Goal: Task Accomplishment & Management: Complete application form

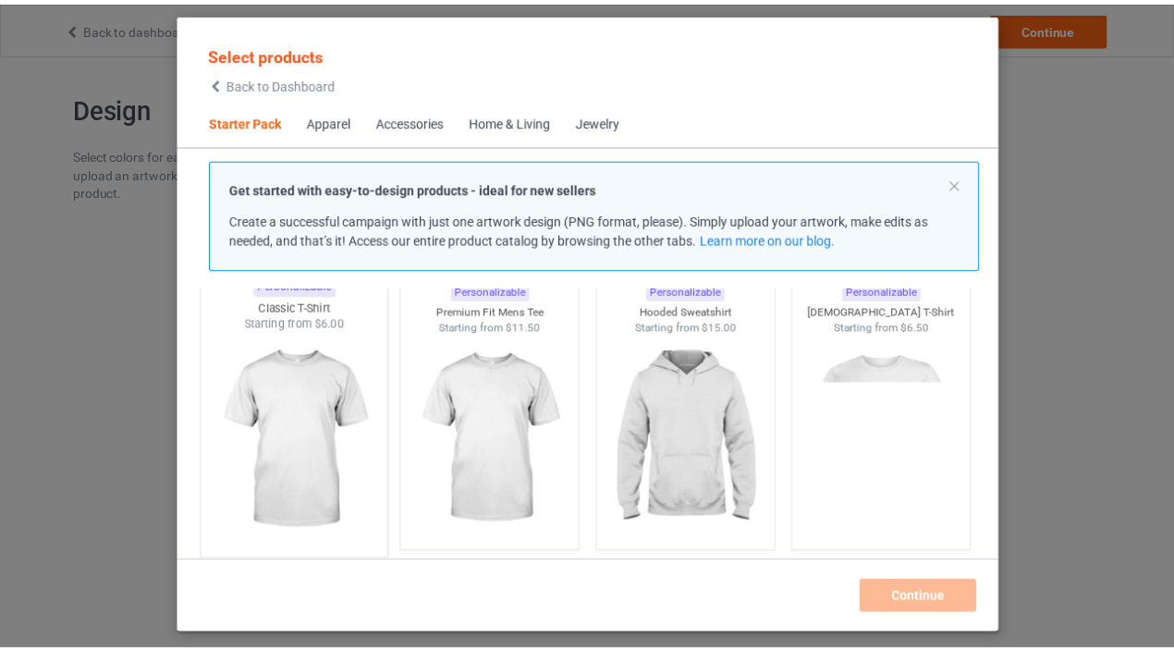
scroll to position [103, 0]
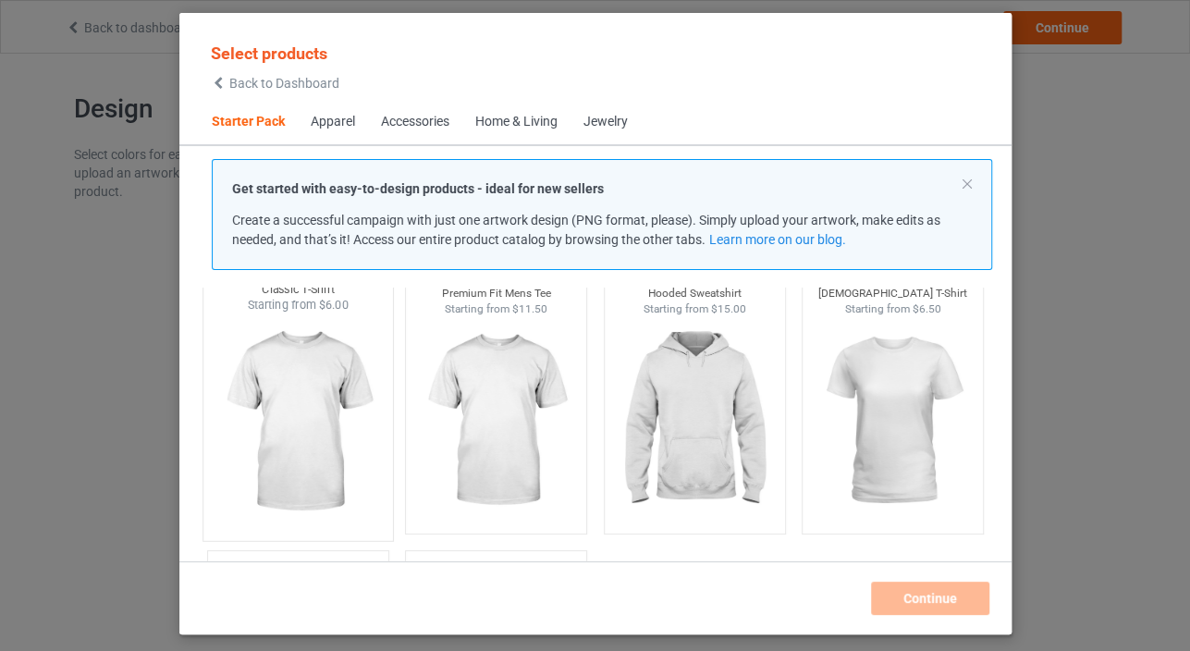
click at [306, 431] on img at bounding box center [298, 421] width 174 height 217
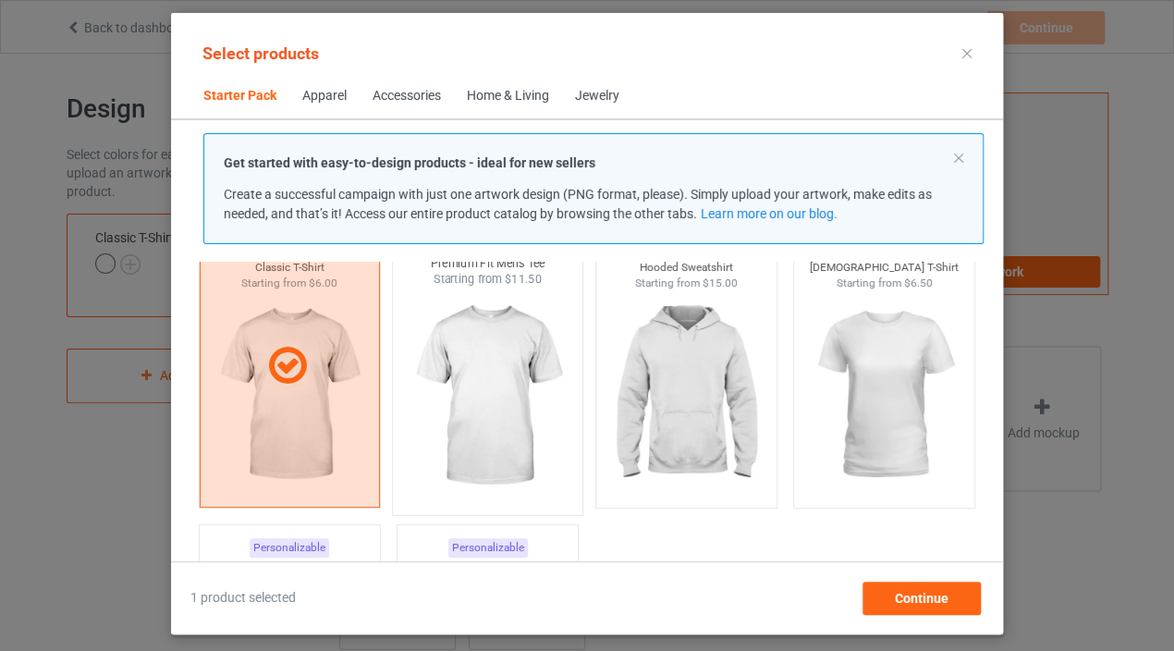
click at [494, 431] on img at bounding box center [488, 396] width 174 height 217
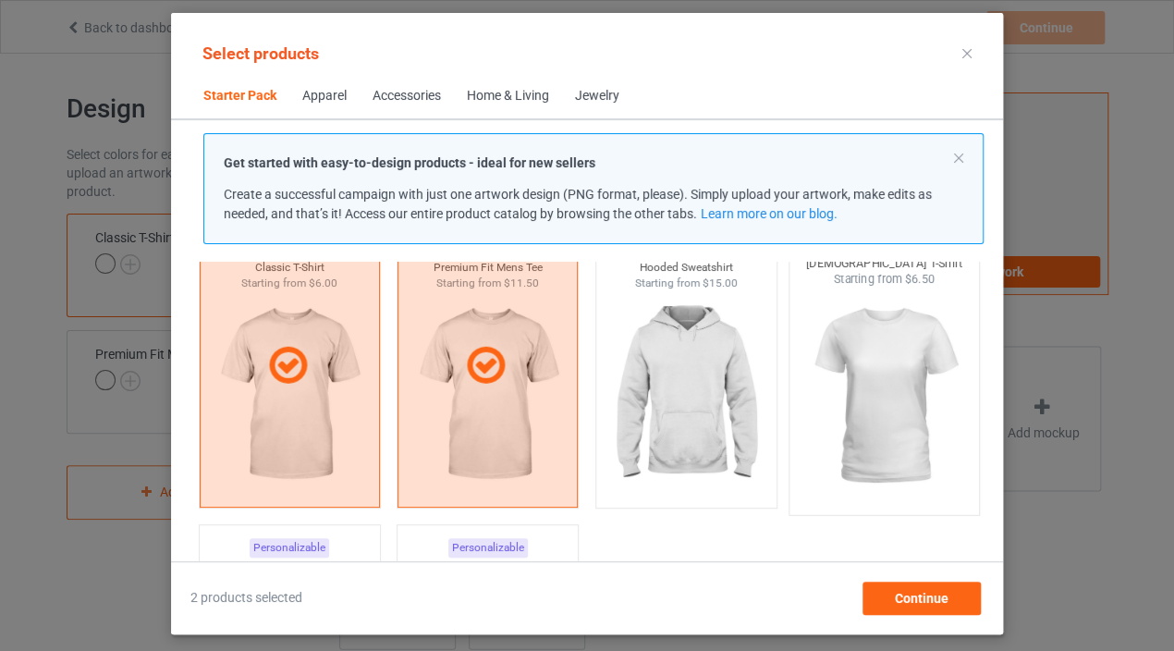
click at [902, 429] on img at bounding box center [885, 396] width 174 height 217
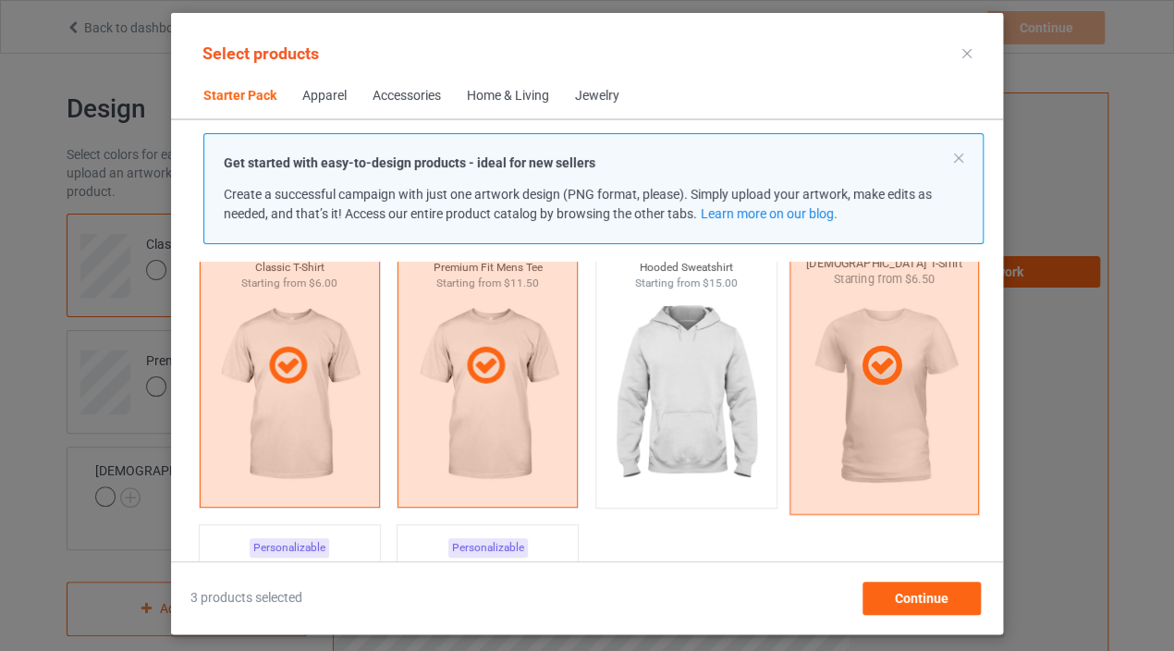
scroll to position [308, 0]
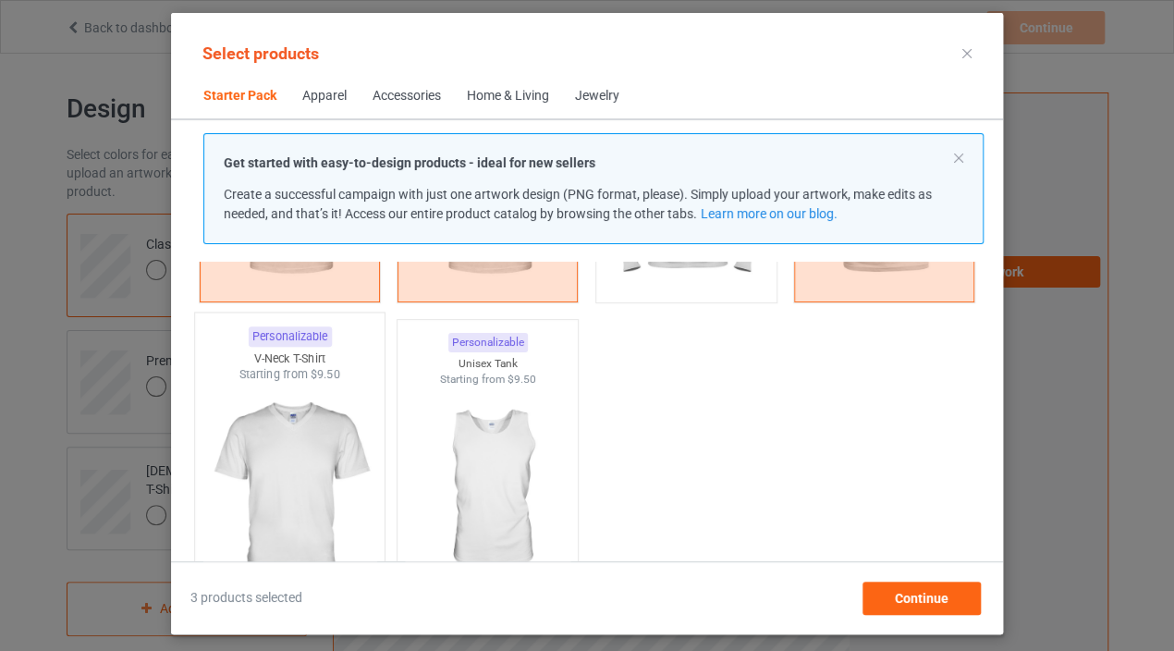
click at [325, 458] on img at bounding box center [290, 491] width 174 height 217
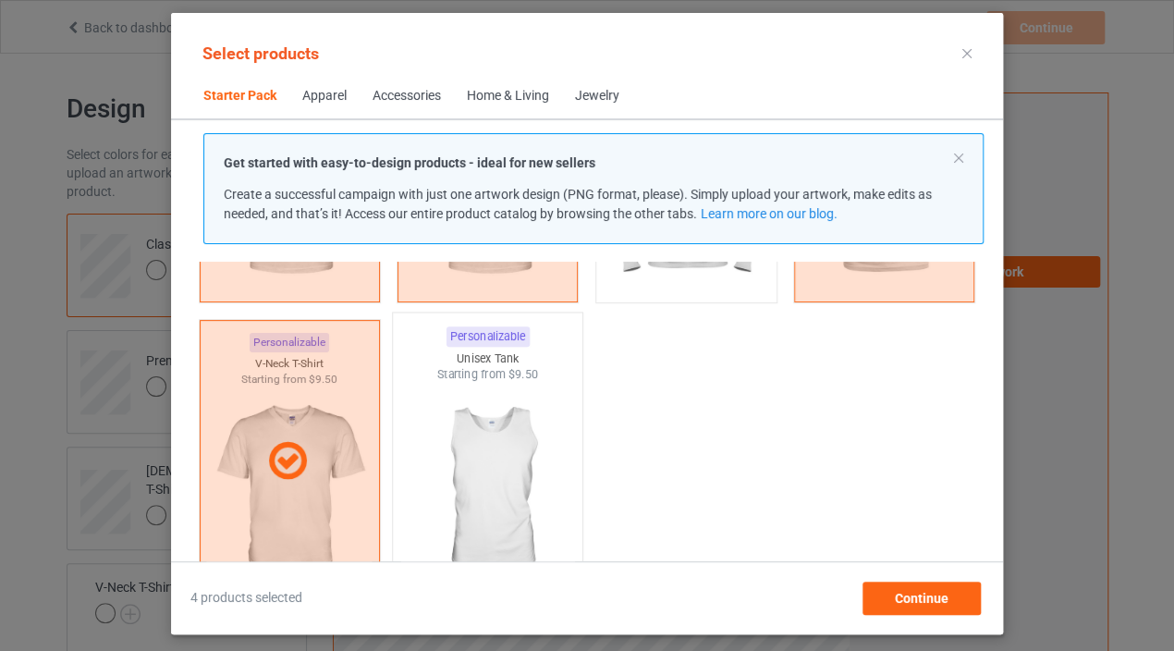
click at [461, 453] on img at bounding box center [488, 491] width 174 height 217
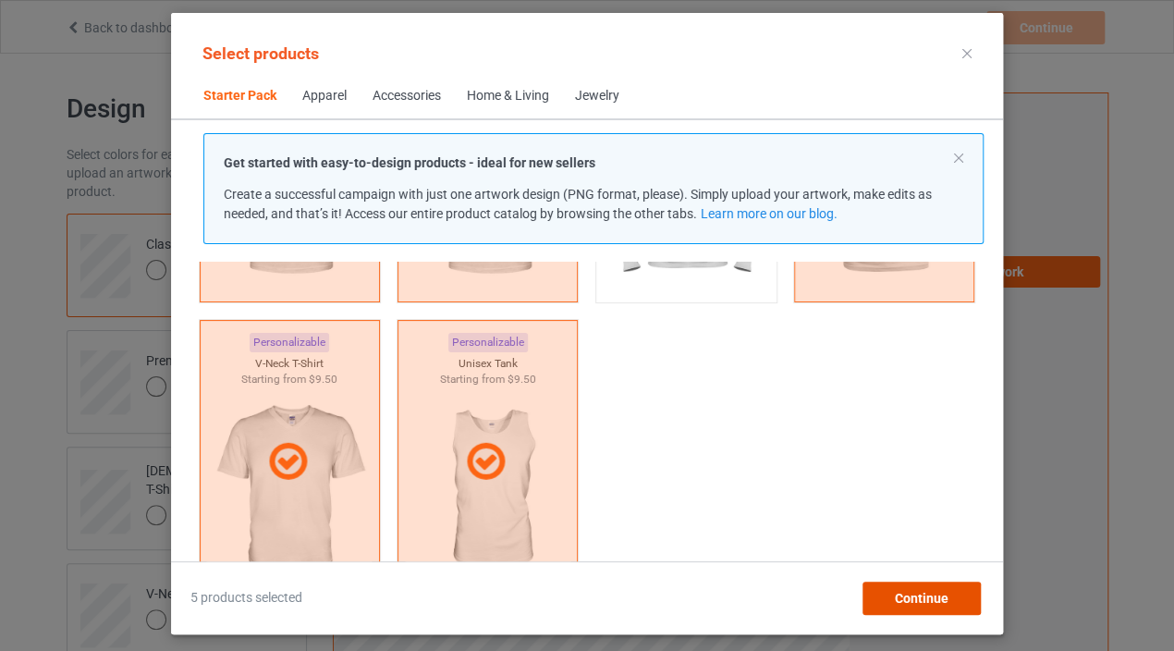
click at [884, 584] on div "Continue" at bounding box center [922, 598] width 118 height 33
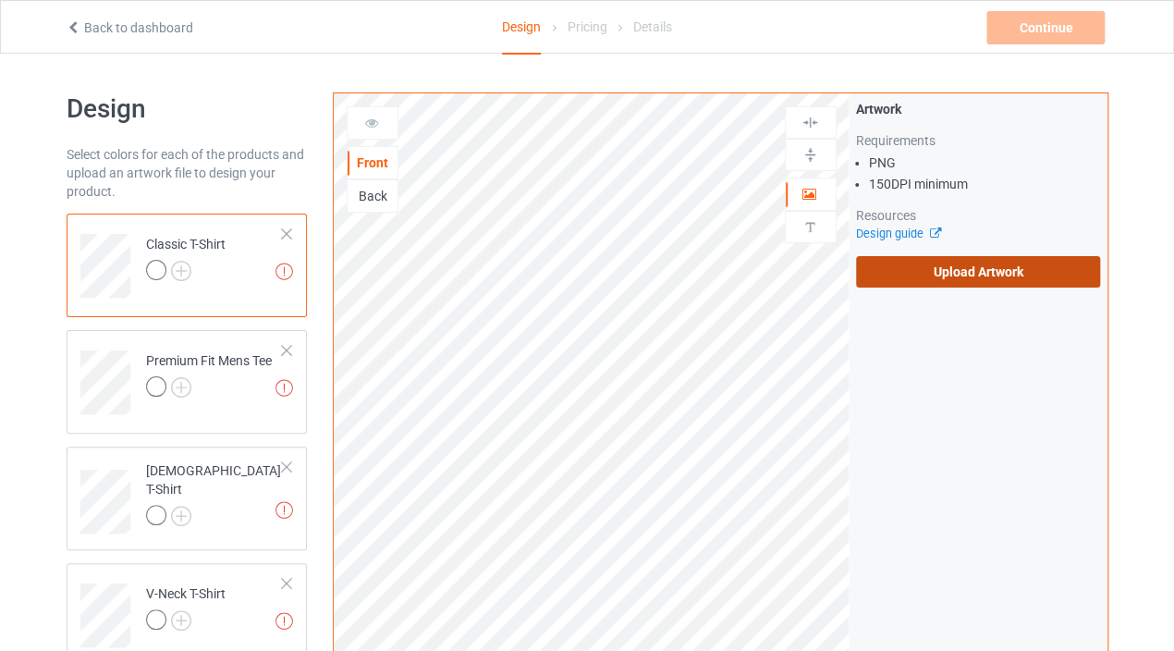
click at [858, 267] on label "Upload Artwork" at bounding box center [978, 271] width 245 height 31
click at [0, 0] on input "Upload Artwork" at bounding box center [0, 0] width 0 height 0
click at [904, 284] on label "Upload Artwork" at bounding box center [978, 271] width 245 height 31
click at [0, 0] on input "Upload Artwork" at bounding box center [0, 0] width 0 height 0
click at [857, 261] on label "Upload Artwork" at bounding box center [978, 271] width 245 height 31
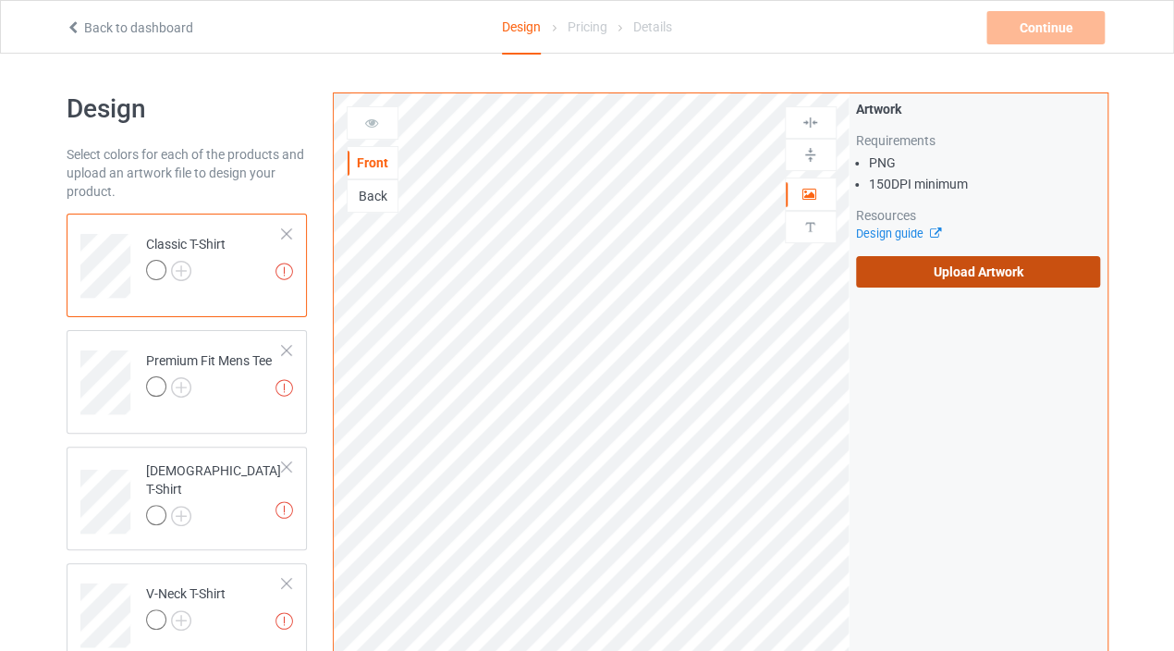
click at [0, 0] on input "Upload Artwork" at bounding box center [0, 0] width 0 height 0
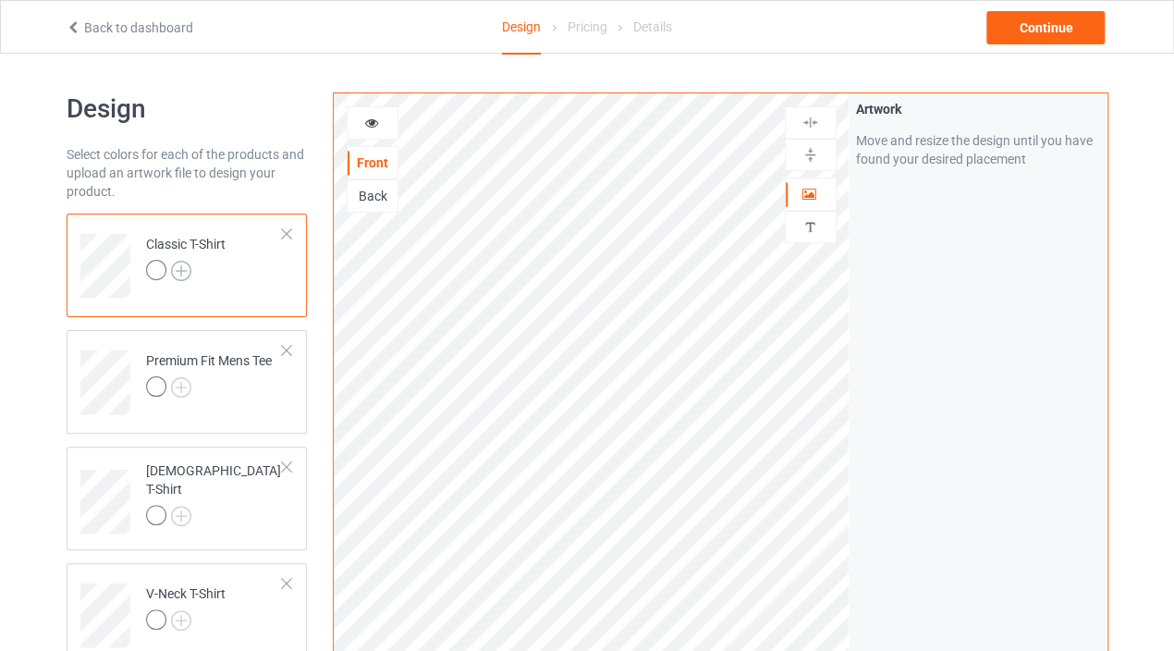
click at [189, 275] on img at bounding box center [181, 271] width 20 height 20
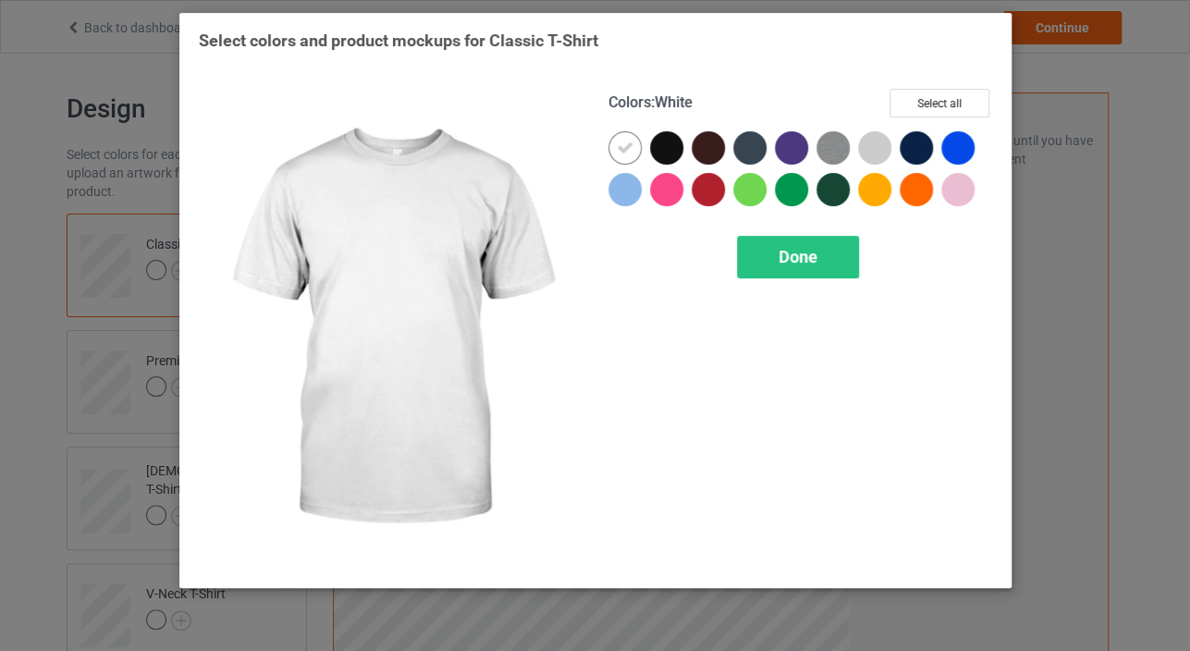
click at [633, 152] on div at bounding box center [624, 147] width 33 height 33
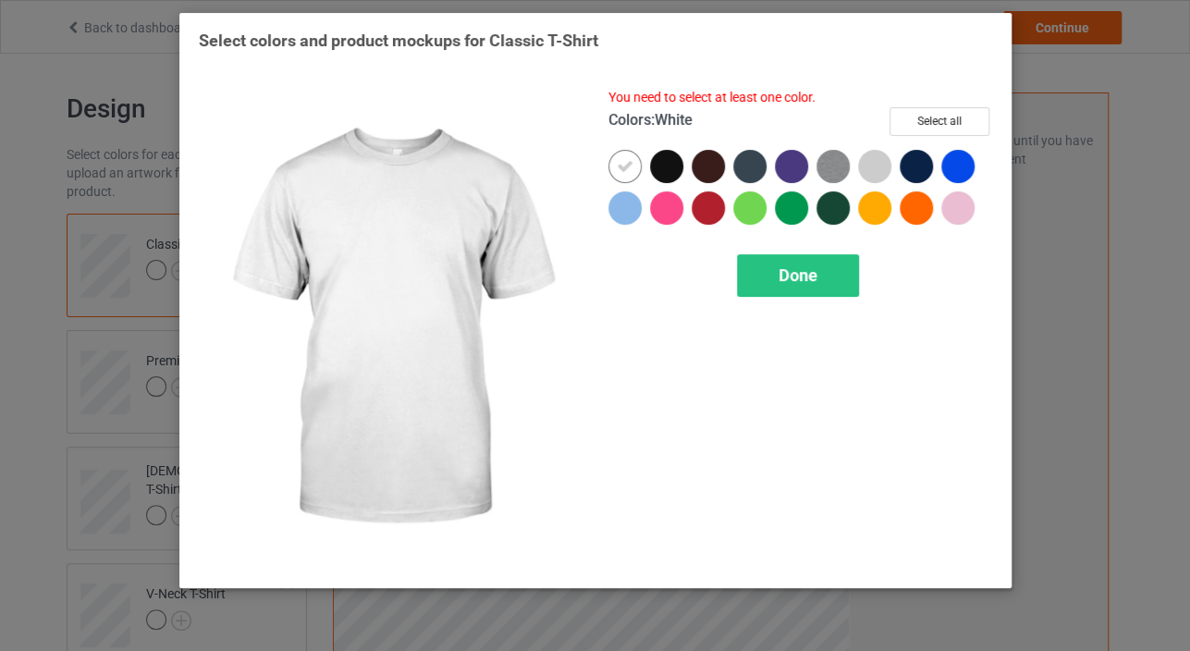
click at [618, 168] on icon at bounding box center [625, 166] width 17 height 17
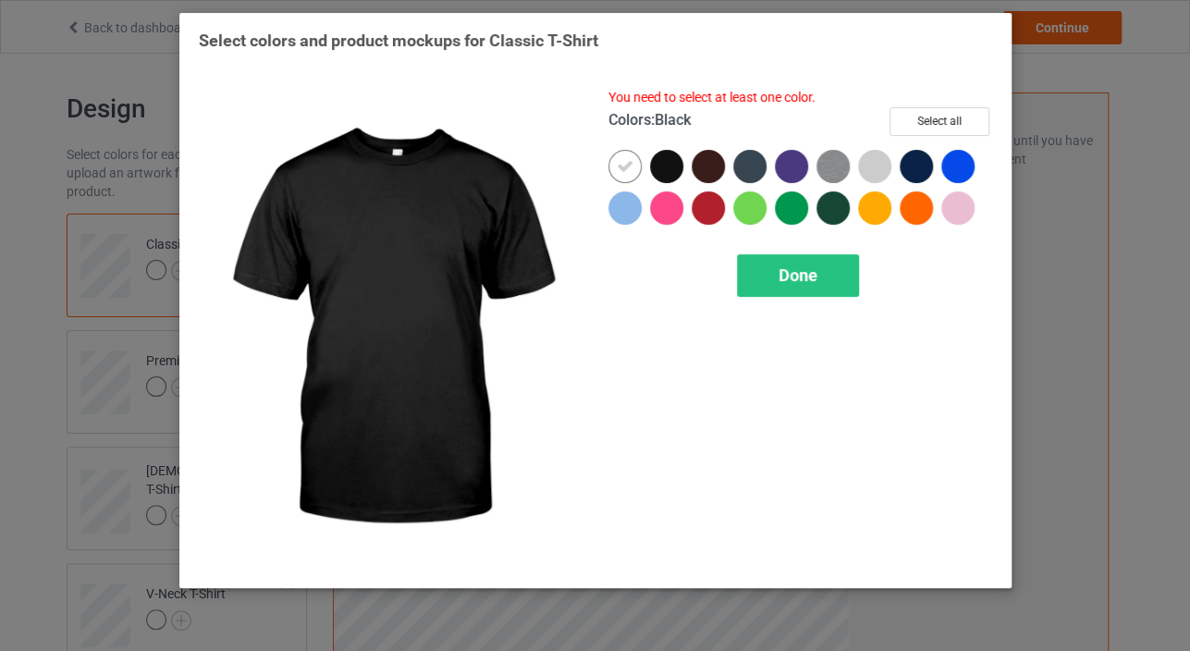
click at [657, 164] on div at bounding box center [666, 166] width 33 height 33
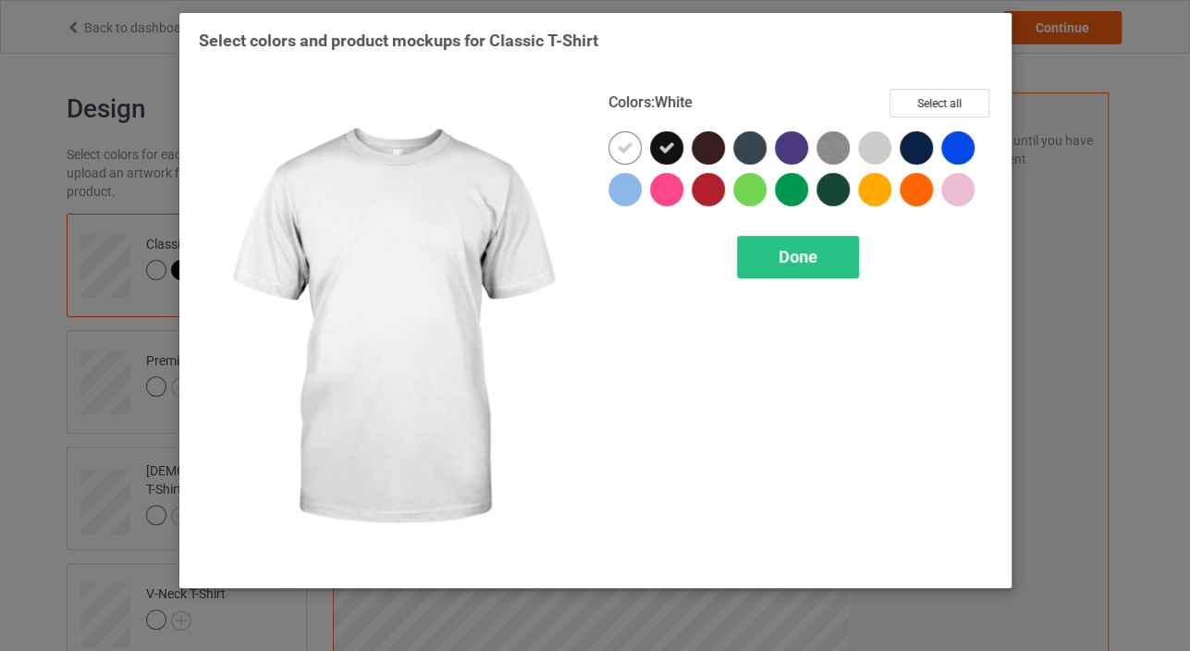
click at [619, 154] on icon at bounding box center [625, 148] width 17 height 17
click at [620, 140] on div at bounding box center [624, 147] width 33 height 33
click at [612, 137] on div at bounding box center [624, 147] width 33 height 33
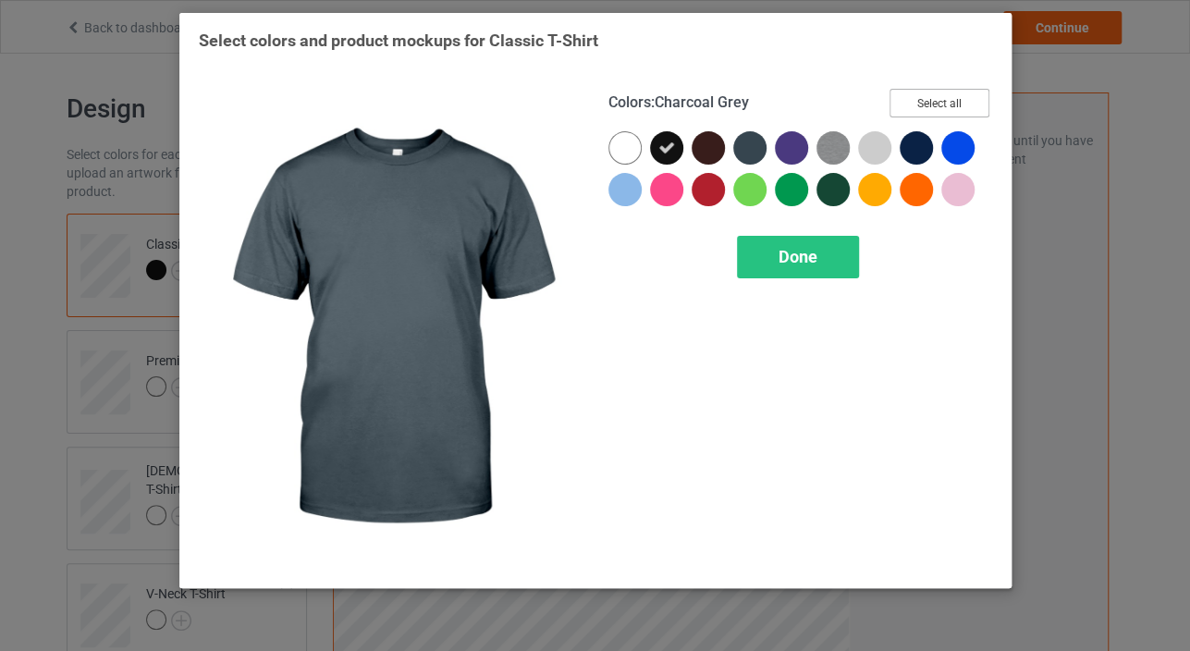
click at [961, 99] on button "Select all" at bounding box center [940, 103] width 100 height 29
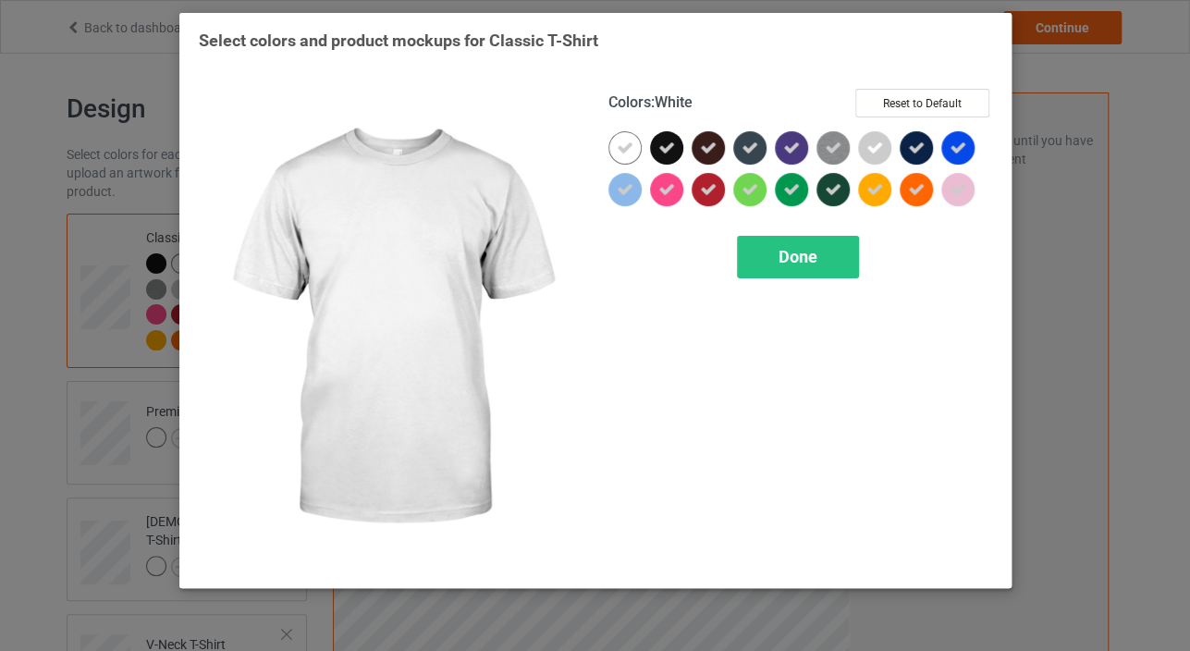
click at [633, 155] on div at bounding box center [624, 147] width 33 height 33
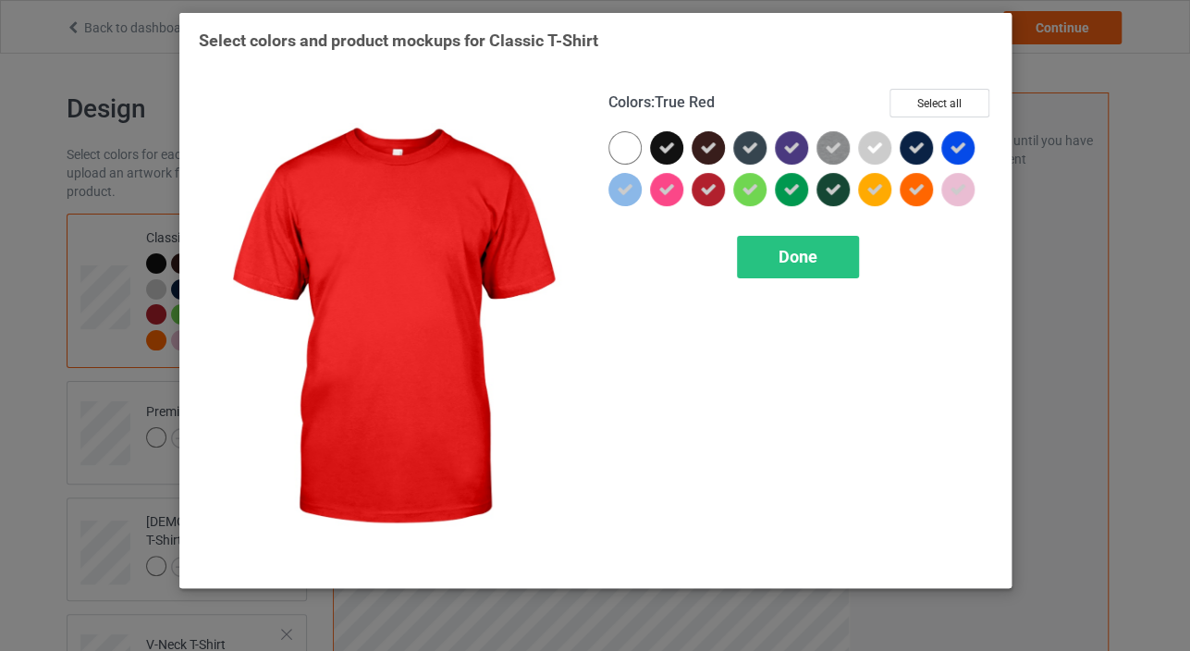
click at [781, 284] on div "Colors : True Red Select all Done" at bounding box center [801, 329] width 410 height 506
click at [787, 260] on span "Done" at bounding box center [798, 256] width 39 height 19
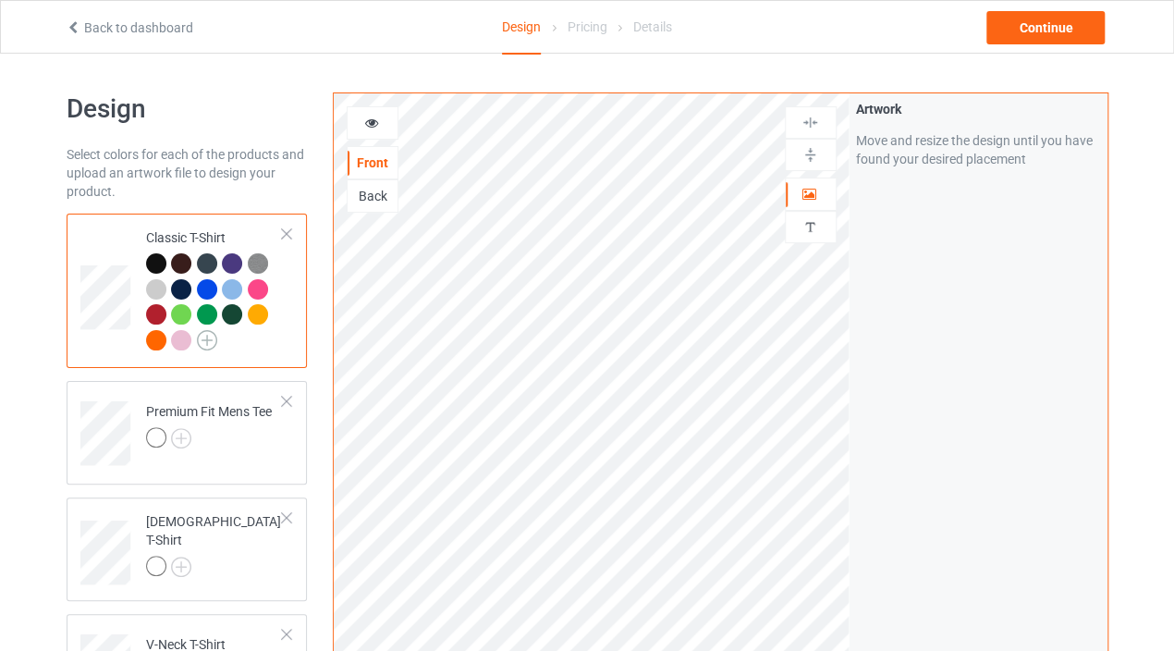
click at [208, 337] on img at bounding box center [207, 340] width 20 height 20
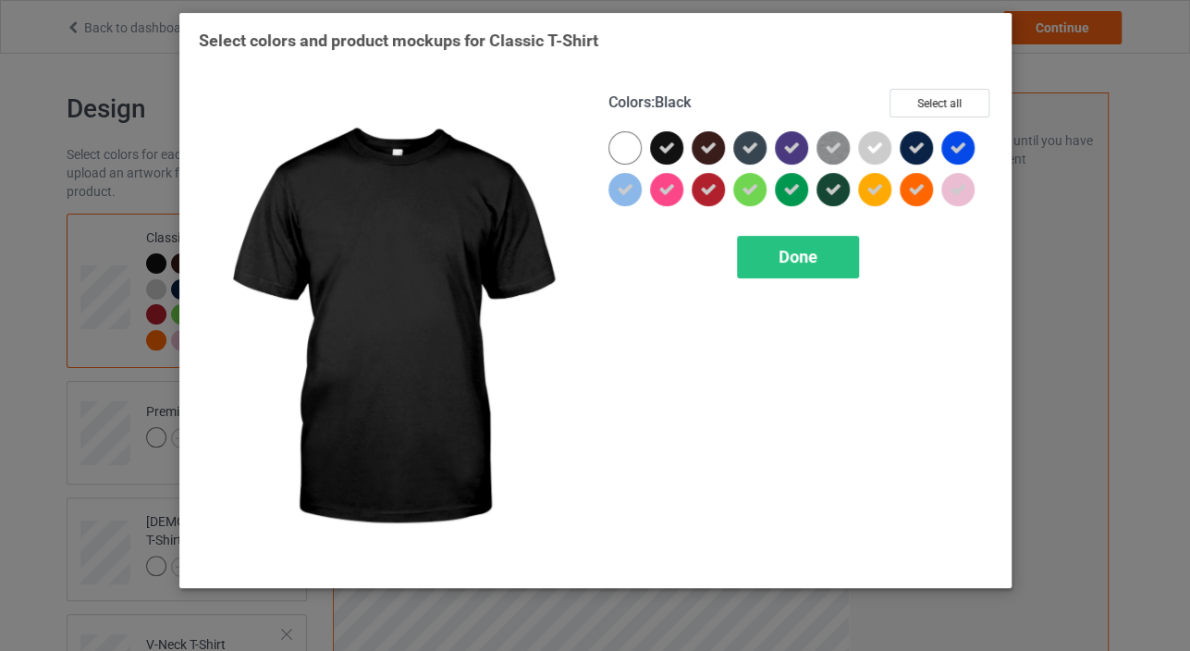
click at [652, 144] on div at bounding box center [666, 147] width 33 height 33
click at [676, 149] on div at bounding box center [666, 147] width 33 height 33
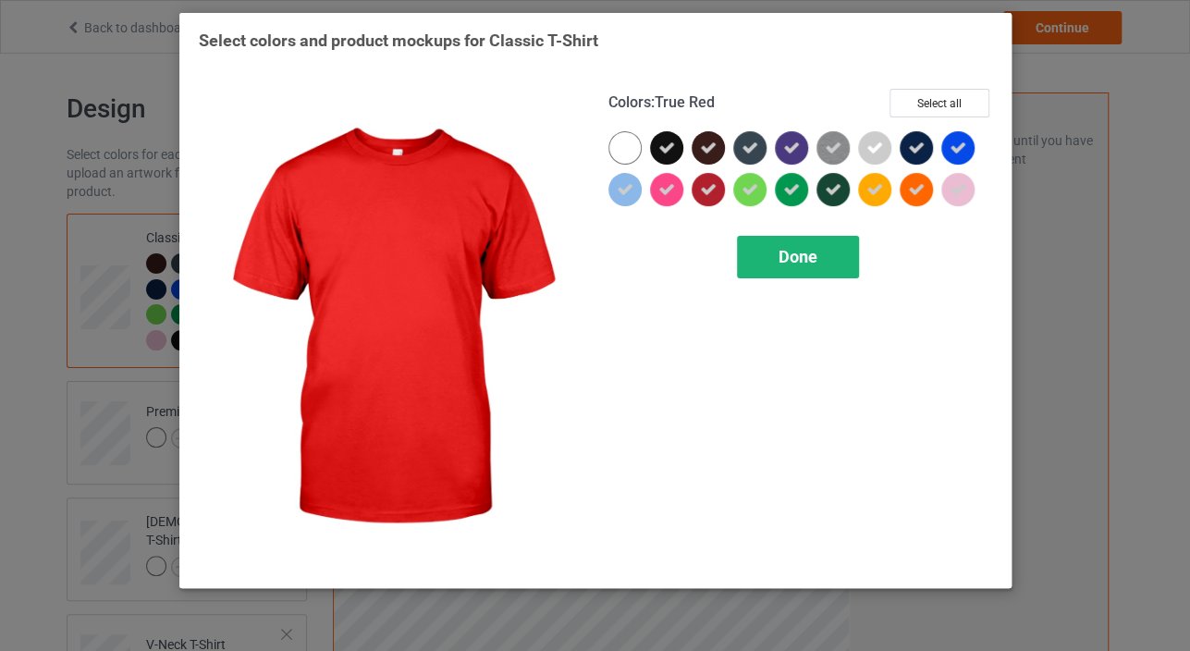
click at [765, 263] on div "Done" at bounding box center [798, 257] width 122 height 43
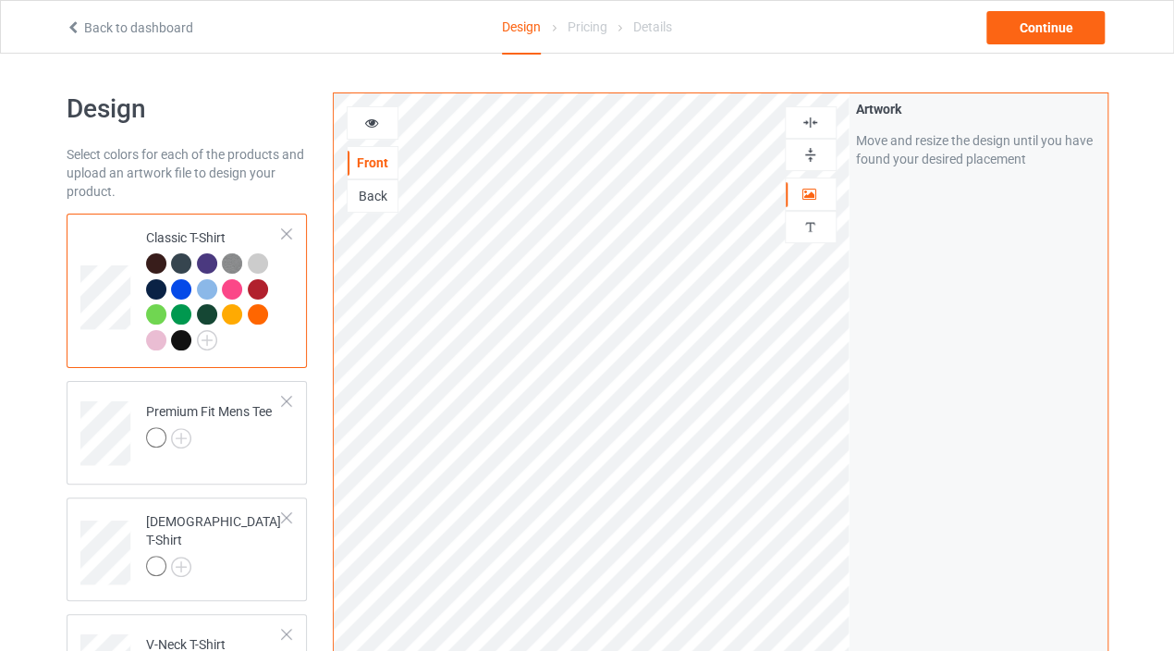
click at [811, 133] on div at bounding box center [811, 122] width 52 height 32
click at [810, 116] on img at bounding box center [811, 123] width 18 height 18
click at [814, 157] on img at bounding box center [811, 155] width 18 height 18
click at [371, 119] on icon at bounding box center [371, 120] width 16 height 13
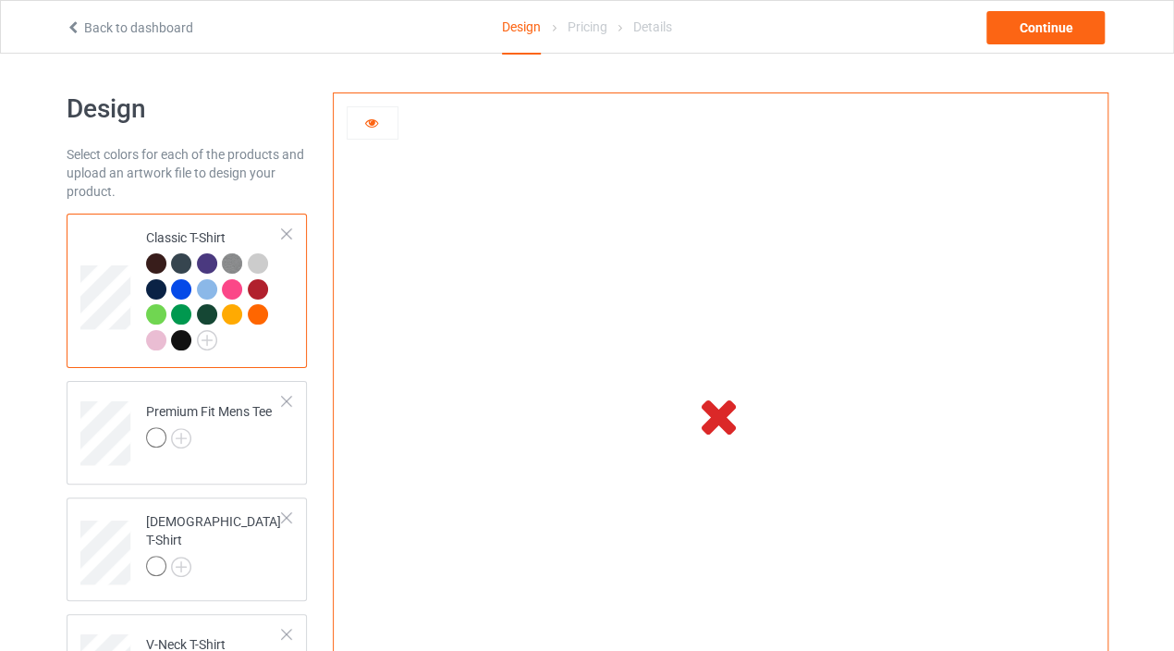
click at [719, 416] on icon at bounding box center [719, 415] width 61 height 52
click at [374, 112] on div at bounding box center [373, 122] width 52 height 33
click at [375, 117] on icon at bounding box center [371, 120] width 16 height 13
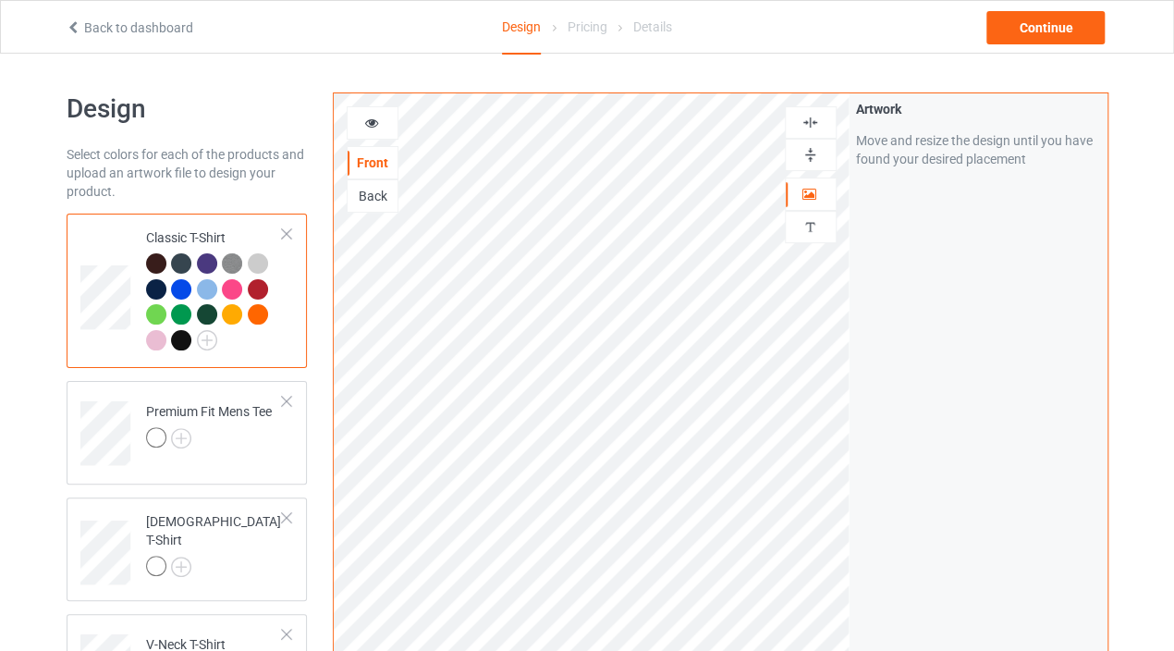
click at [373, 122] on icon at bounding box center [371, 120] width 16 height 13
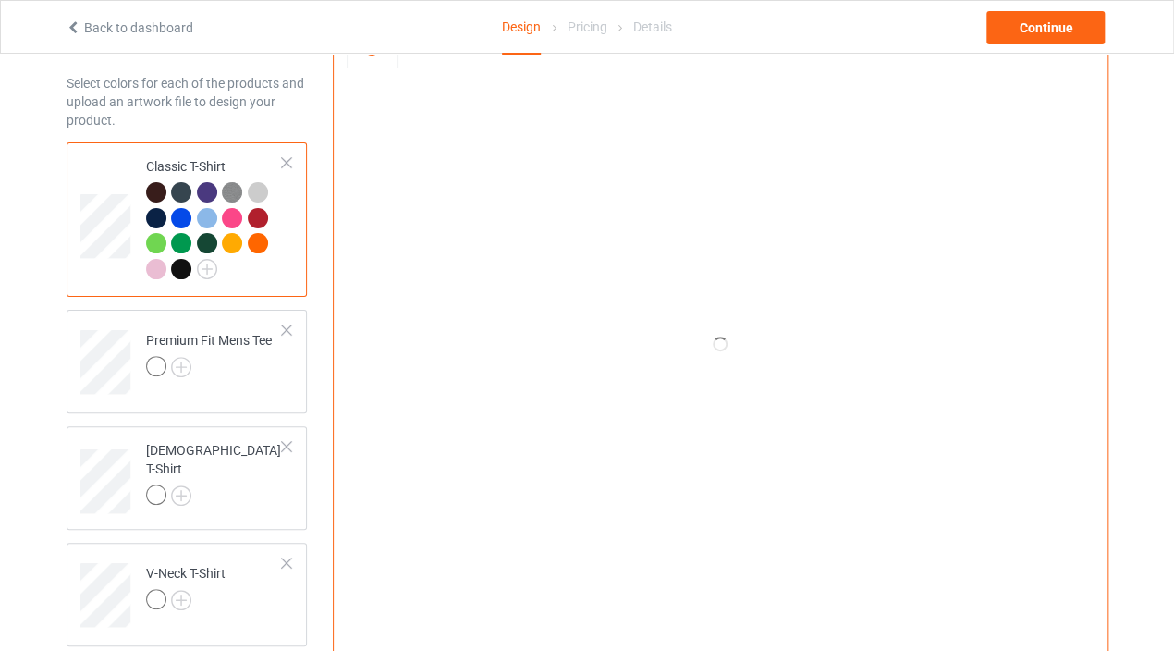
scroll to position [103, 0]
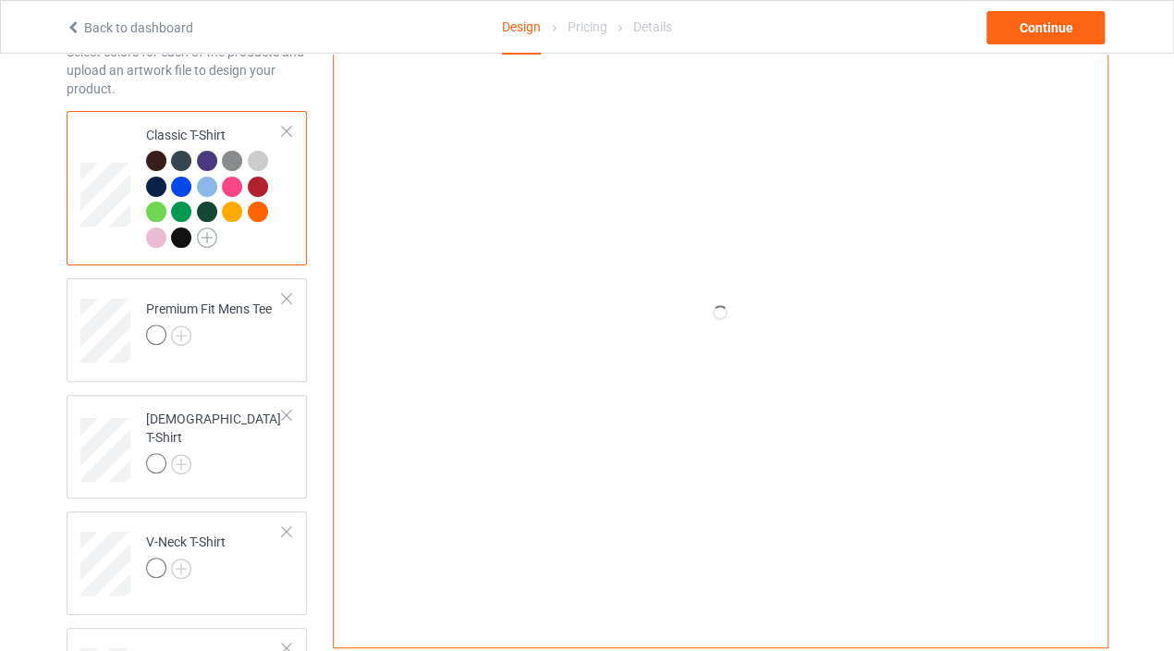
click at [203, 233] on img at bounding box center [207, 237] width 20 height 20
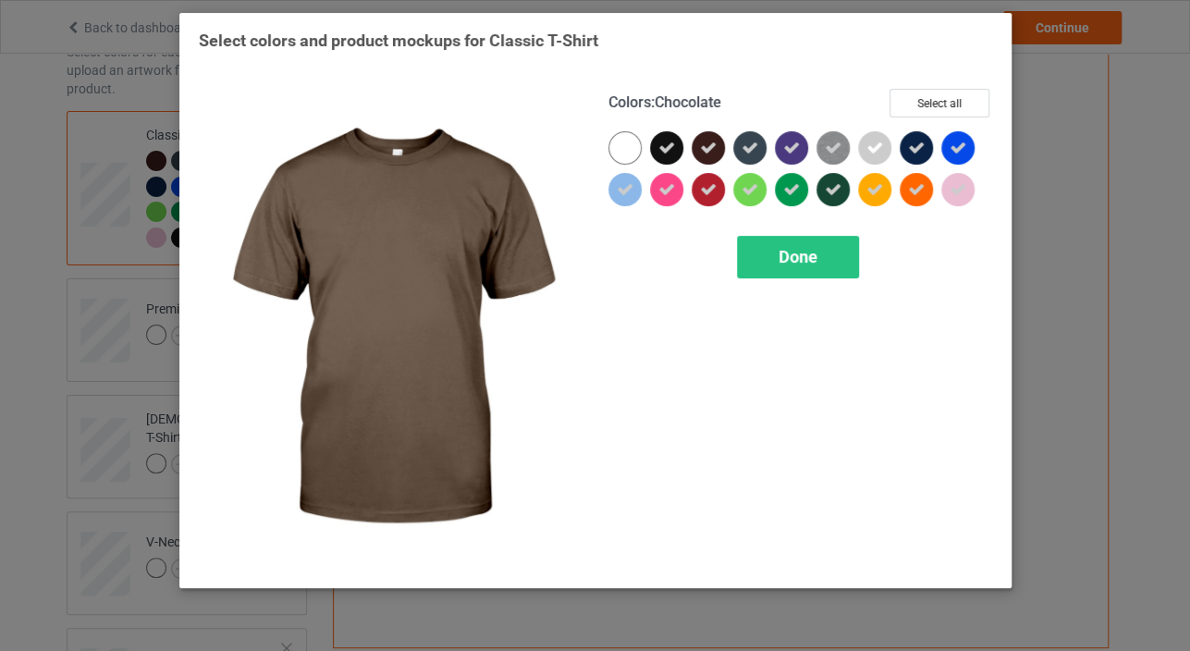
click at [709, 143] on icon at bounding box center [708, 148] width 17 height 17
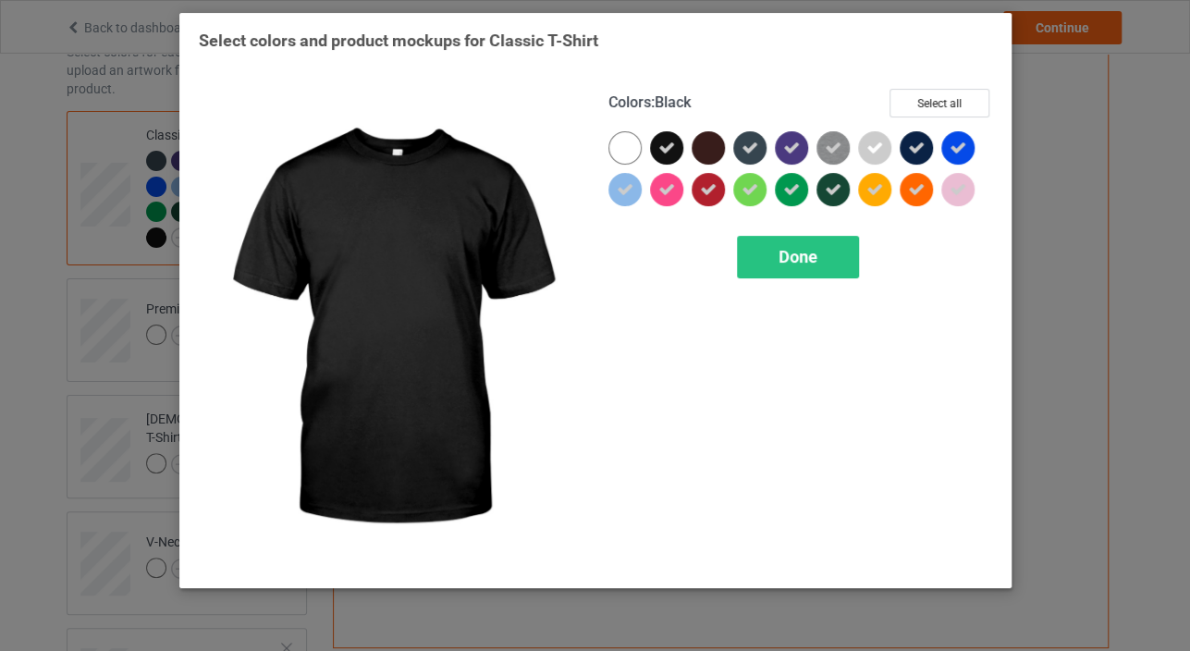
click at [663, 149] on icon at bounding box center [666, 148] width 17 height 17
click at [663, 149] on div at bounding box center [666, 147] width 33 height 33
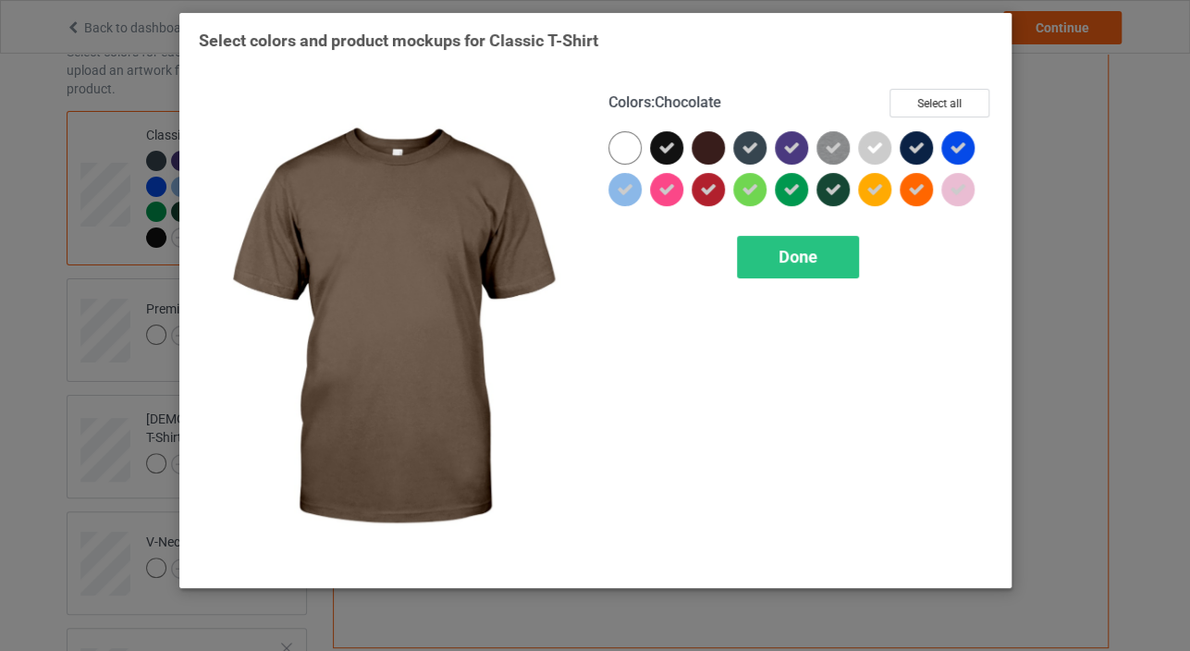
click at [721, 145] on div at bounding box center [708, 147] width 33 height 33
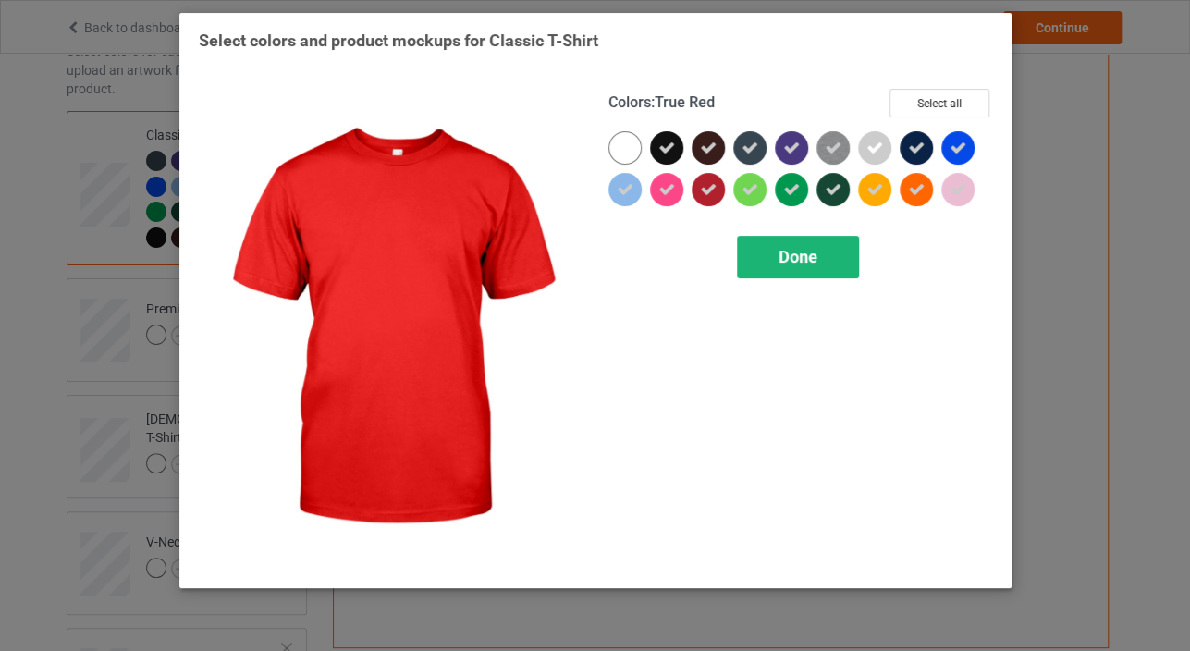
click at [766, 255] on div "Done" at bounding box center [798, 257] width 122 height 43
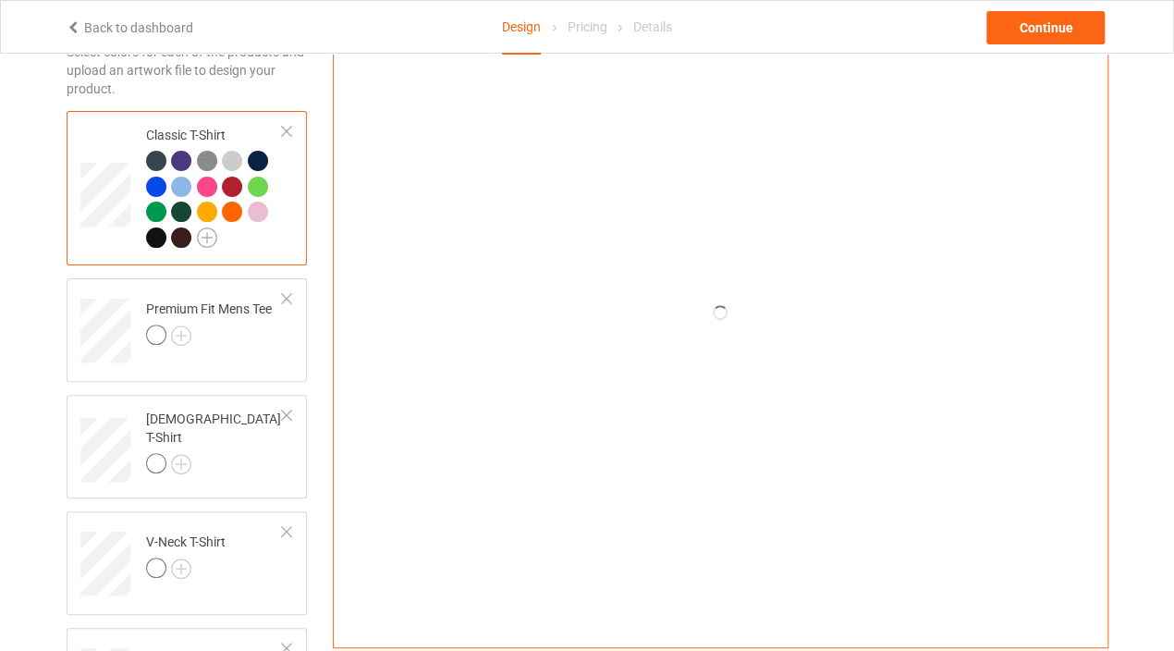
click at [203, 232] on img at bounding box center [207, 237] width 20 height 20
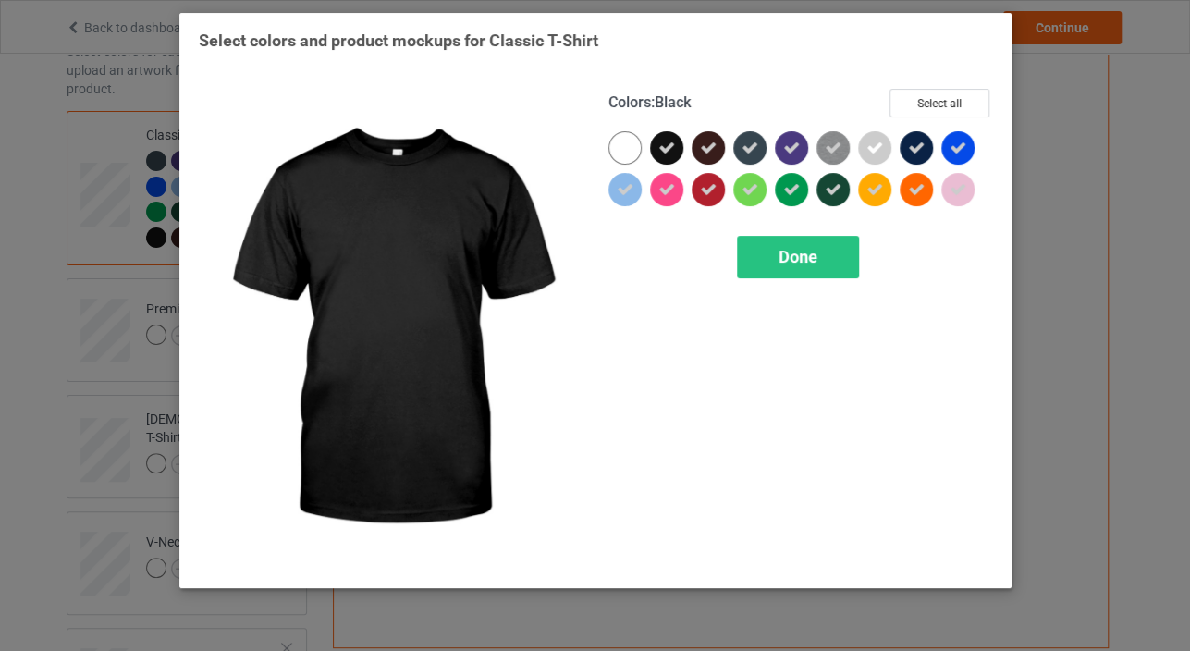
click at [662, 143] on icon at bounding box center [666, 148] width 17 height 17
click at [663, 143] on div at bounding box center [666, 147] width 33 height 33
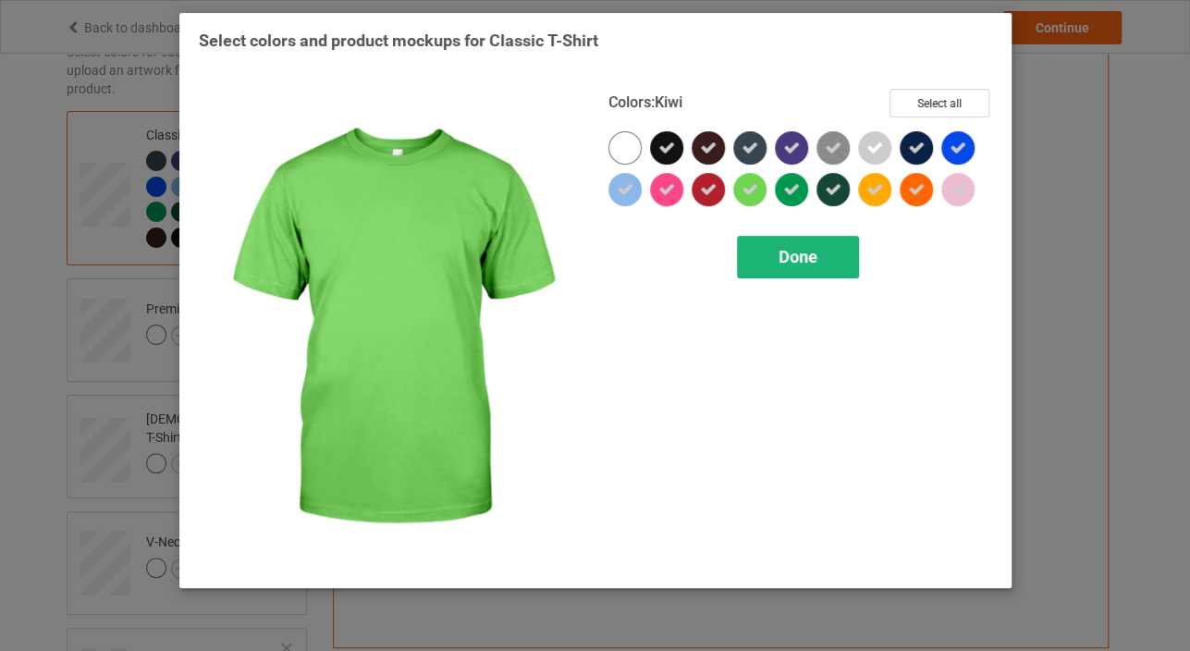
click at [748, 250] on div "Done" at bounding box center [798, 257] width 122 height 43
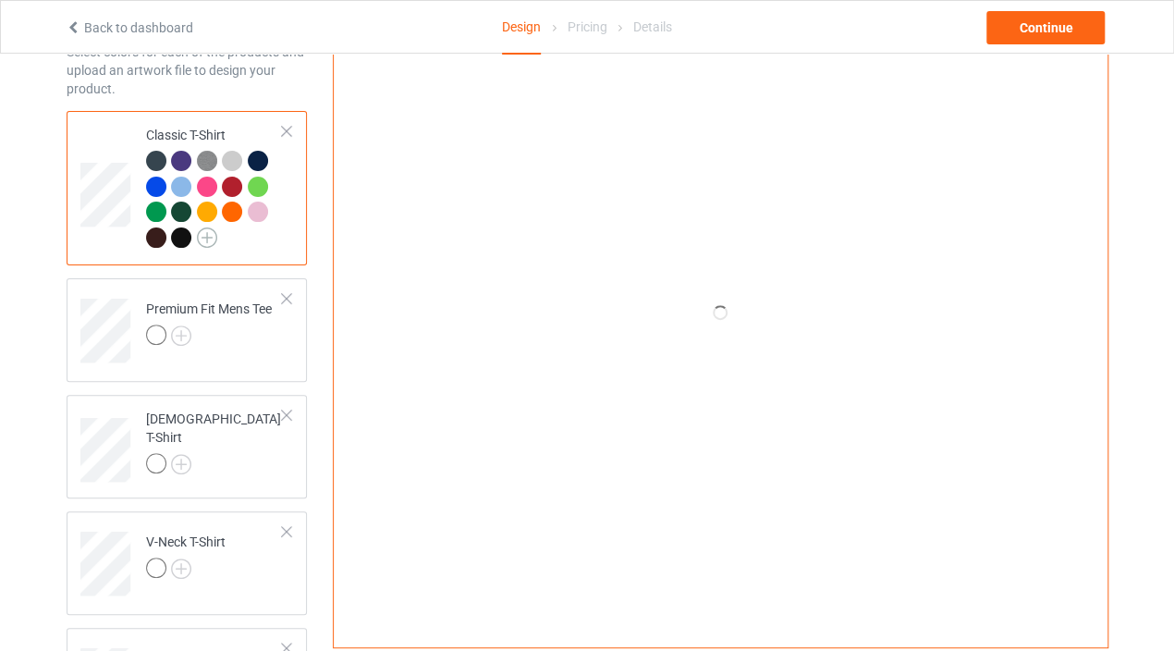
click at [201, 231] on img at bounding box center [207, 237] width 20 height 20
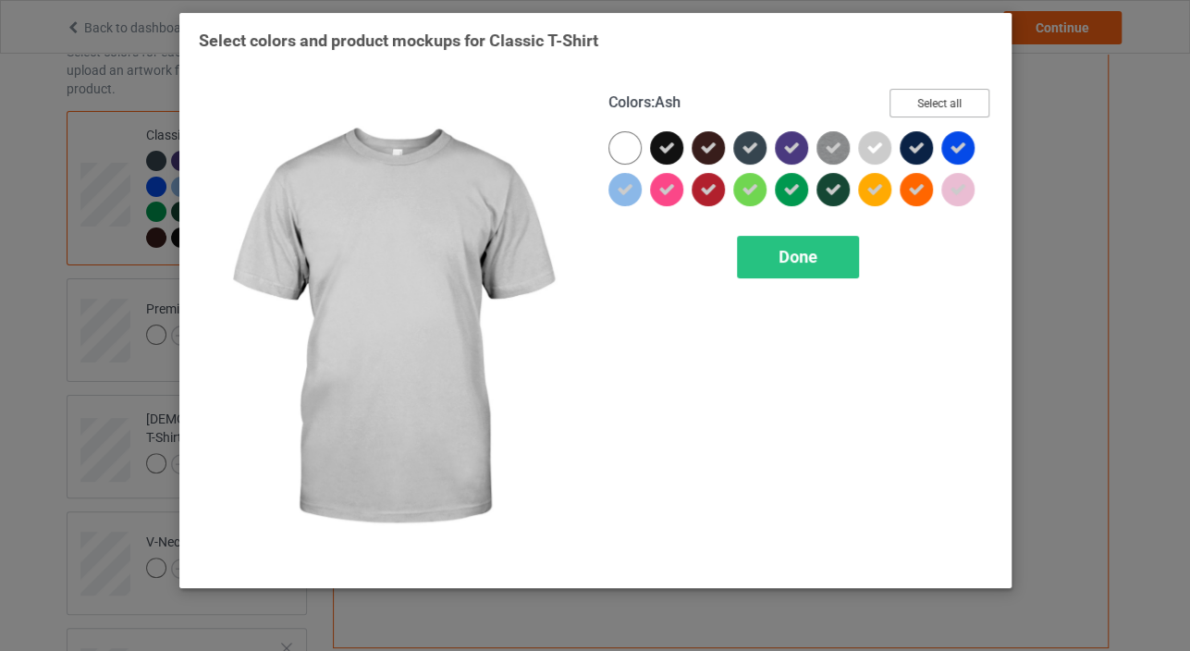
click at [922, 109] on button "Select all" at bounding box center [940, 103] width 100 height 29
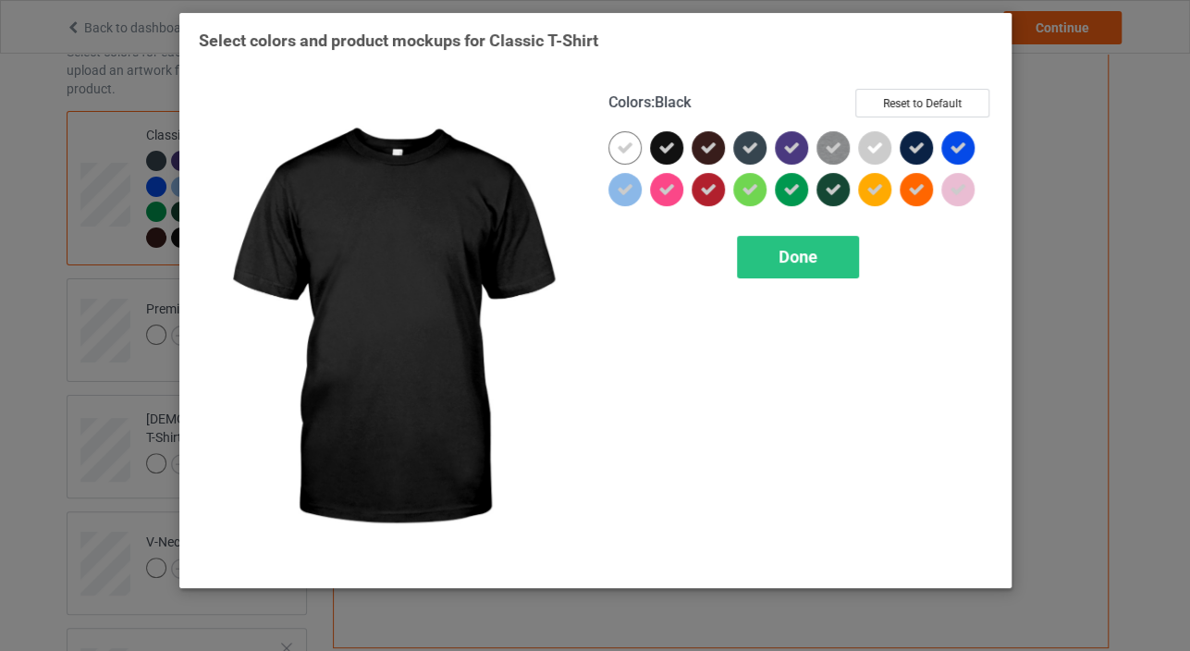
click at [660, 156] on div at bounding box center [666, 147] width 33 height 33
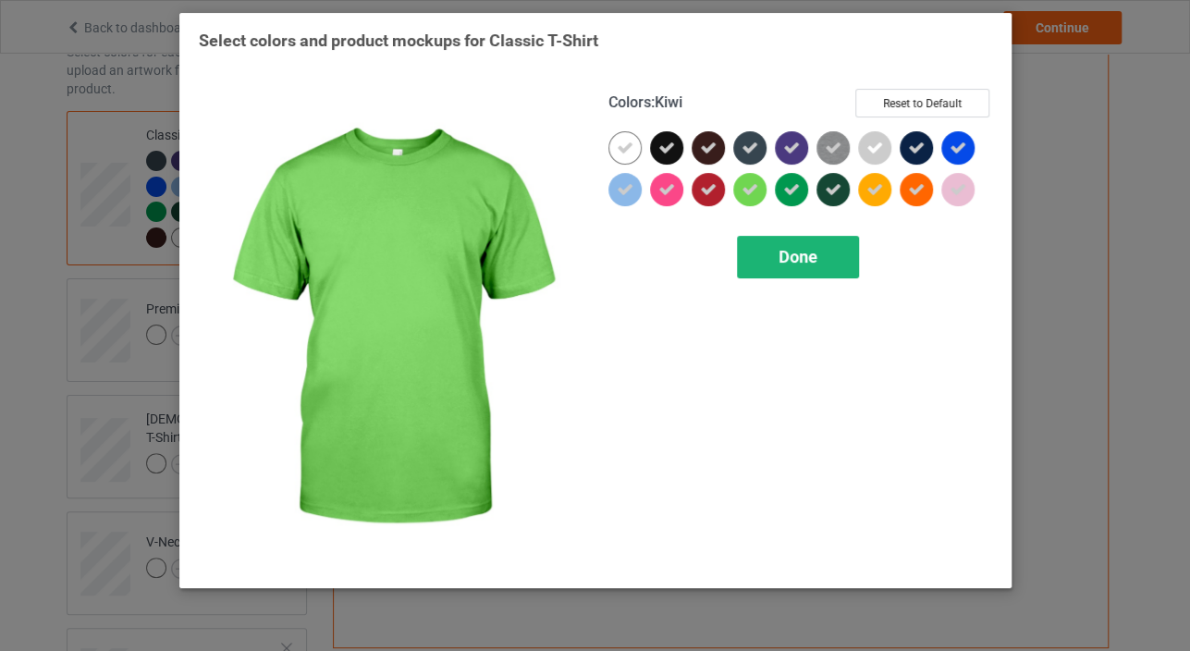
click at [826, 239] on div "Done" at bounding box center [798, 257] width 122 height 43
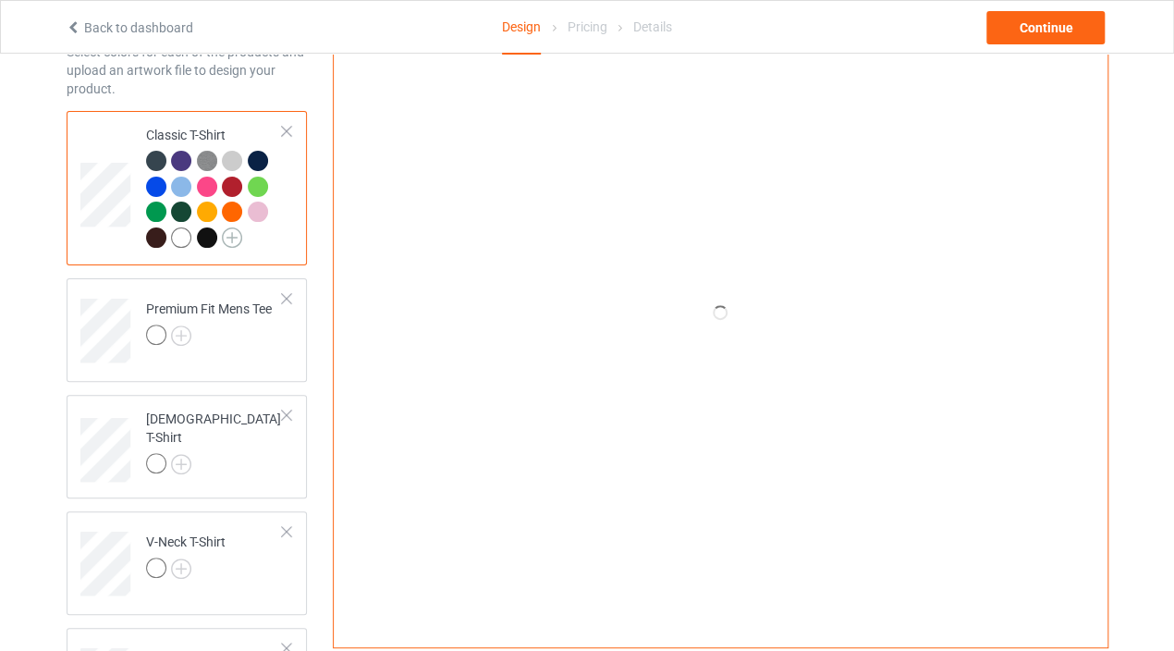
click at [224, 233] on img at bounding box center [232, 237] width 20 height 20
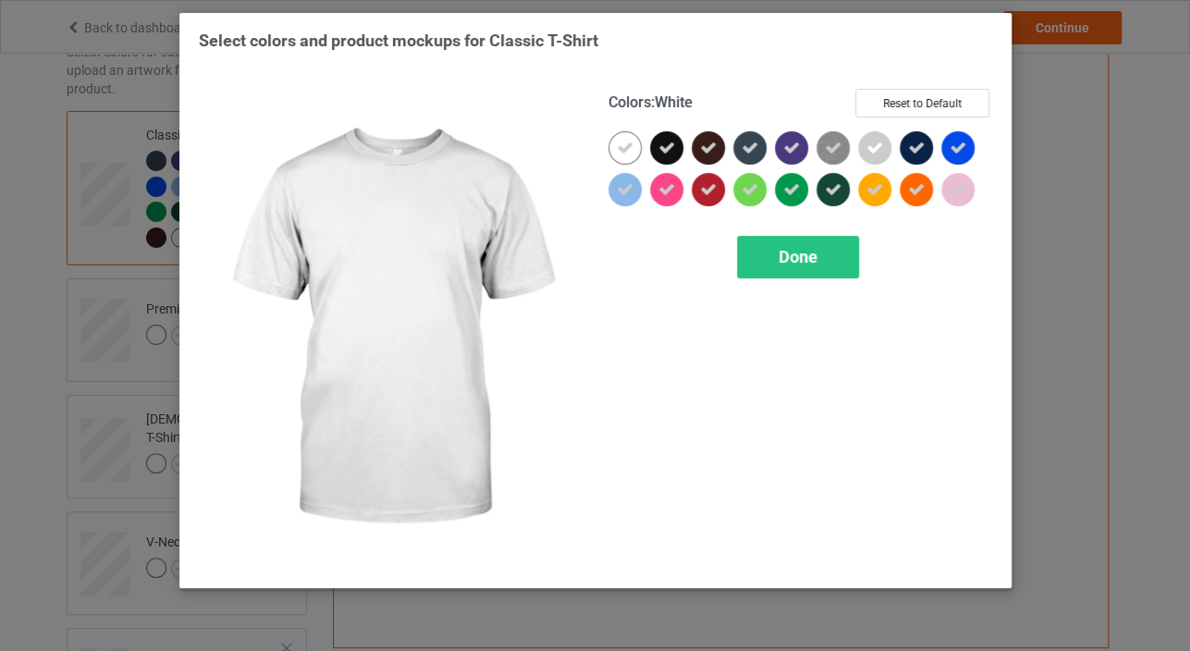
click at [629, 146] on icon at bounding box center [625, 148] width 17 height 17
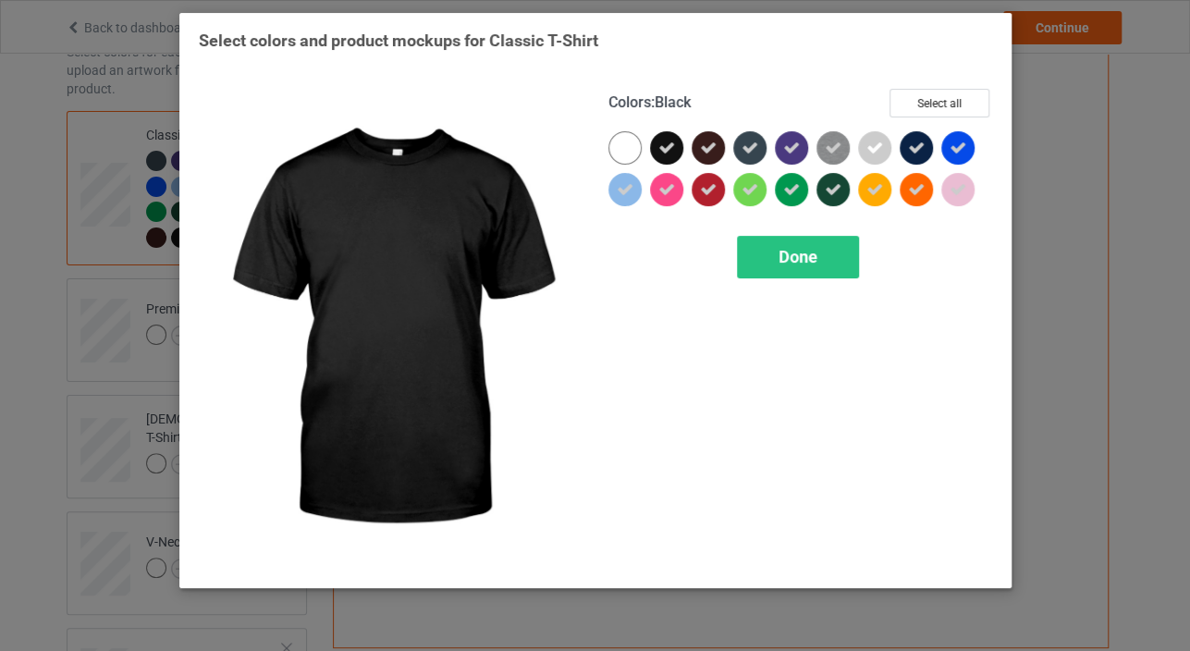
click at [659, 143] on icon at bounding box center [666, 148] width 17 height 17
click at [660, 143] on div at bounding box center [666, 147] width 33 height 33
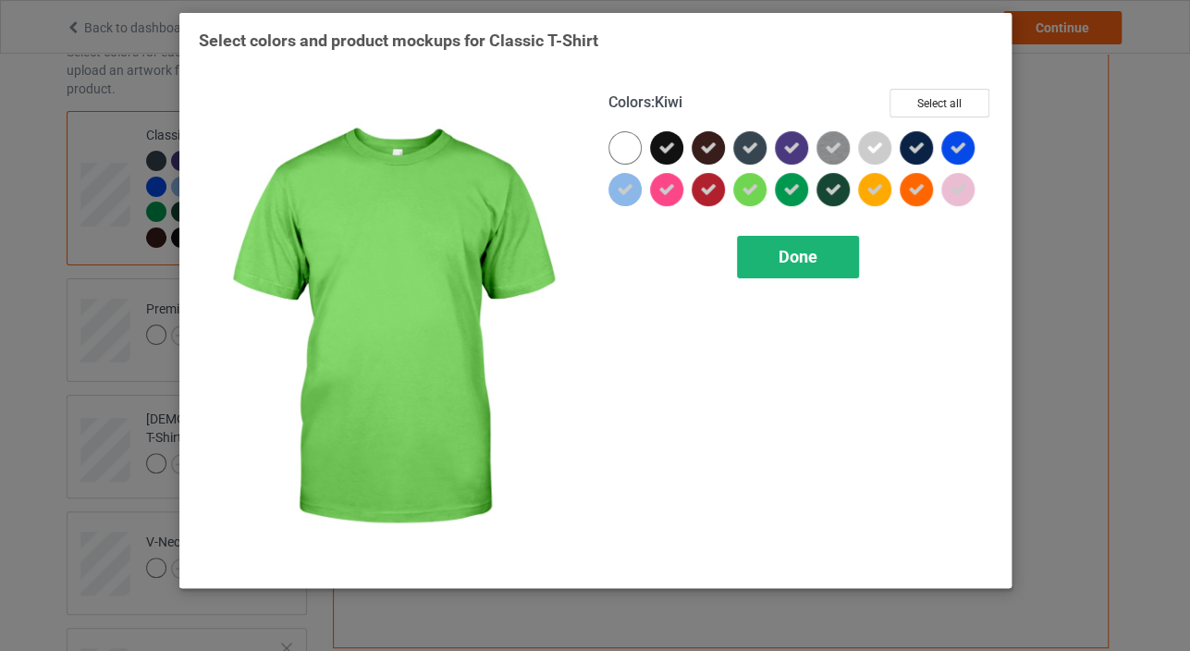
click at [813, 249] on span "Done" at bounding box center [798, 256] width 39 height 19
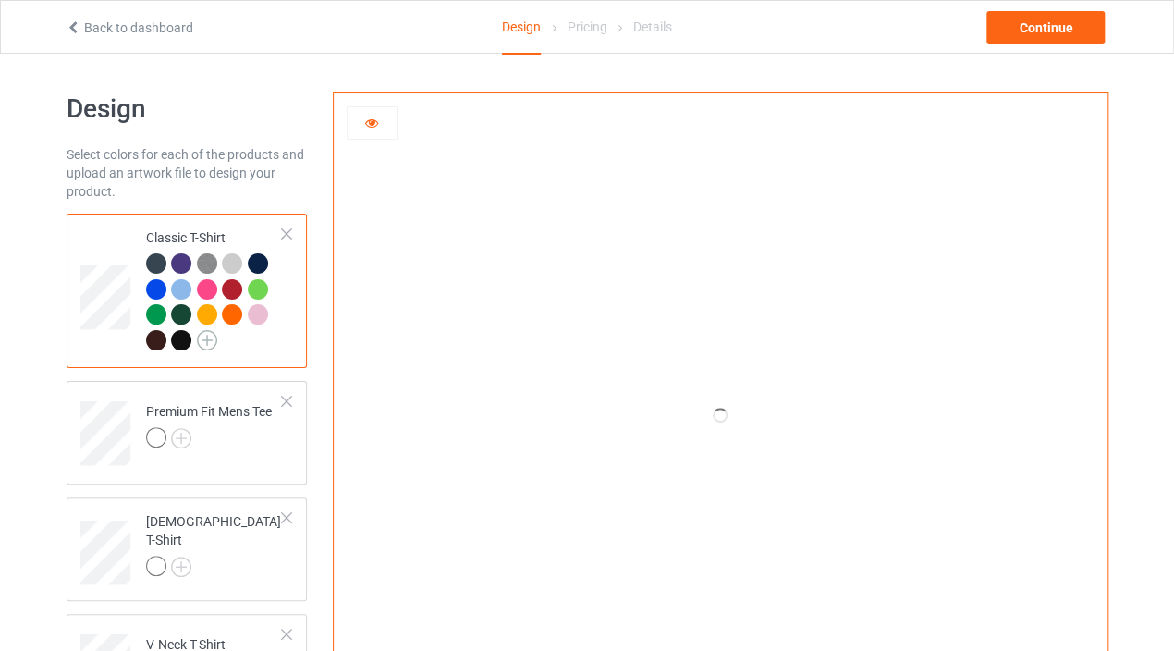
click at [204, 340] on img at bounding box center [207, 340] width 20 height 20
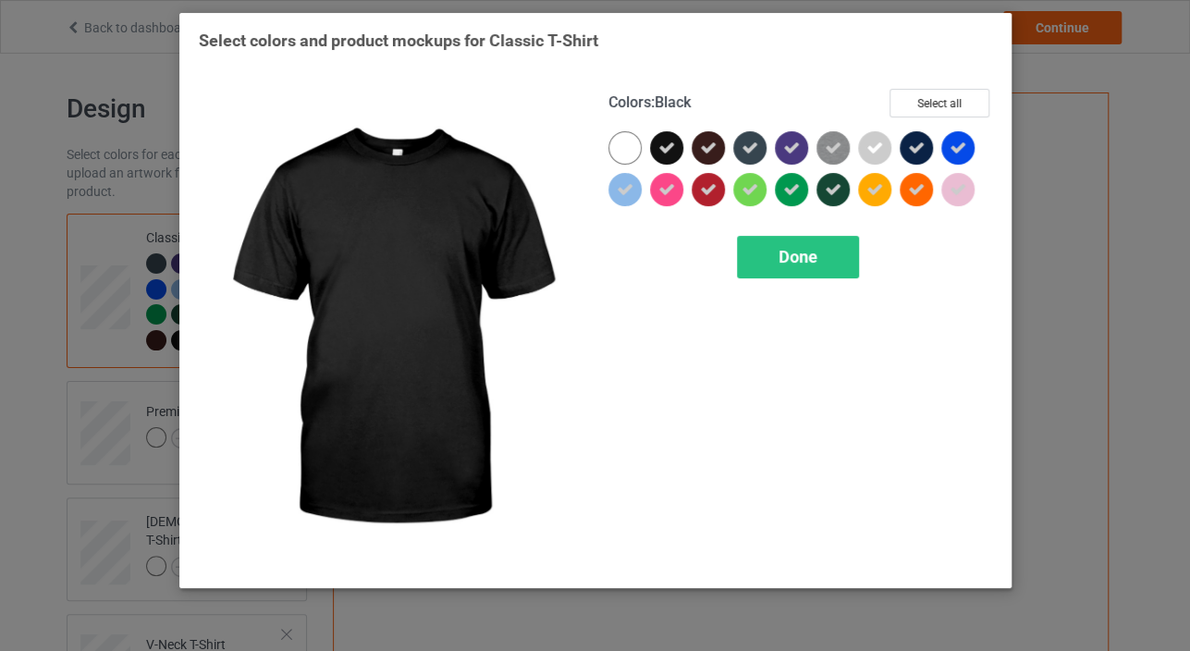
click at [662, 146] on icon at bounding box center [666, 148] width 17 height 17
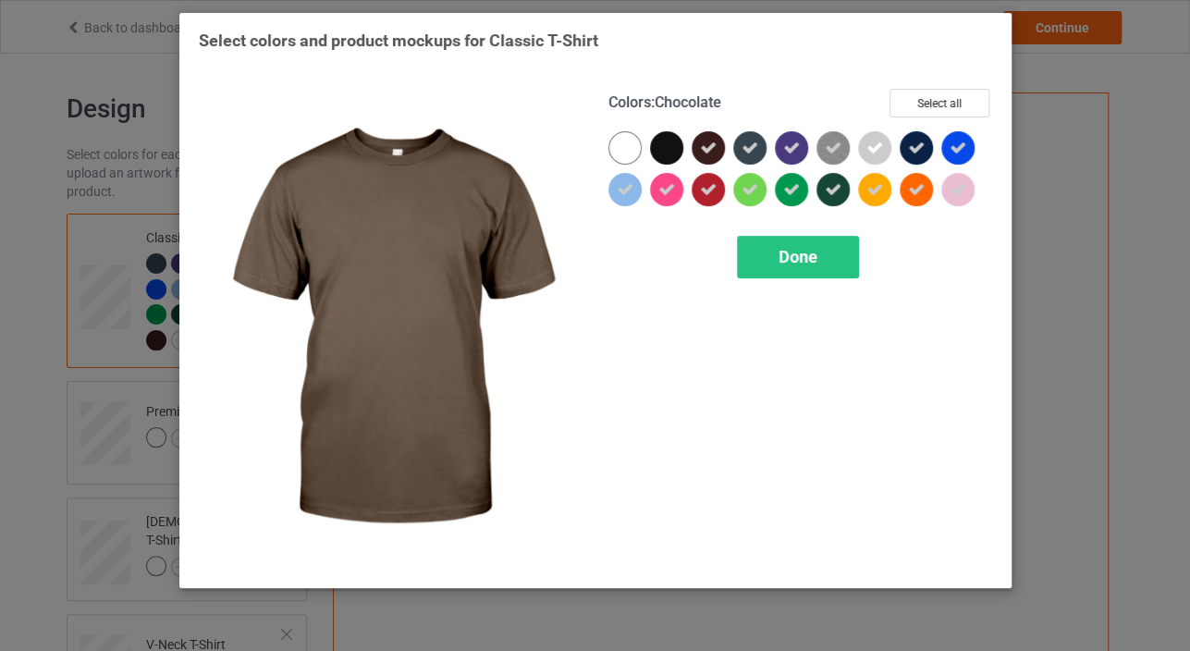
click at [700, 147] on icon at bounding box center [708, 148] width 17 height 17
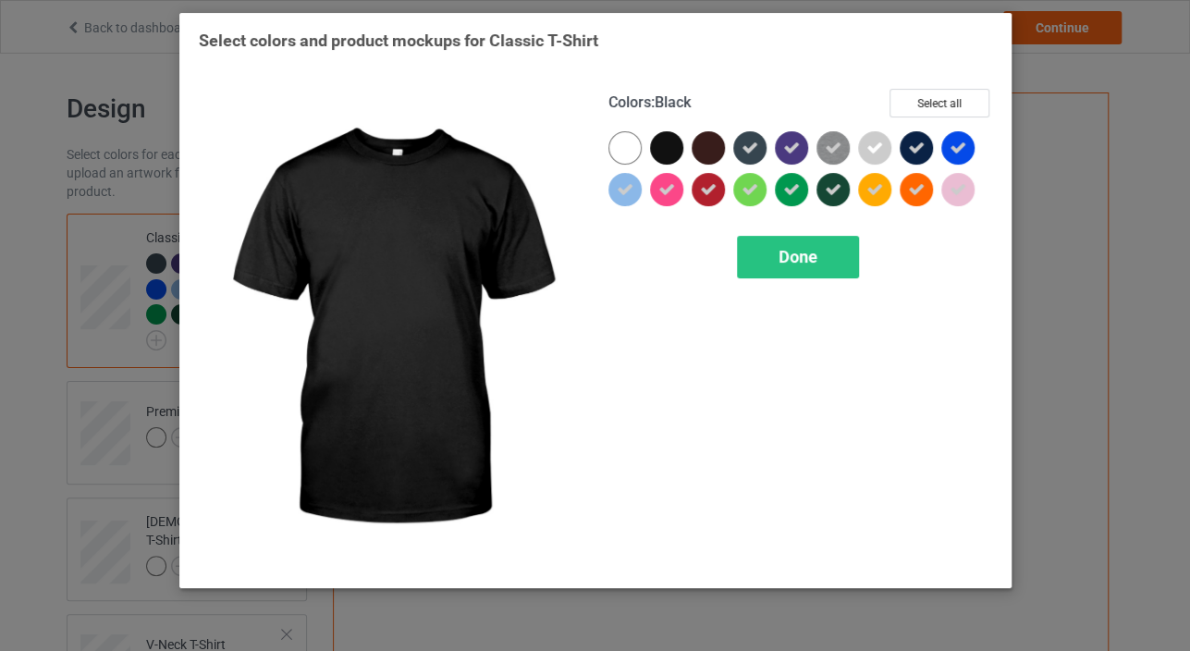
click at [675, 147] on div at bounding box center [666, 147] width 33 height 33
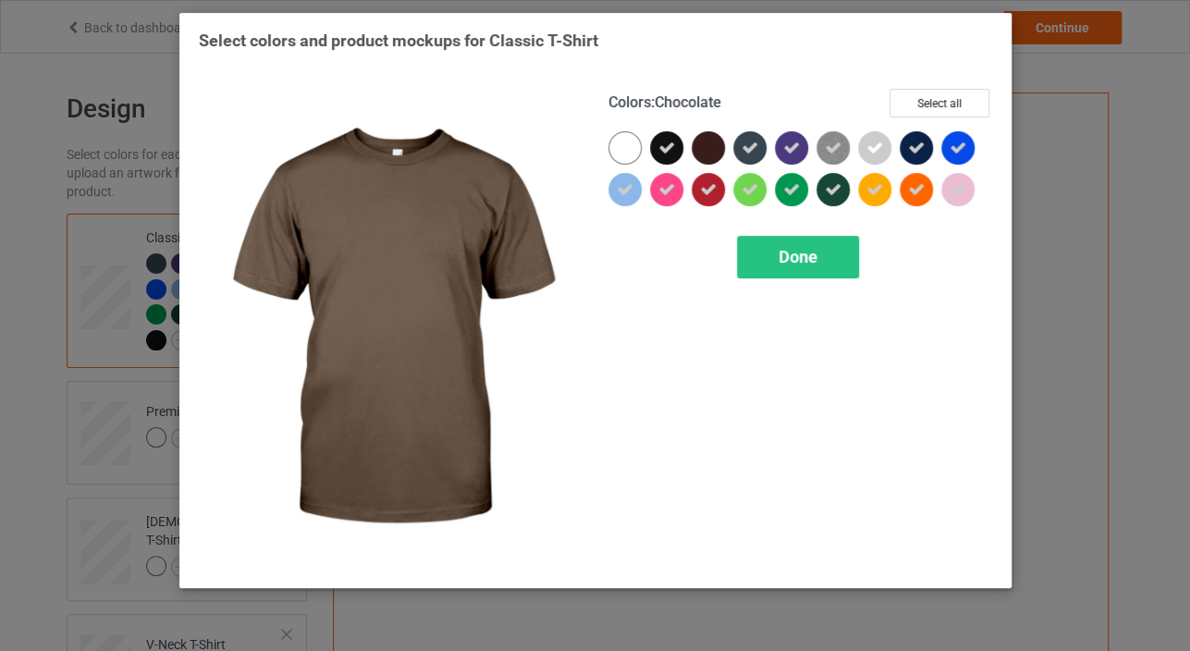
click at [694, 149] on div at bounding box center [708, 147] width 33 height 33
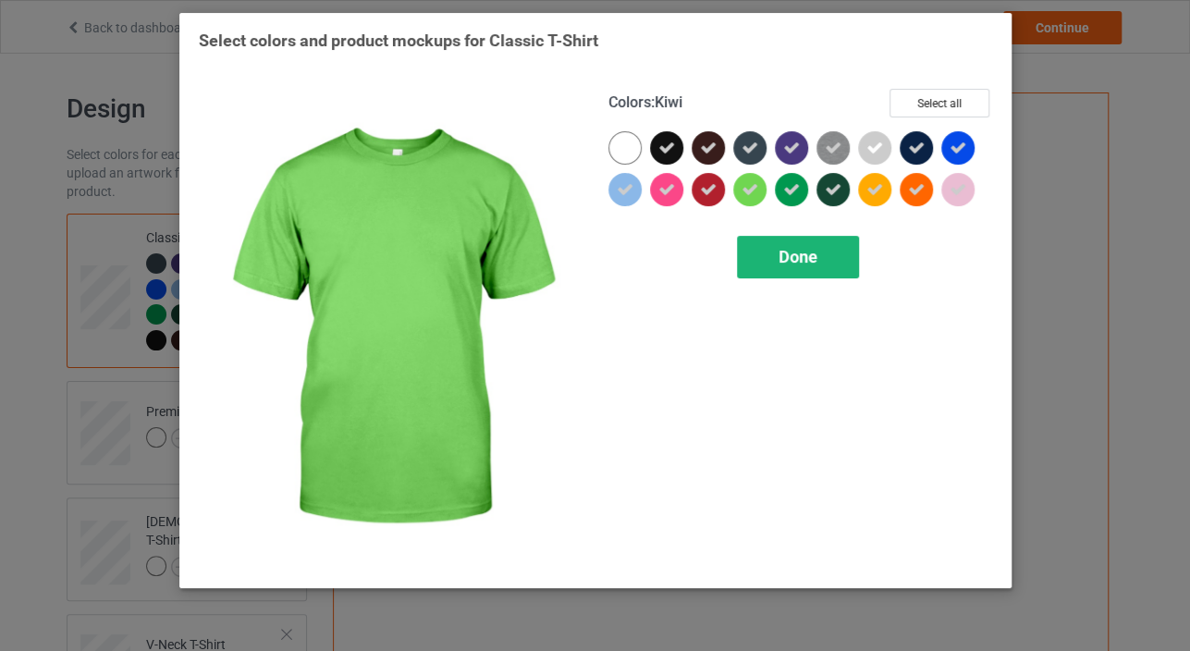
click at [756, 250] on div "Done" at bounding box center [798, 257] width 122 height 43
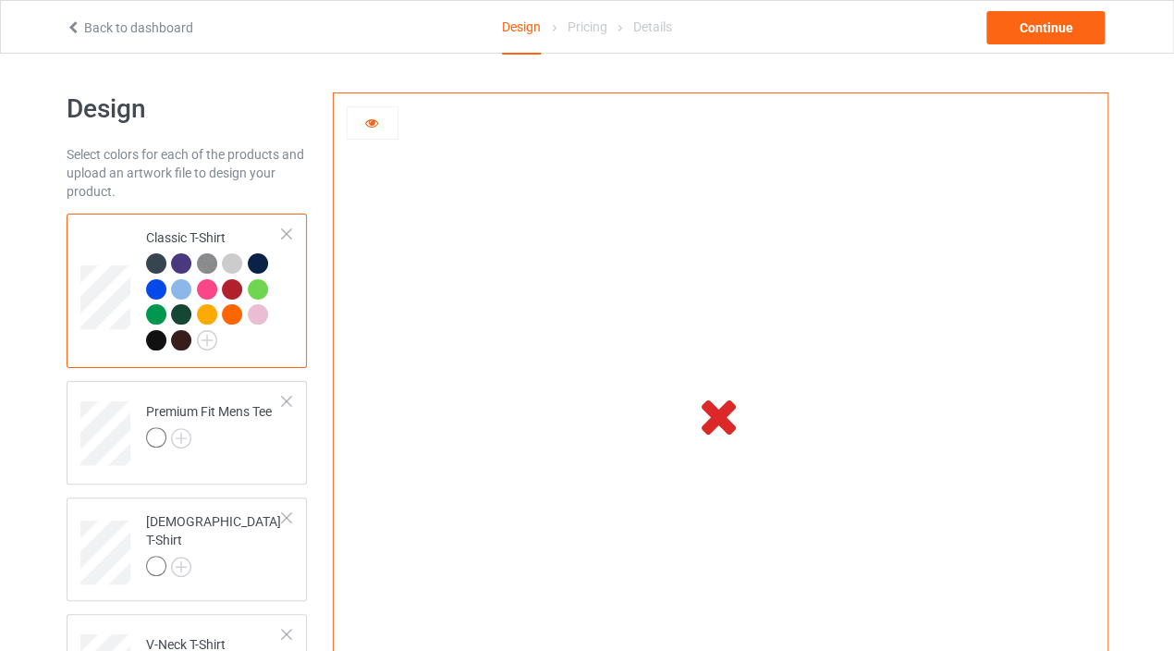
click at [719, 427] on icon at bounding box center [719, 415] width 61 height 52
click at [370, 116] on icon at bounding box center [371, 120] width 16 height 13
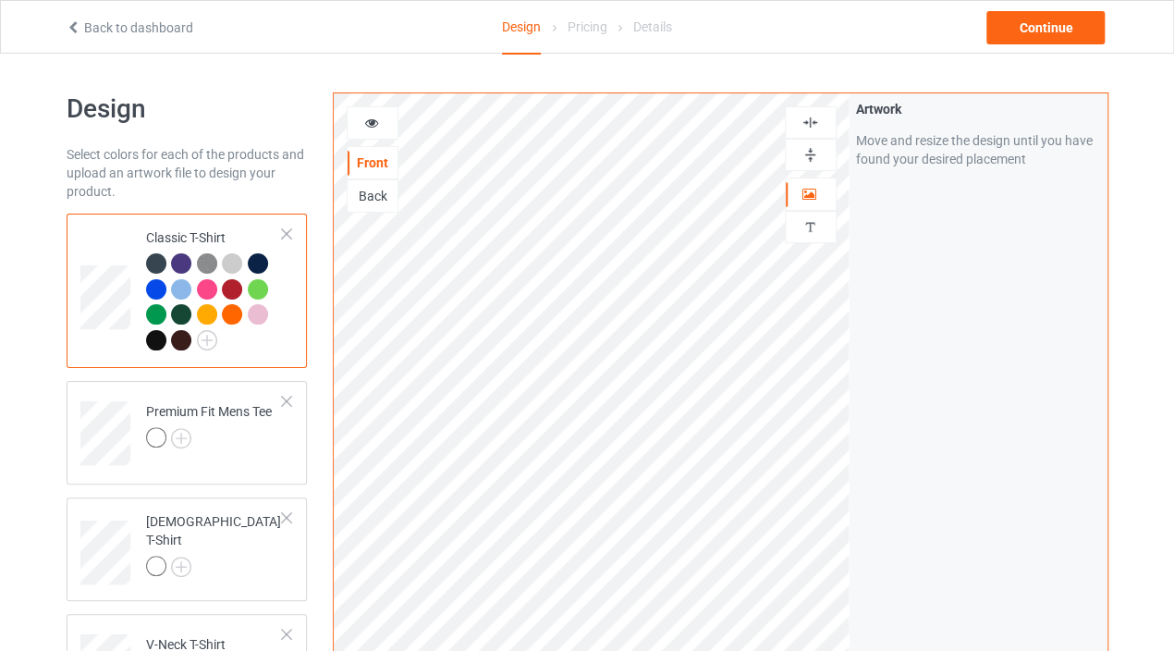
click at [377, 128] on div at bounding box center [373, 123] width 50 height 18
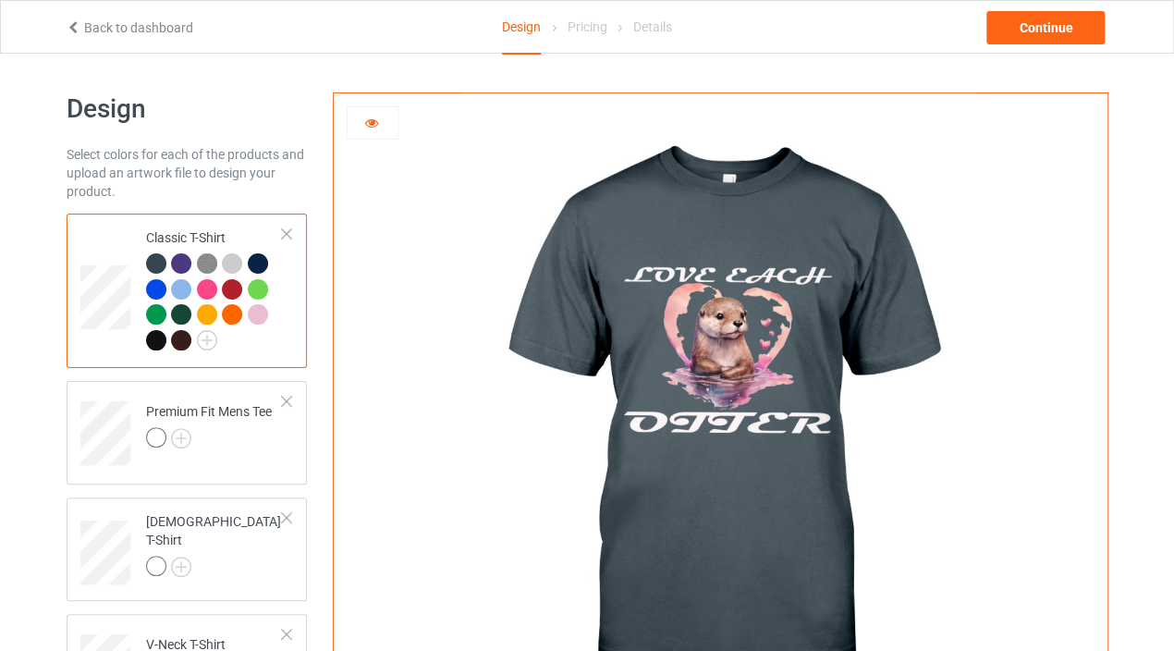
click at [364, 118] on icon at bounding box center [371, 120] width 16 height 13
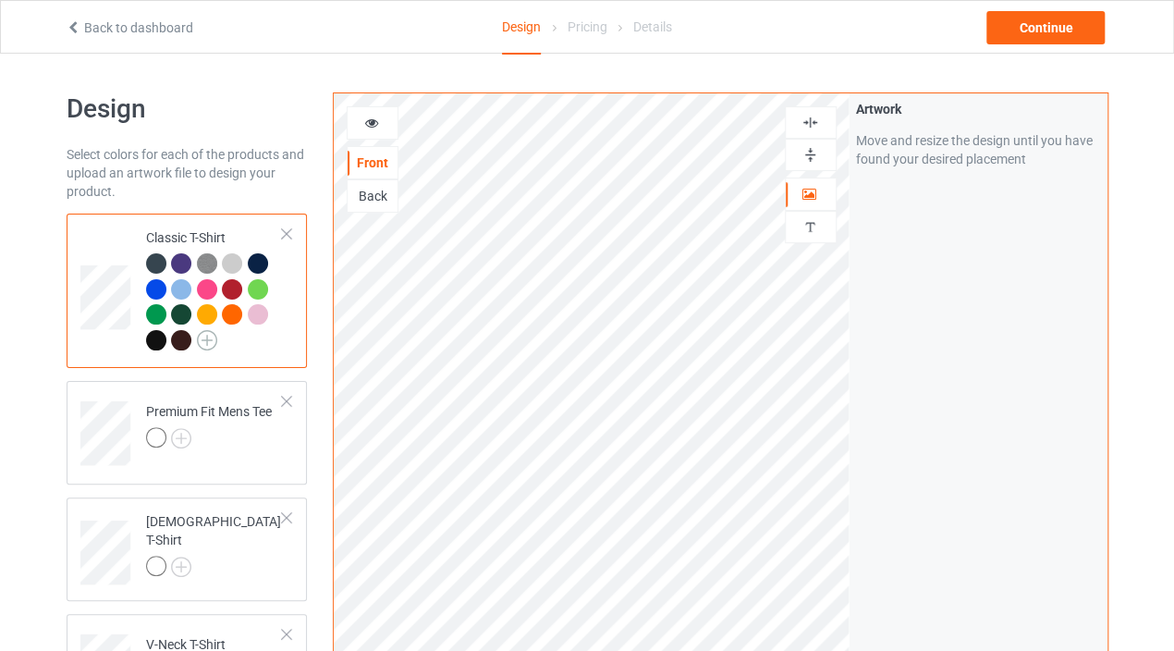
click at [204, 343] on img at bounding box center [207, 340] width 20 height 20
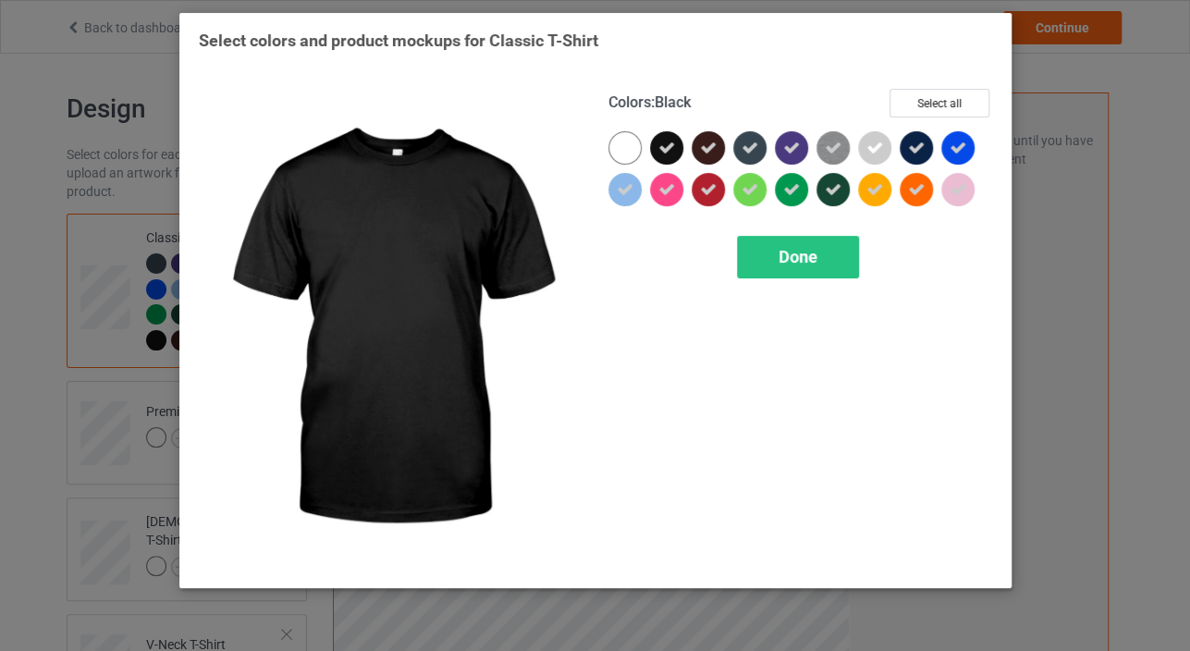
click at [665, 146] on icon at bounding box center [666, 148] width 17 height 17
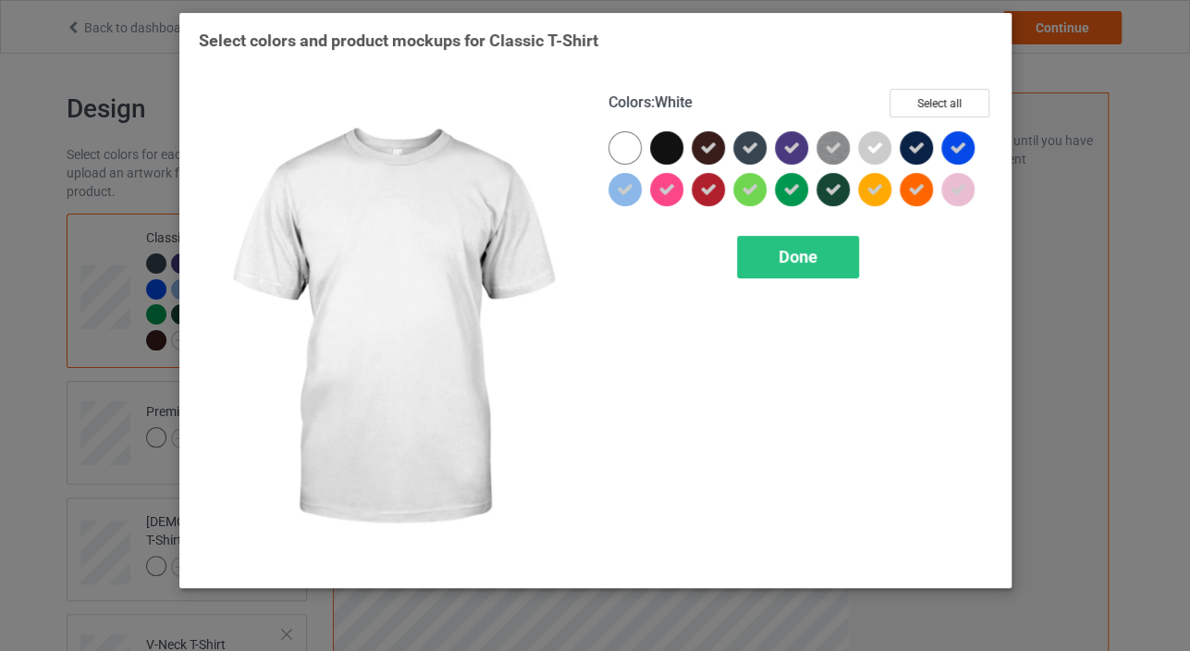
click at [625, 150] on div at bounding box center [624, 147] width 33 height 33
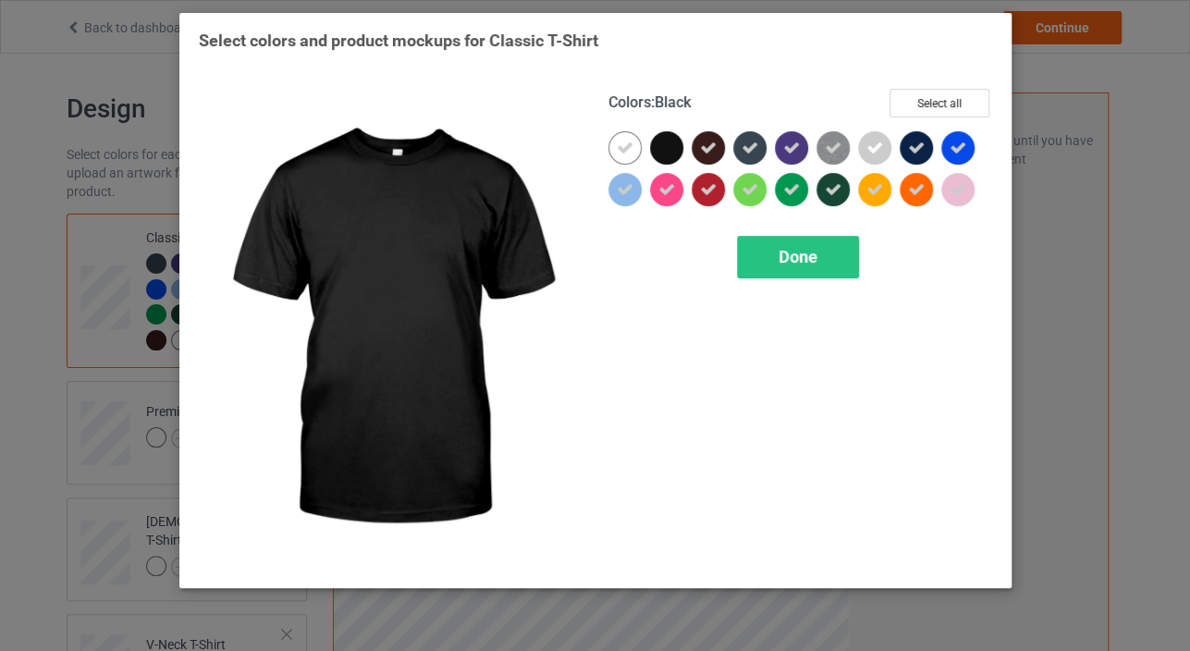
click at [663, 146] on div at bounding box center [666, 147] width 33 height 33
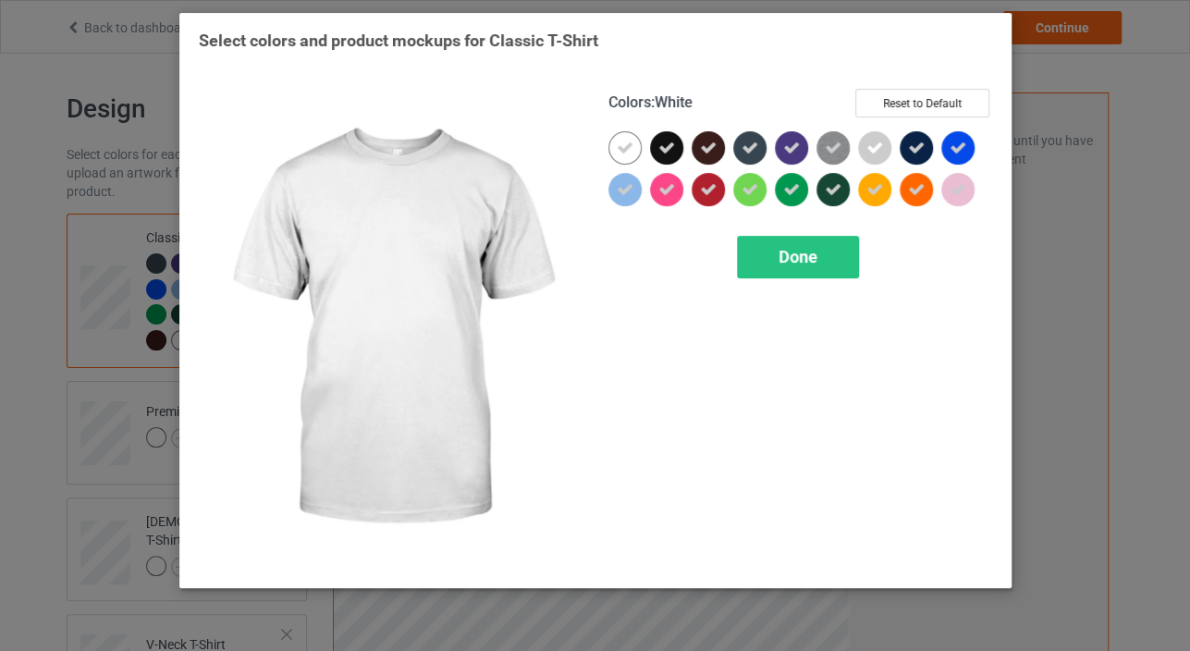
click at [621, 147] on icon at bounding box center [625, 148] width 17 height 17
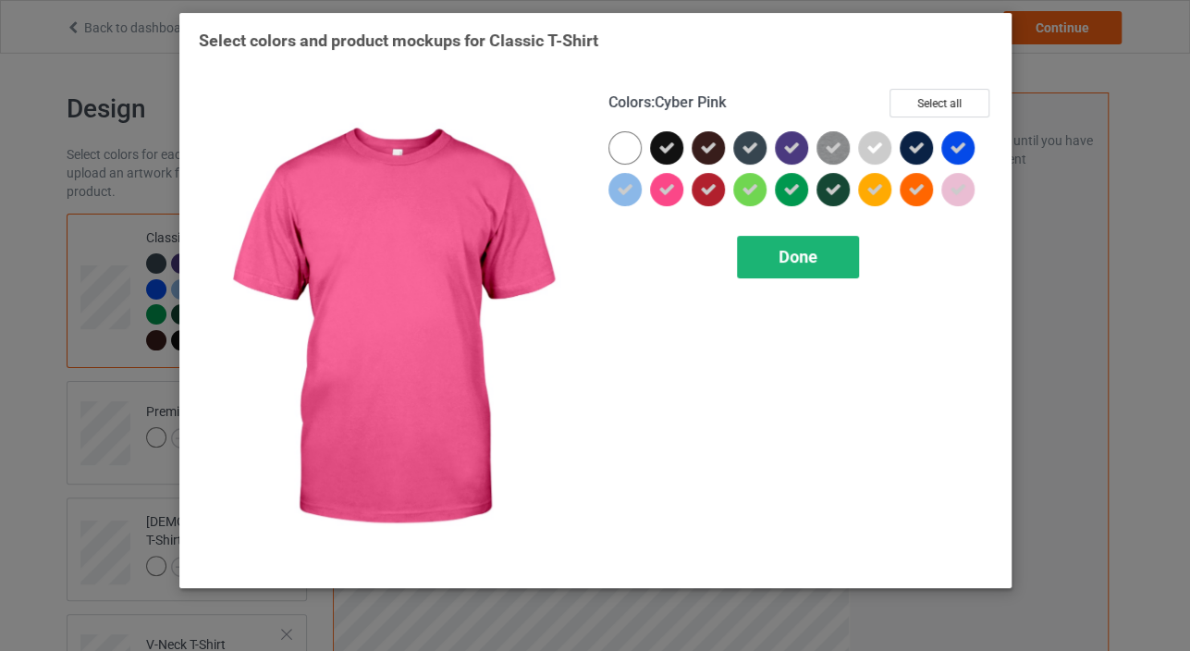
click at [805, 264] on span "Done" at bounding box center [798, 256] width 39 height 19
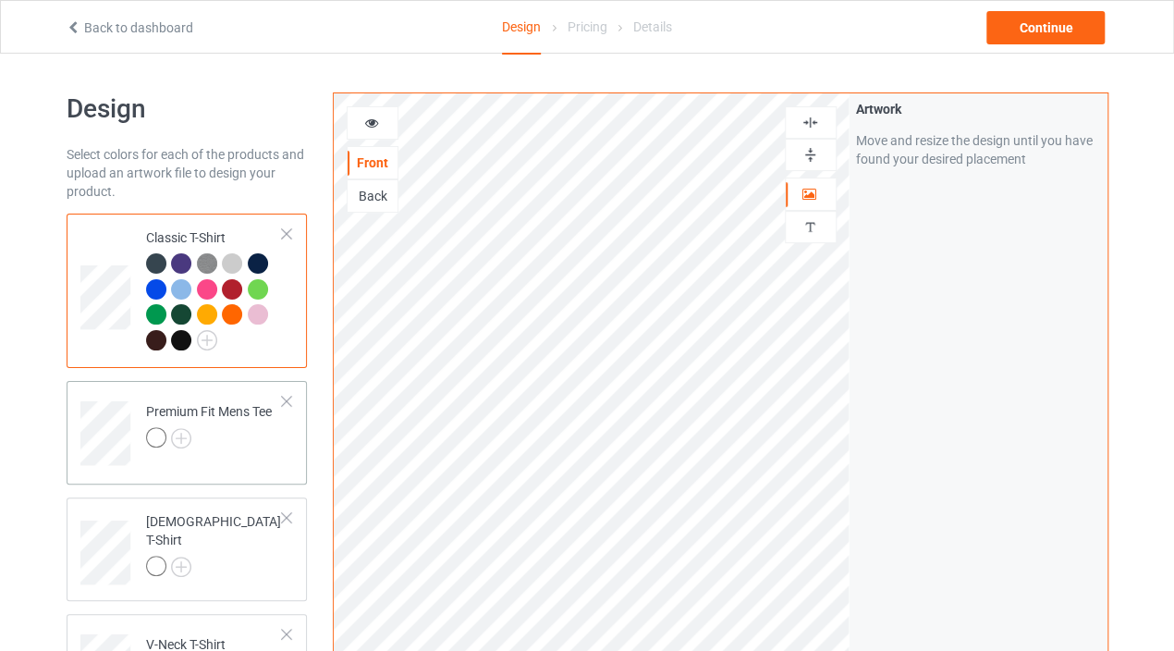
click at [187, 418] on div "Premium Fit Mens Tee" at bounding box center [209, 424] width 126 height 44
click at [188, 436] on img at bounding box center [181, 438] width 20 height 20
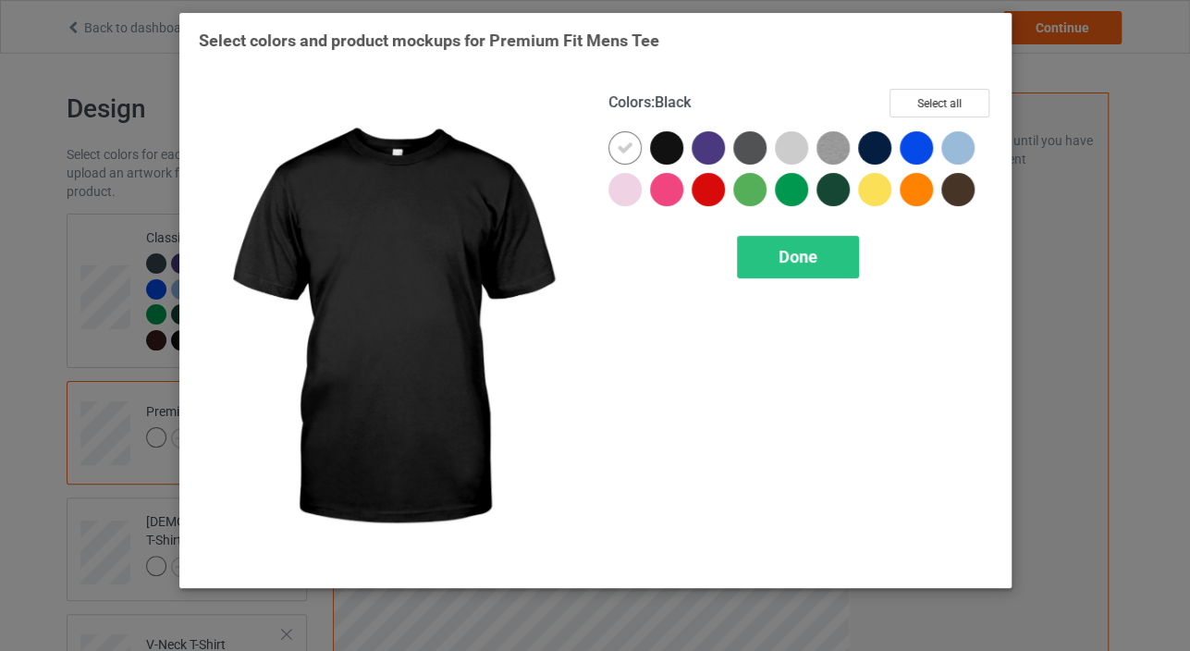
click at [677, 150] on div at bounding box center [666, 147] width 33 height 33
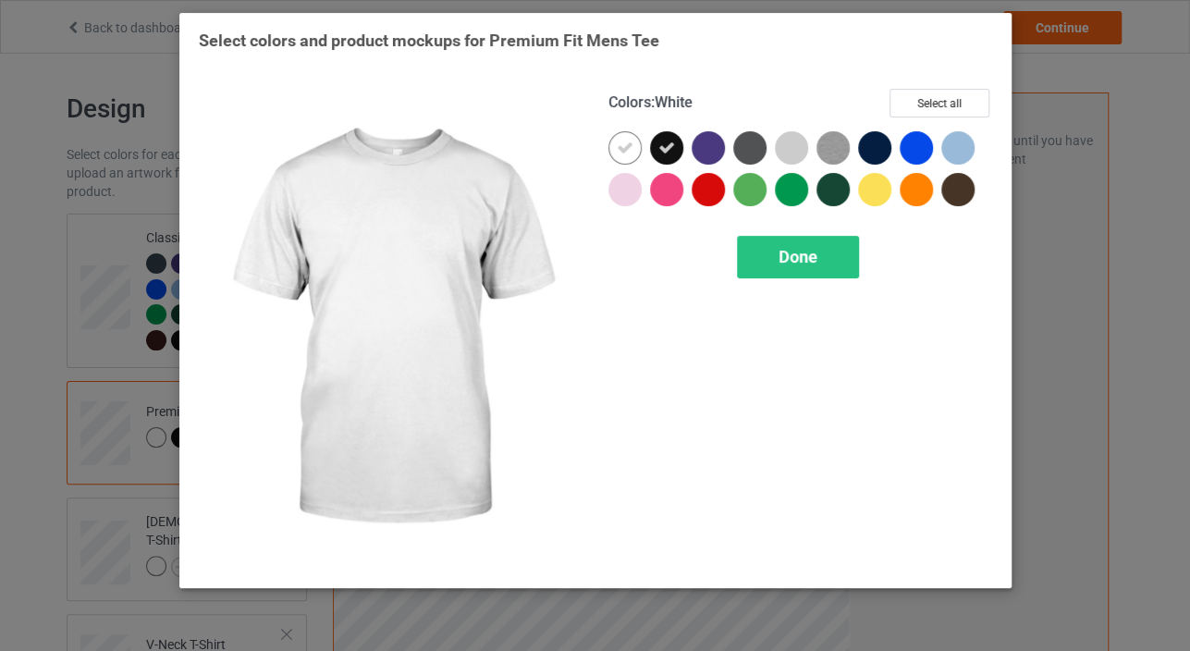
click at [629, 150] on icon at bounding box center [625, 148] width 17 height 17
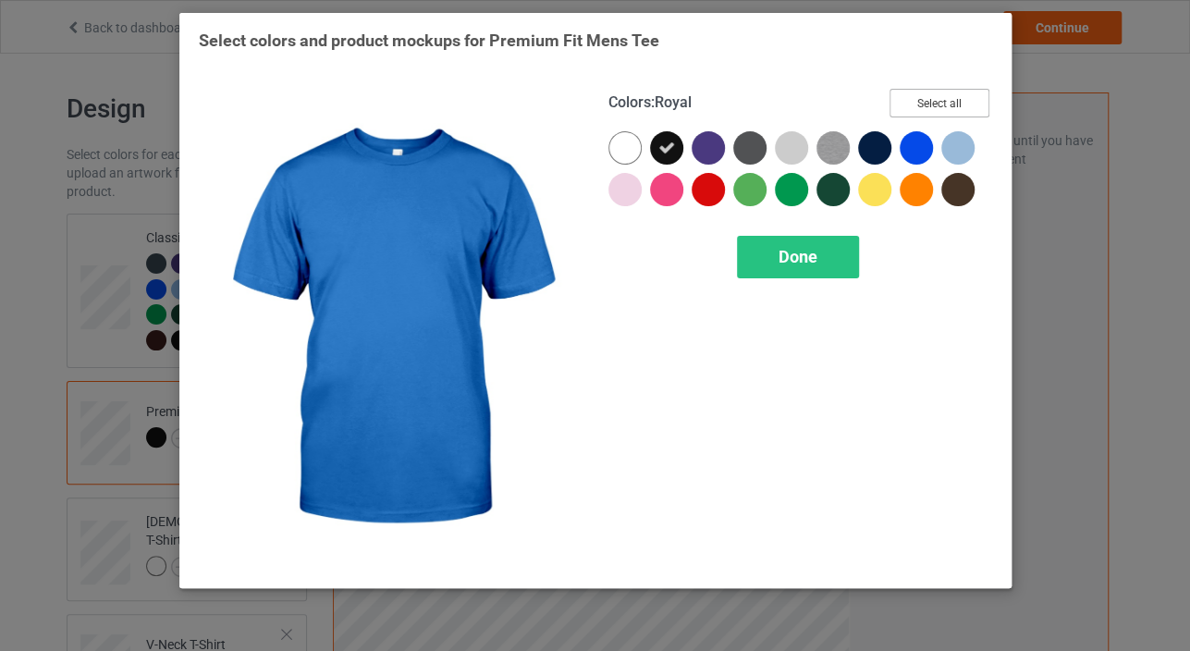
click at [953, 106] on button "Select all" at bounding box center [940, 103] width 100 height 29
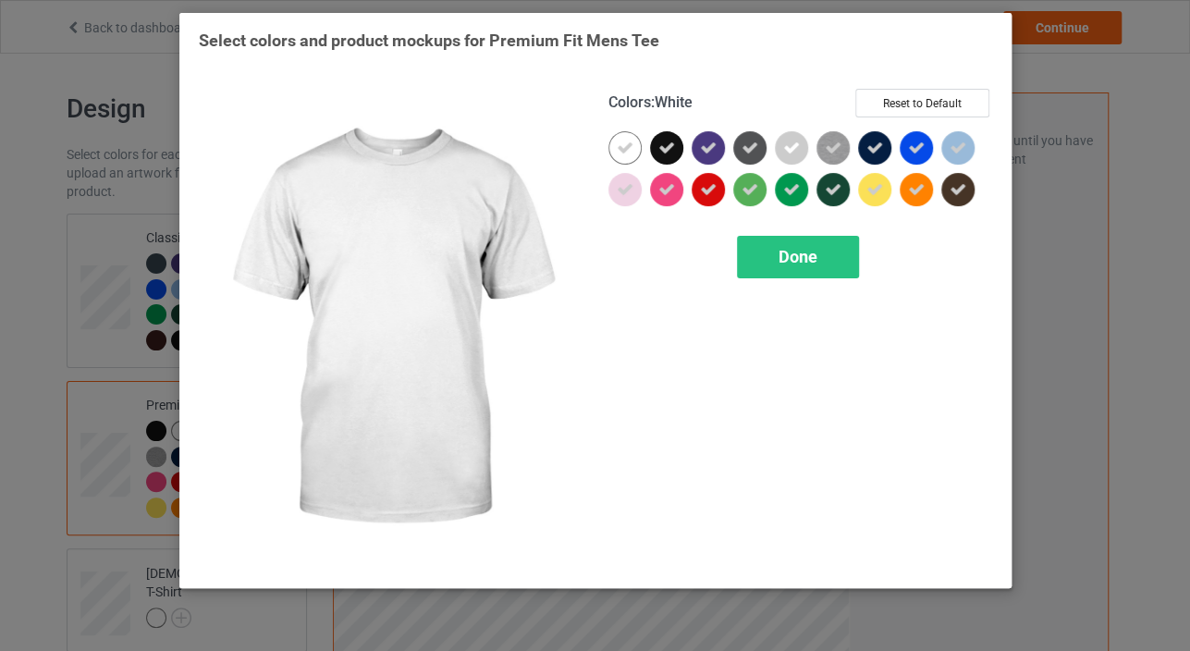
click at [615, 149] on div at bounding box center [624, 147] width 33 height 33
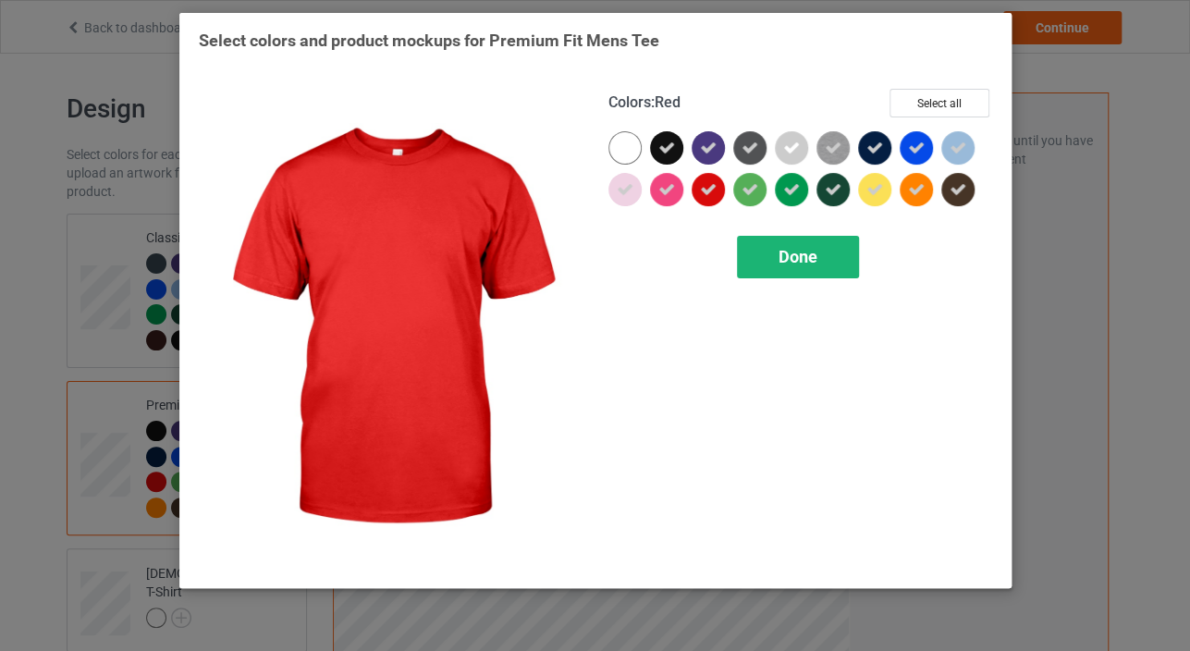
click at [744, 252] on div "Done" at bounding box center [798, 257] width 122 height 43
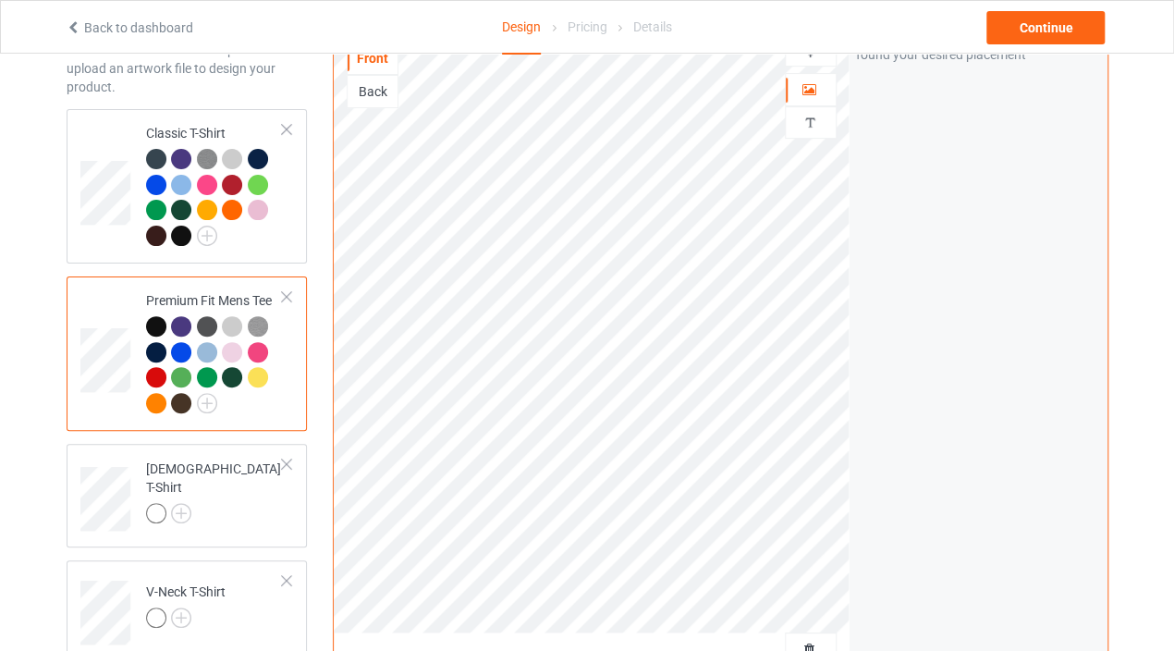
scroll to position [205, 0]
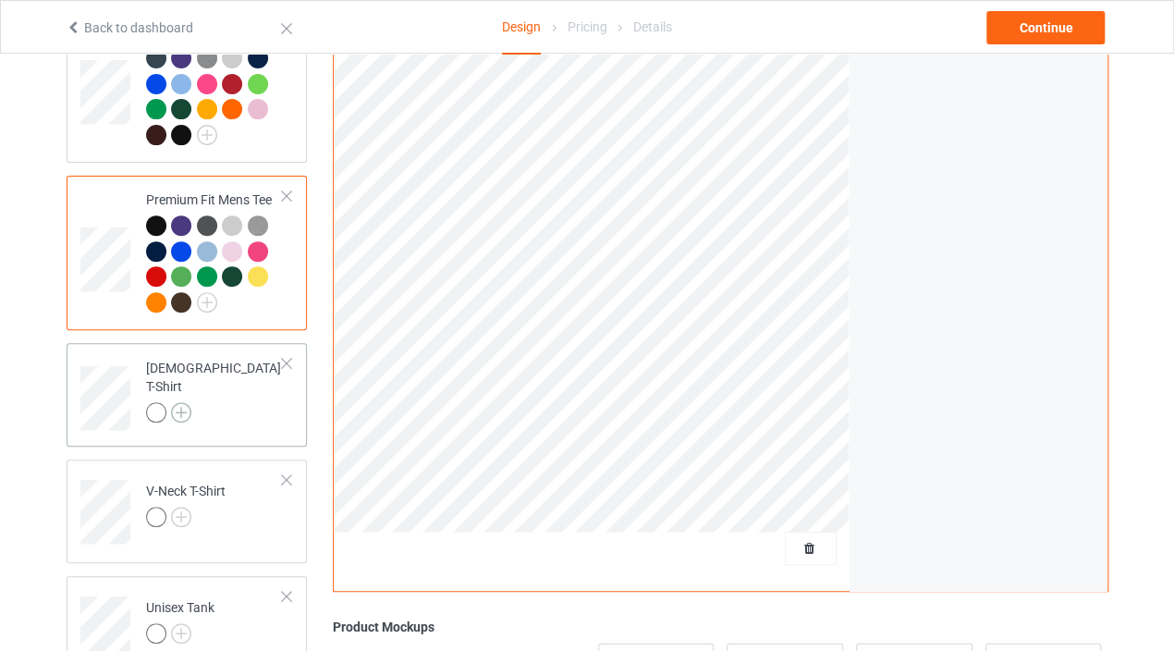
click at [189, 402] on img at bounding box center [181, 412] width 20 height 20
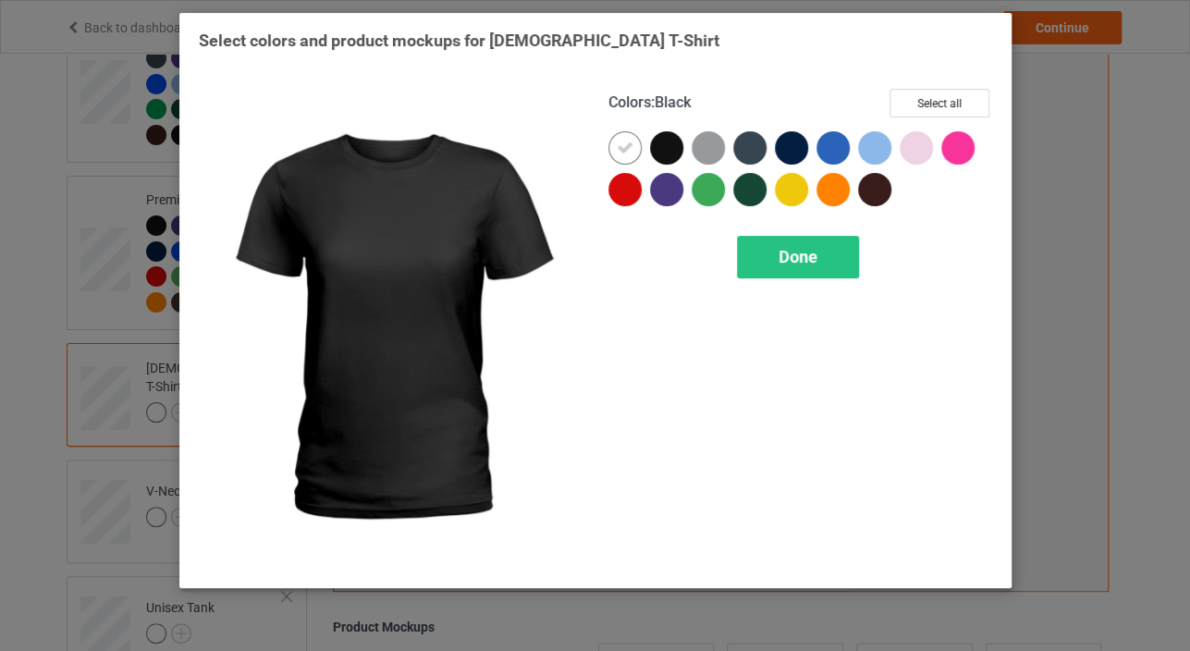
click at [663, 145] on div at bounding box center [666, 147] width 33 height 33
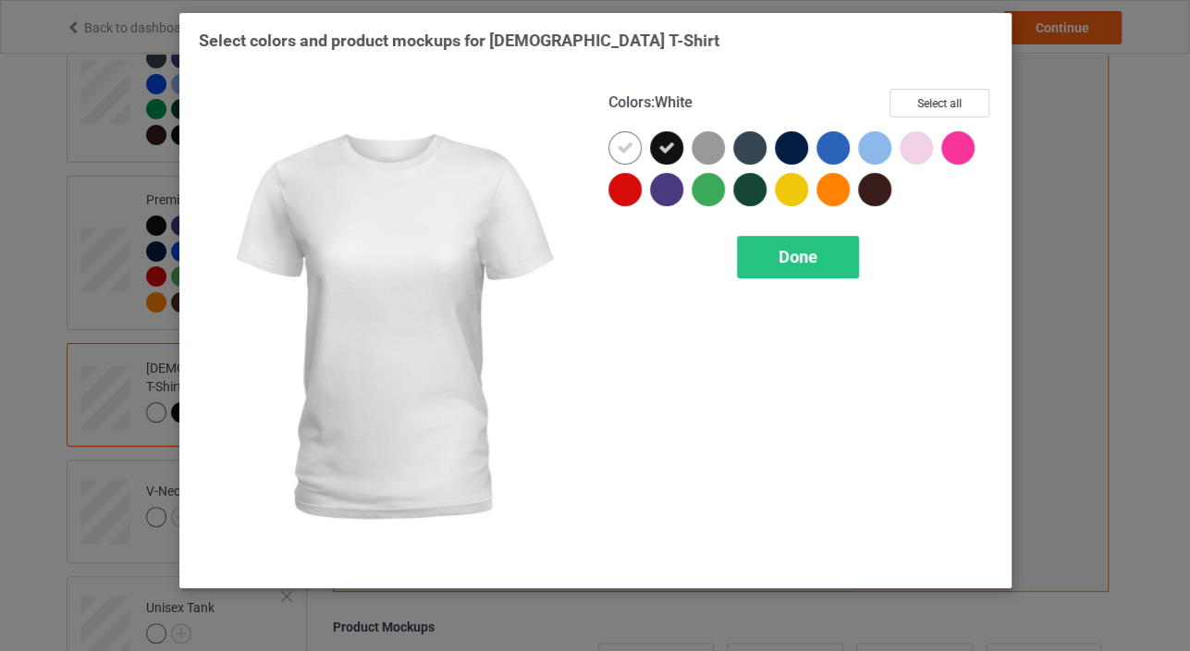
click at [628, 145] on icon at bounding box center [625, 148] width 17 height 17
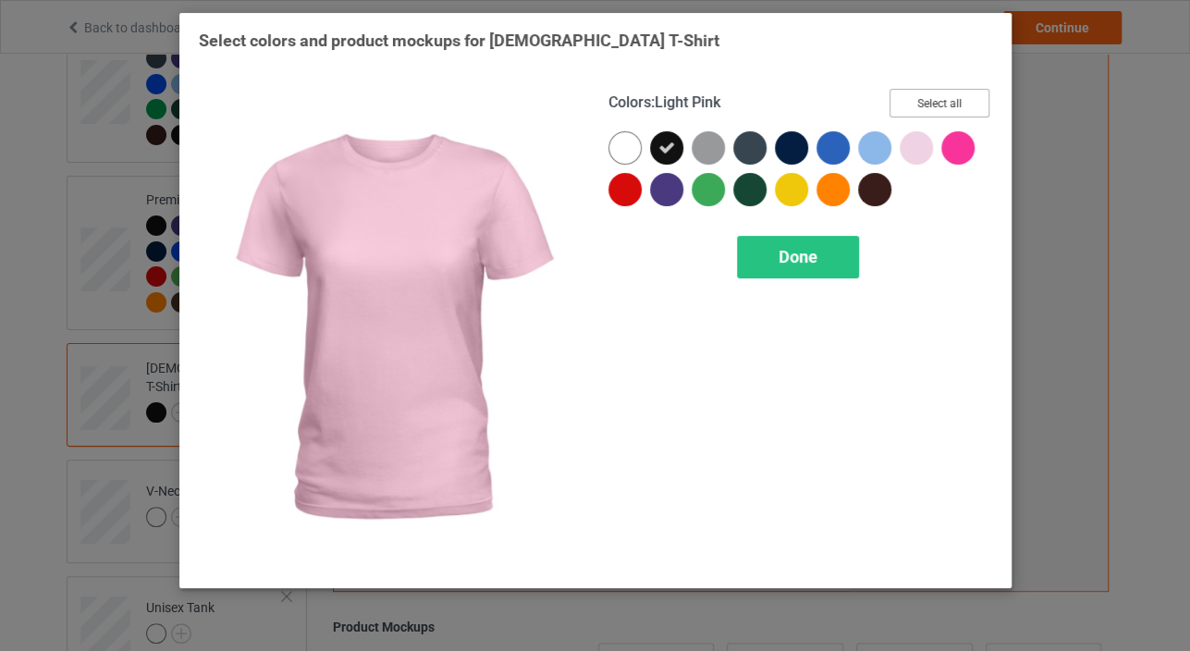
click at [925, 100] on button "Select all" at bounding box center [940, 103] width 100 height 29
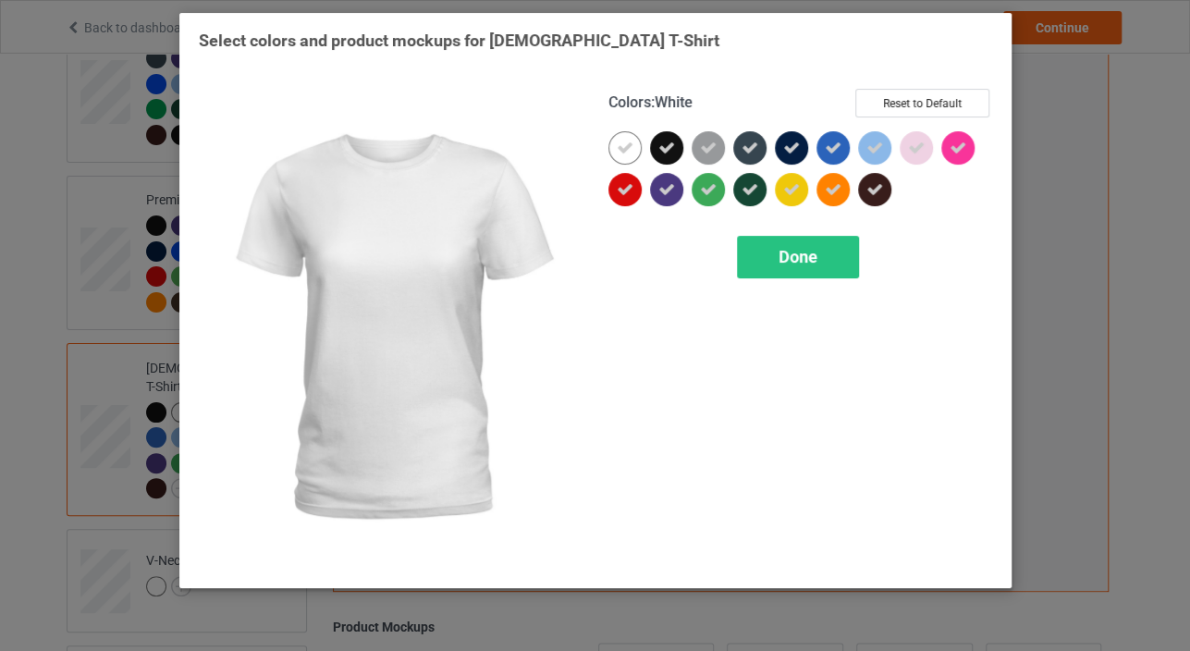
click at [621, 146] on icon at bounding box center [625, 148] width 17 height 17
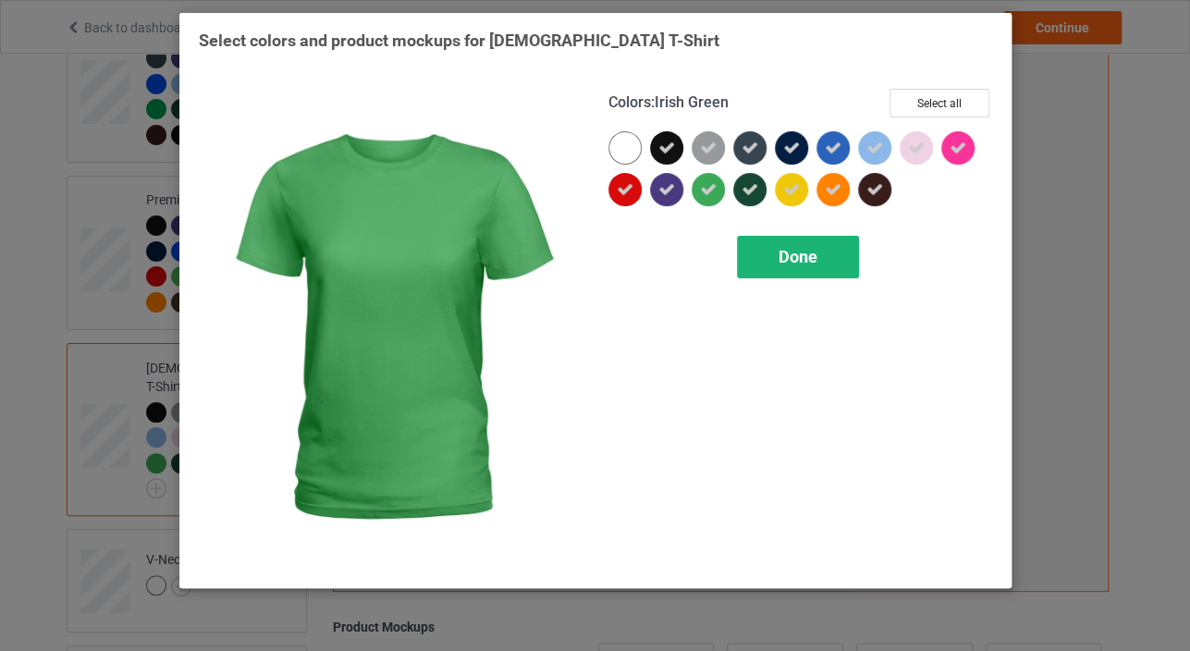
click at [788, 238] on div "Done" at bounding box center [798, 257] width 122 height 43
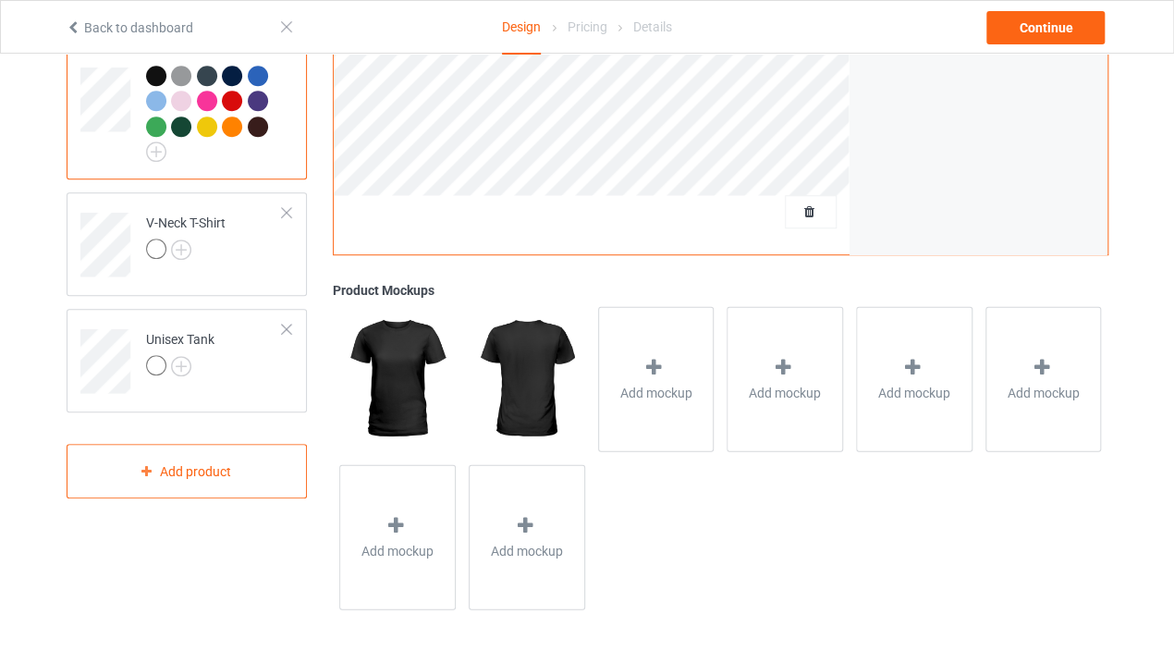
scroll to position [544, 0]
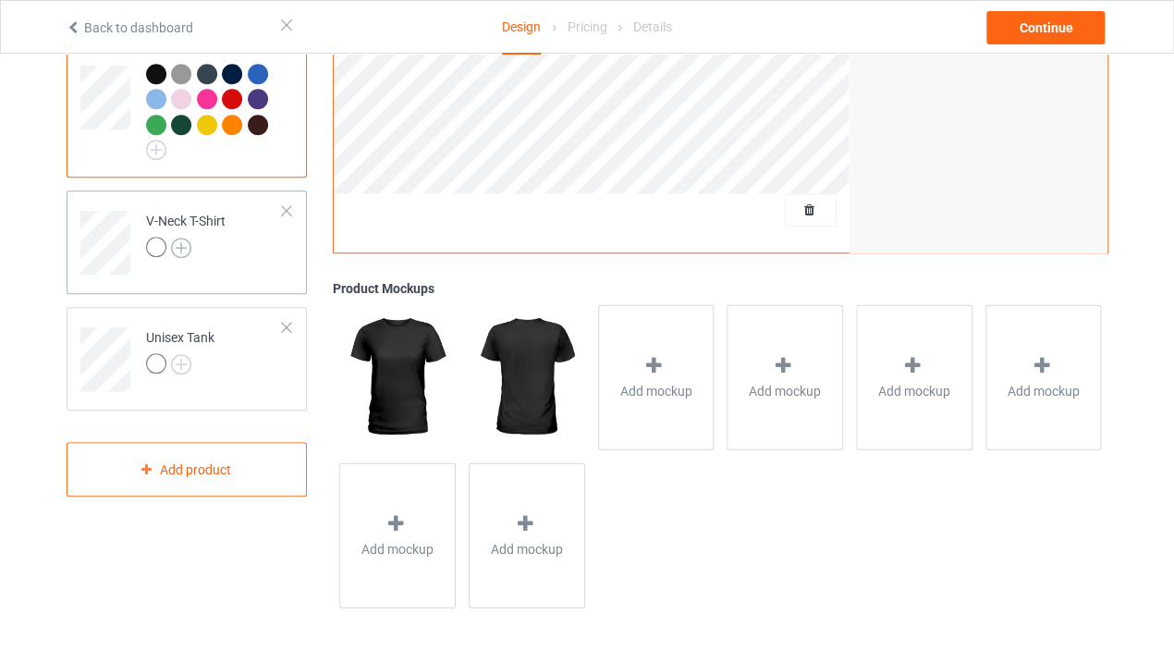
click at [187, 238] on img at bounding box center [181, 248] width 20 height 20
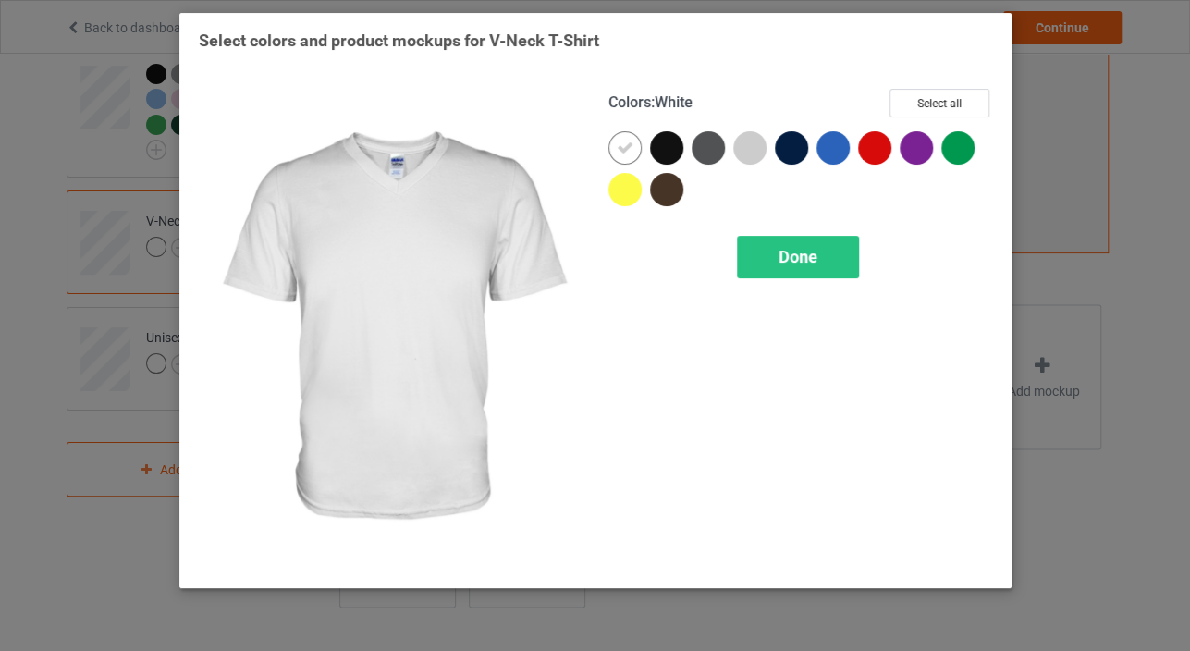
click at [647, 151] on div at bounding box center [629, 152] width 42 height 42
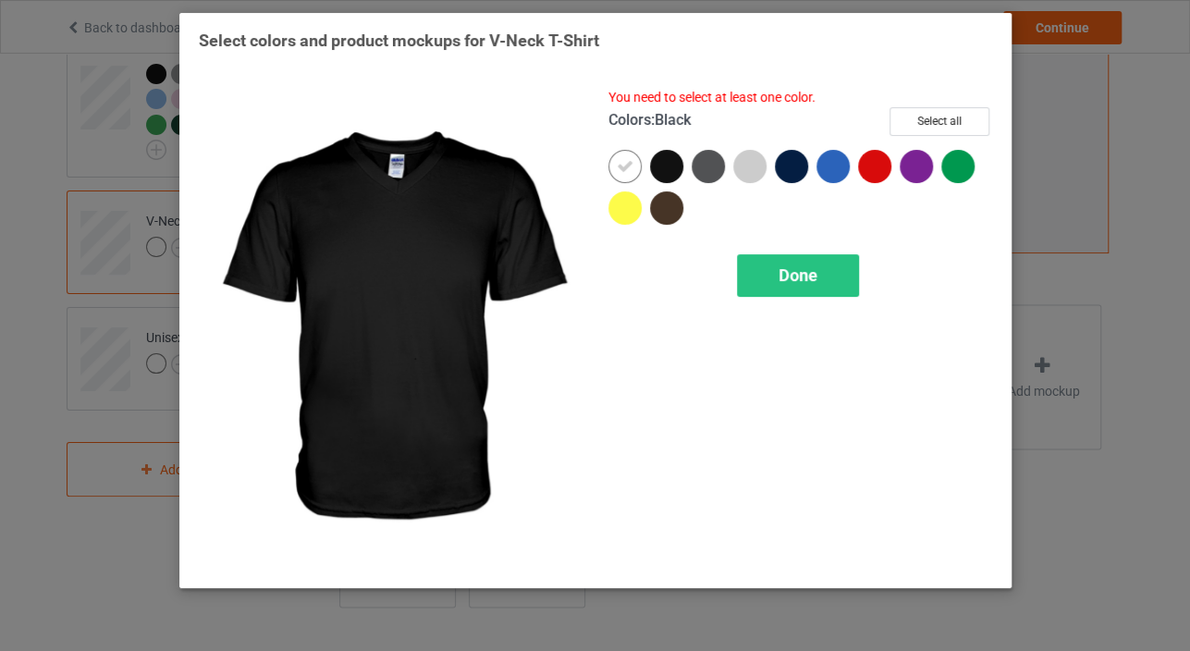
click at [659, 164] on div at bounding box center [666, 166] width 33 height 33
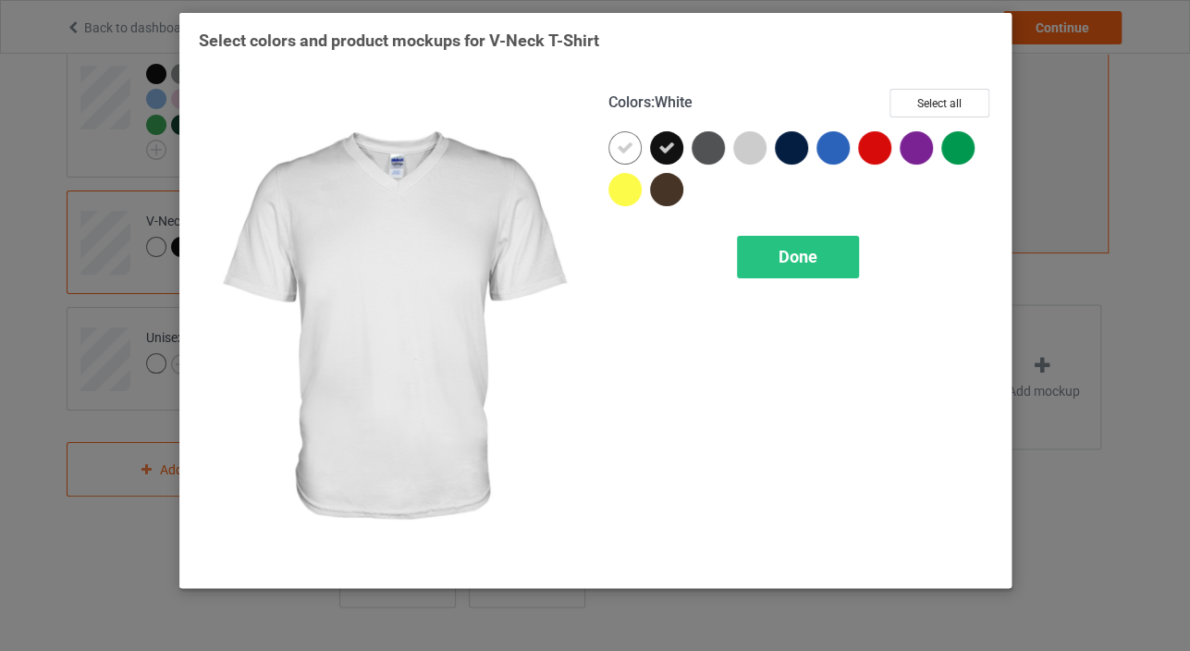
click at [627, 146] on icon at bounding box center [625, 148] width 17 height 17
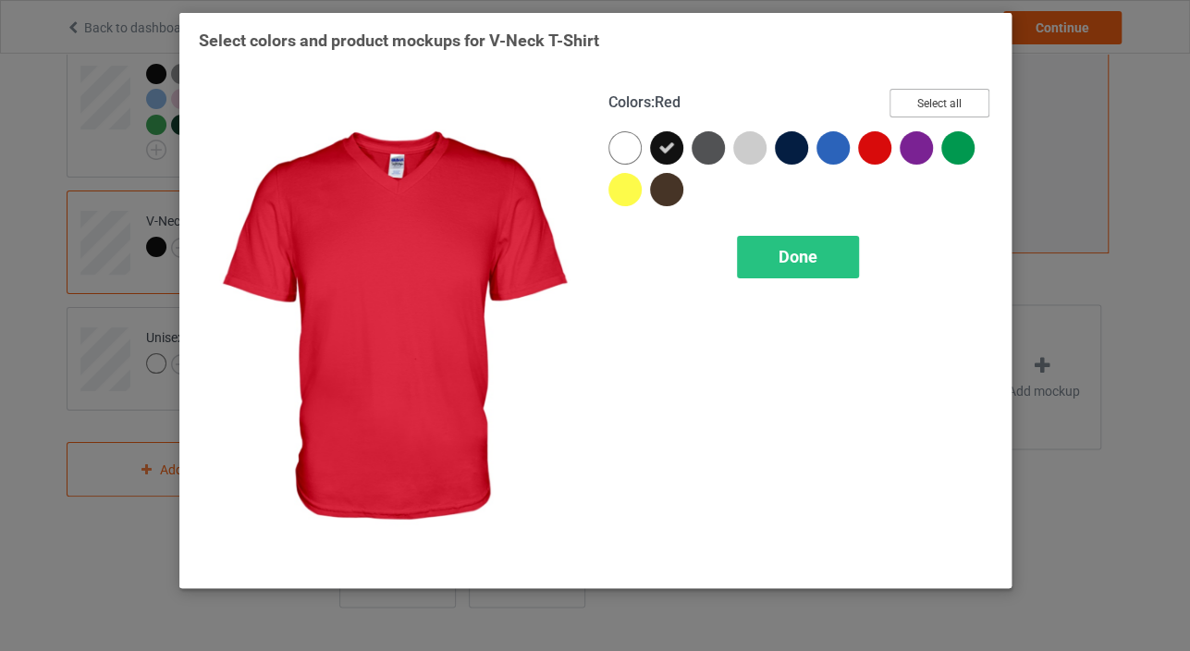
click at [940, 104] on button "Select all" at bounding box center [940, 103] width 100 height 29
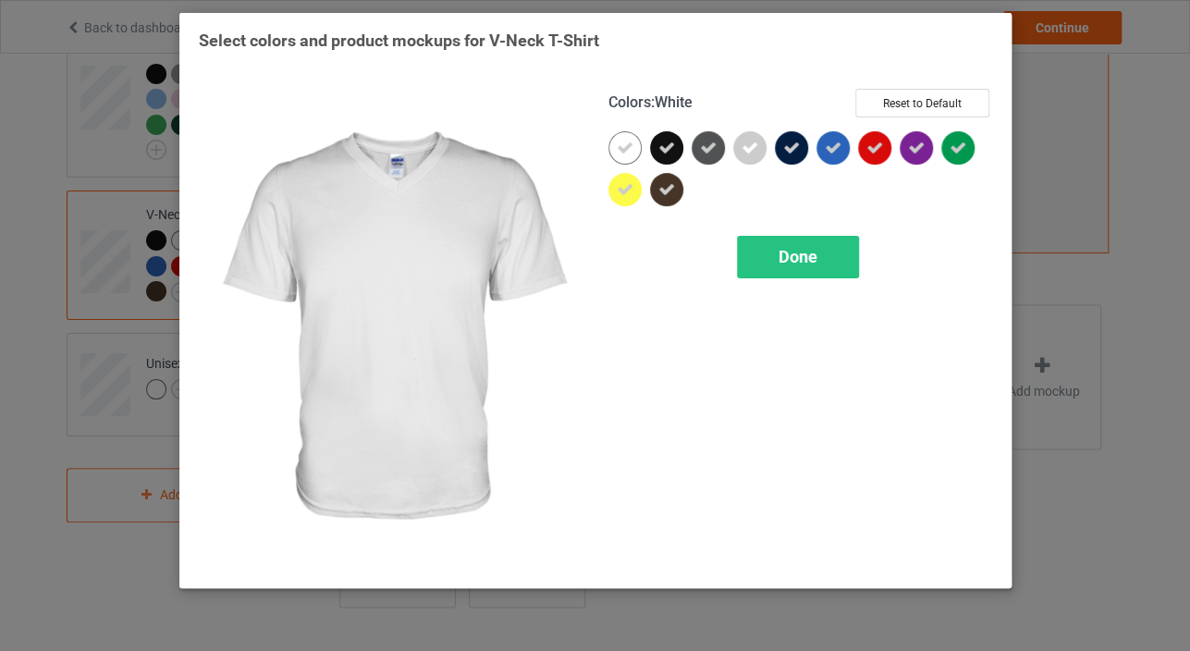
click at [633, 151] on div at bounding box center [624, 147] width 33 height 33
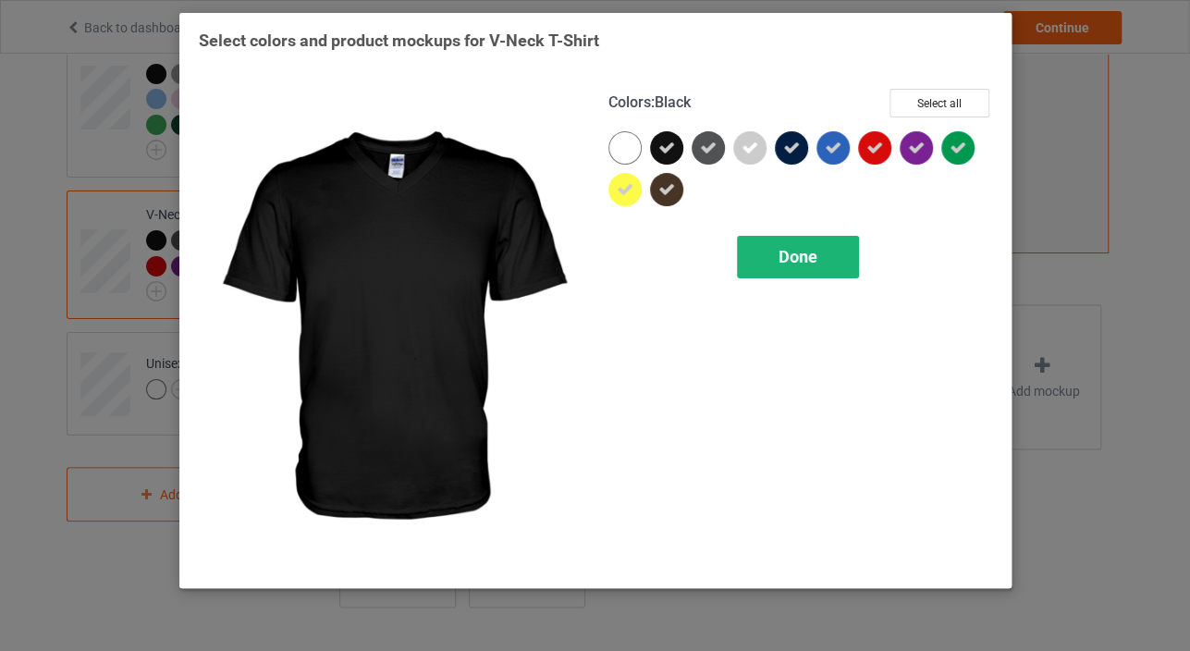
click at [779, 251] on span "Done" at bounding box center [798, 256] width 39 height 19
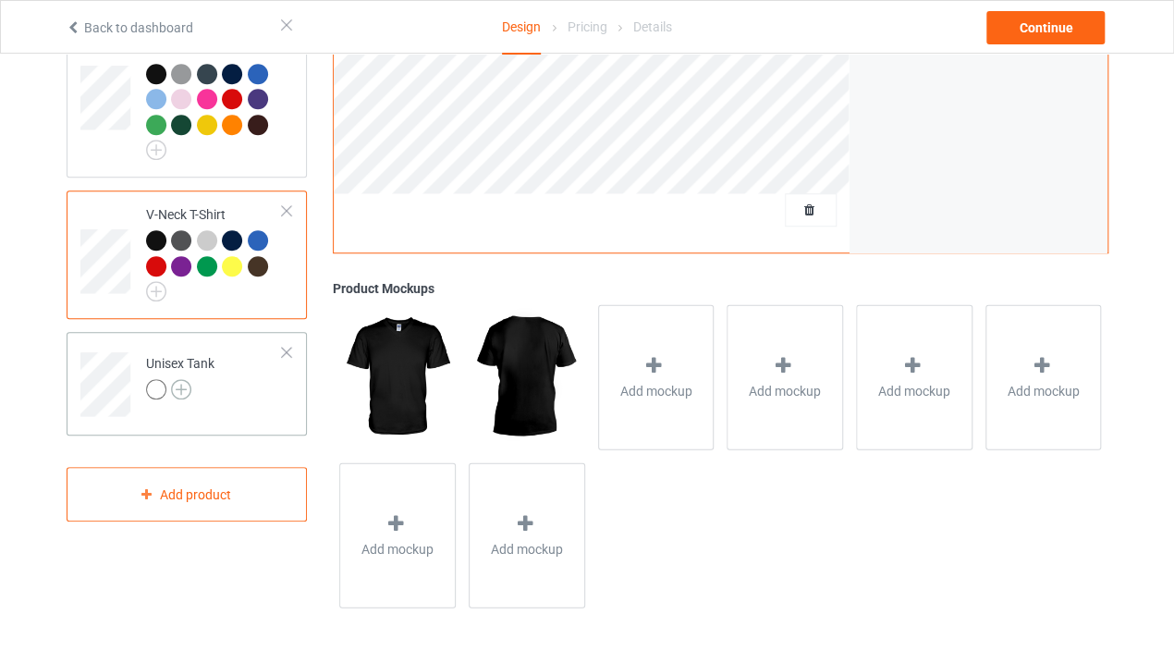
click at [179, 379] on img at bounding box center [181, 389] width 20 height 20
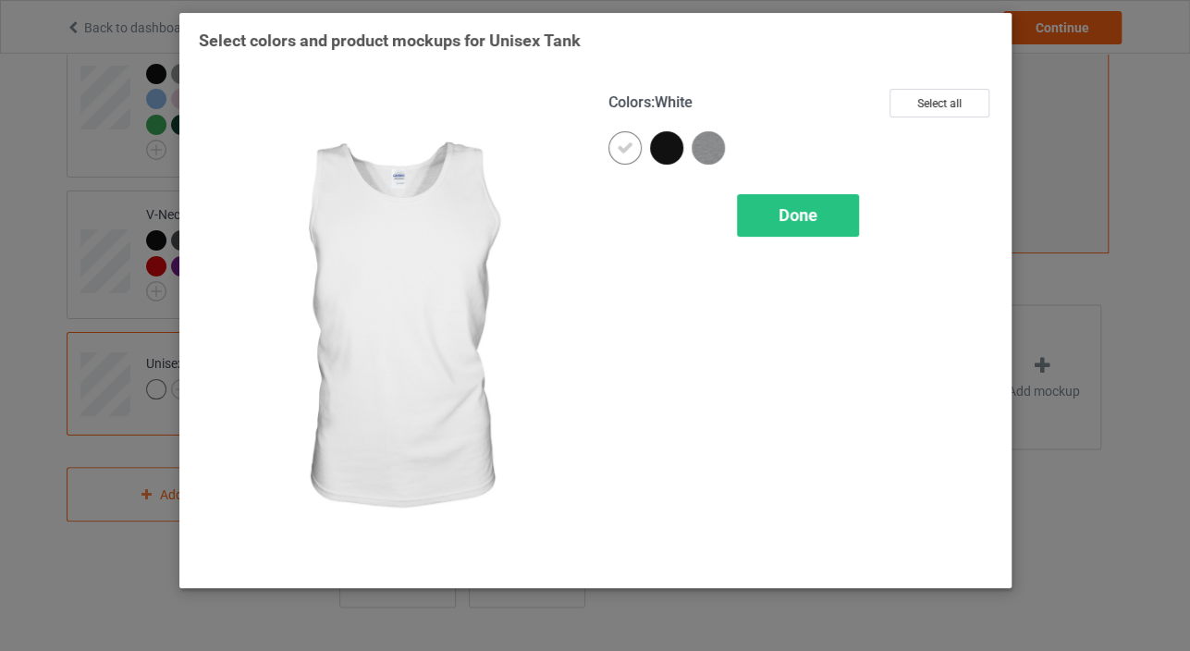
click at [630, 152] on icon at bounding box center [625, 148] width 17 height 17
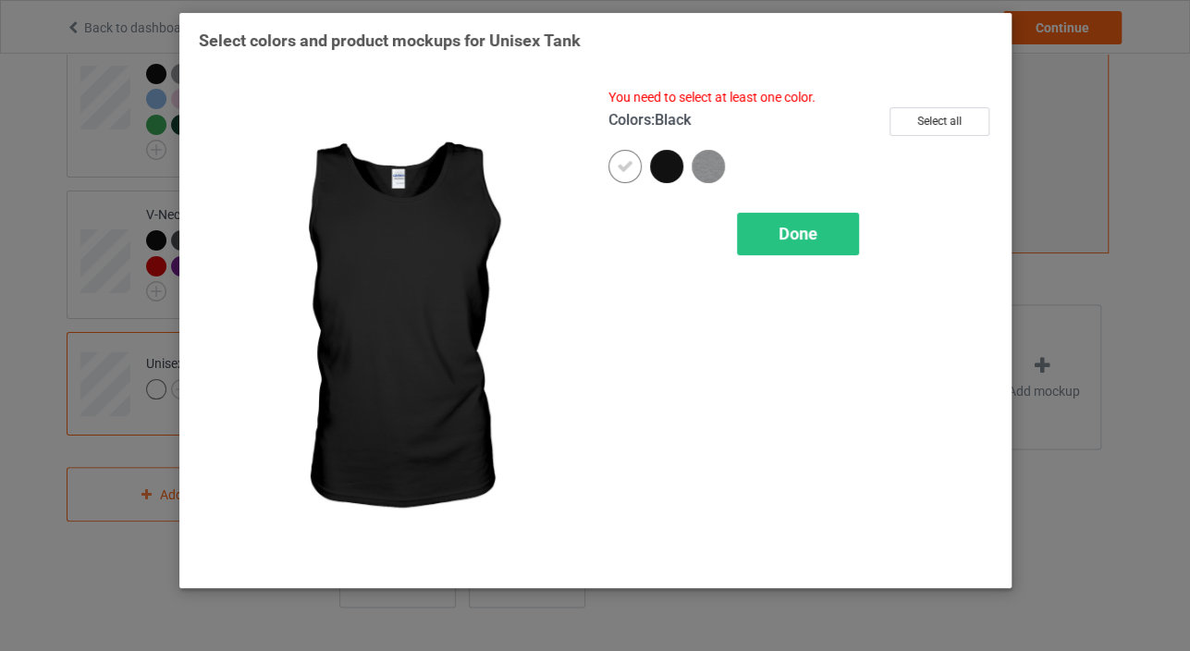
click at [656, 162] on div at bounding box center [666, 166] width 33 height 33
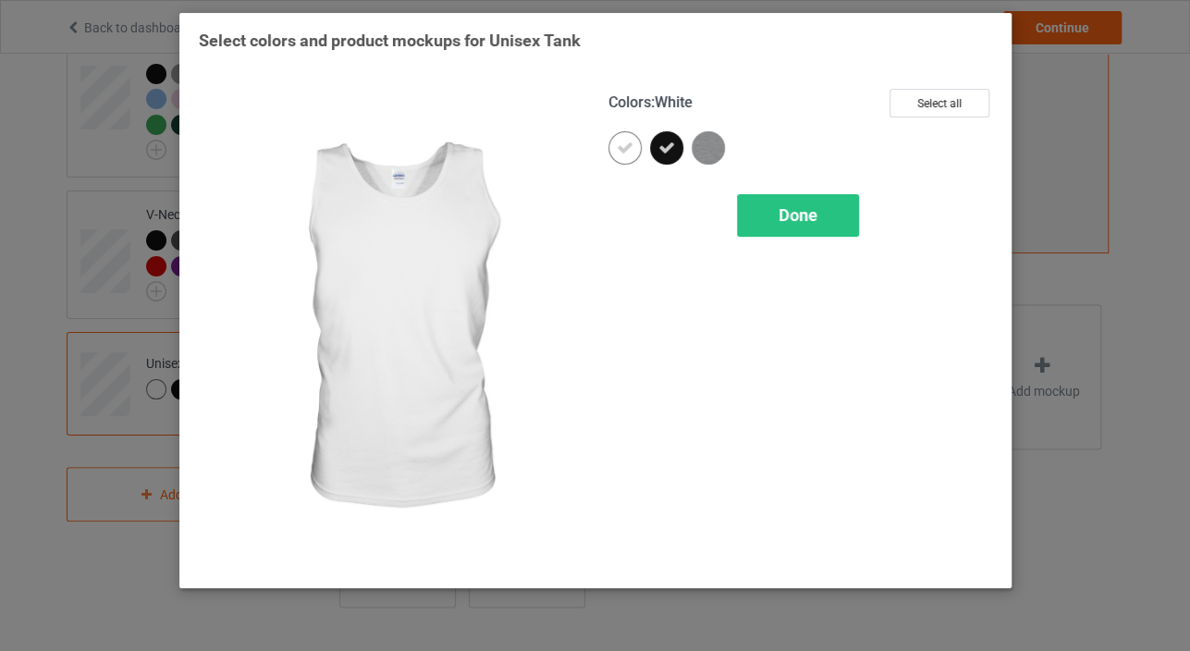
click at [620, 163] on div at bounding box center [624, 147] width 33 height 33
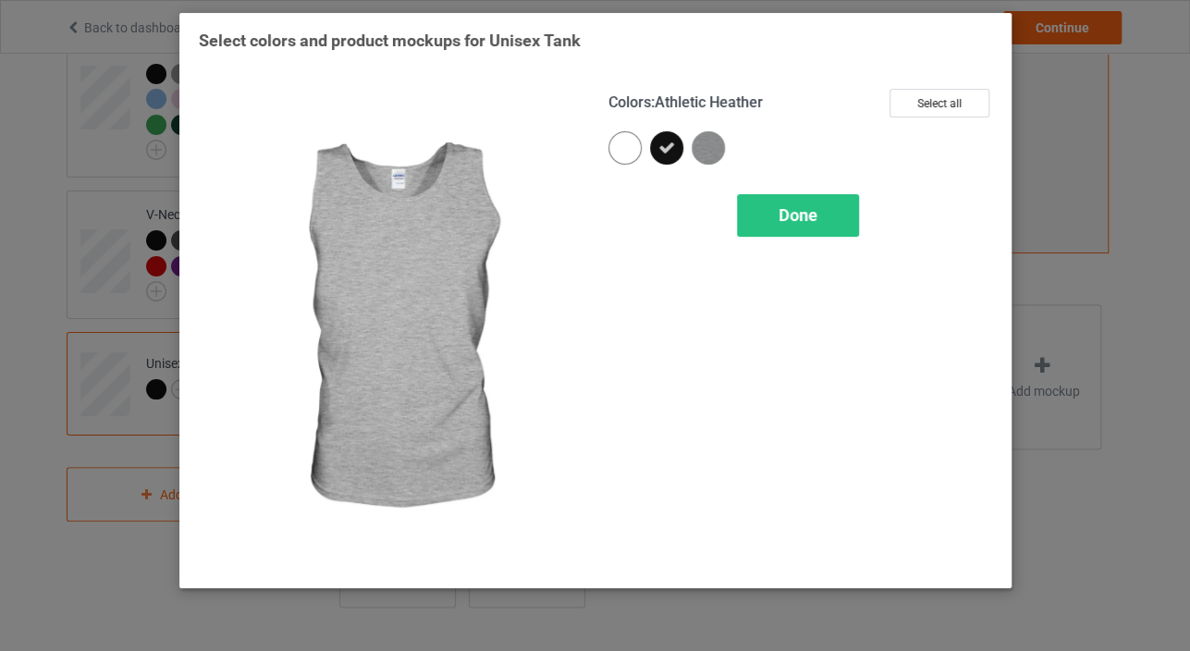
click at [698, 145] on img at bounding box center [708, 147] width 33 height 33
drag, startPoint x: 788, startPoint y: 206, endPoint x: 768, endPoint y: 214, distance: 20.8
click at [788, 207] on span "Done" at bounding box center [798, 214] width 39 height 19
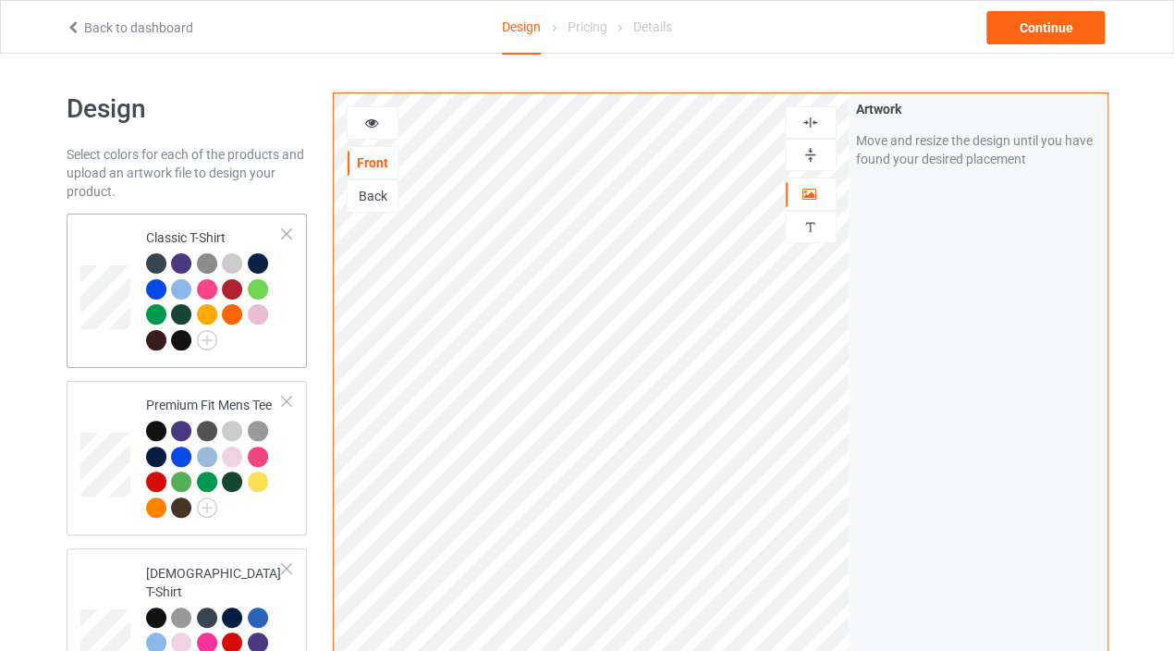
click at [276, 318] on div at bounding box center [215, 304] width 138 height 102
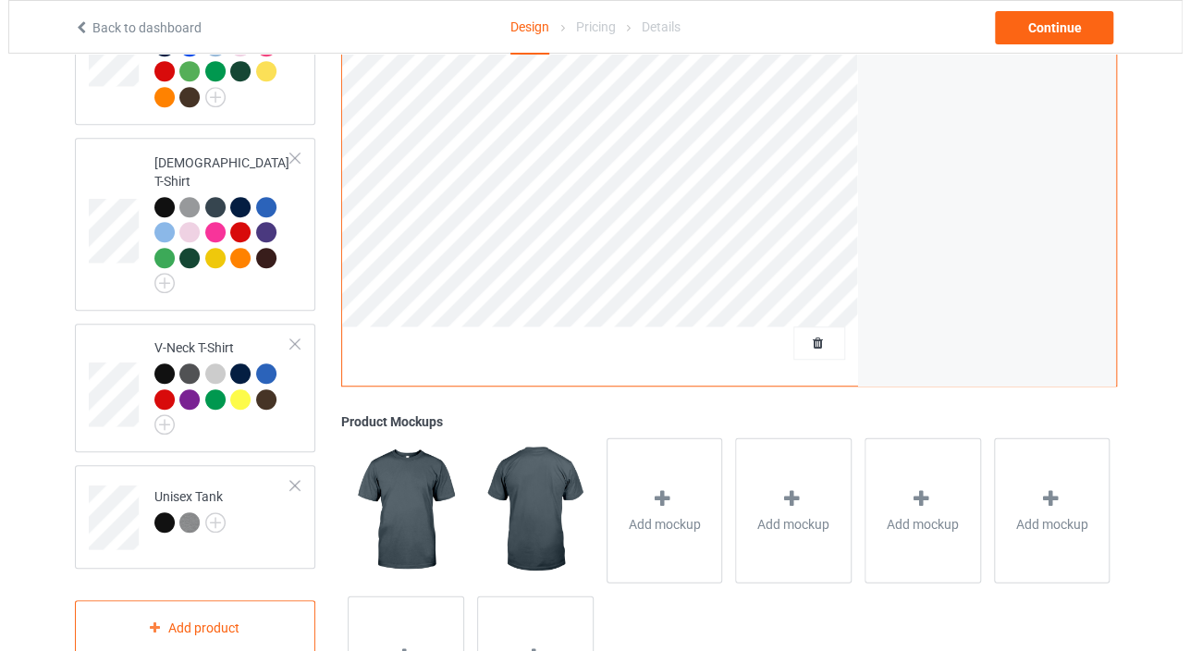
scroll to position [544, 0]
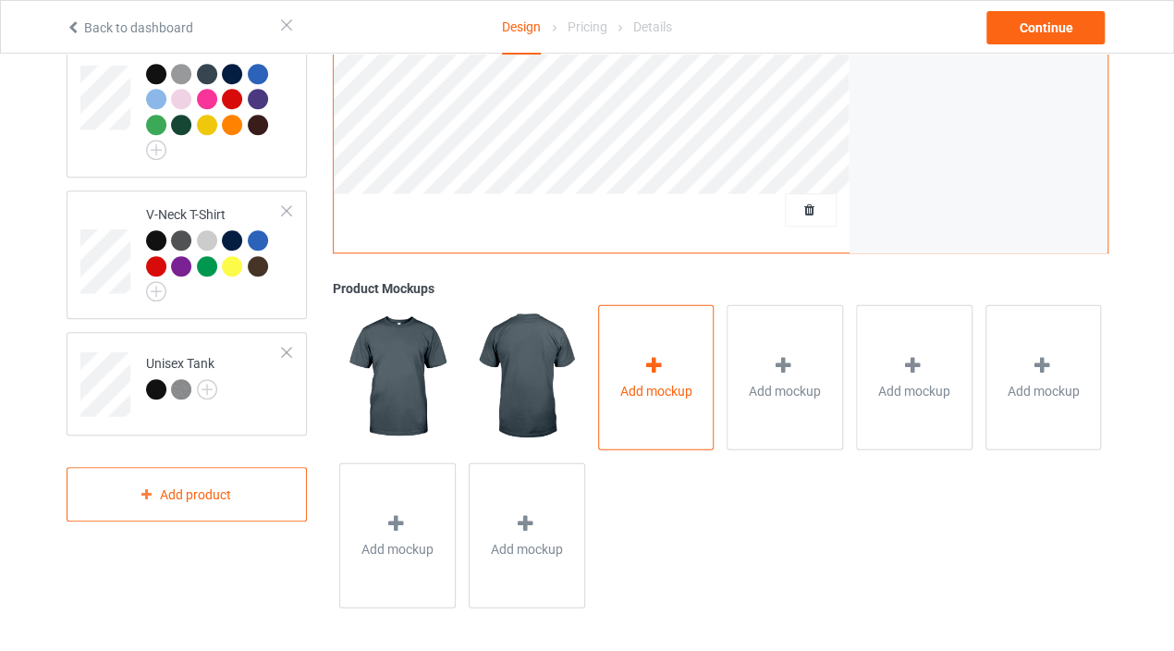
click at [621, 368] on div "Add mockup" at bounding box center [656, 376] width 117 height 145
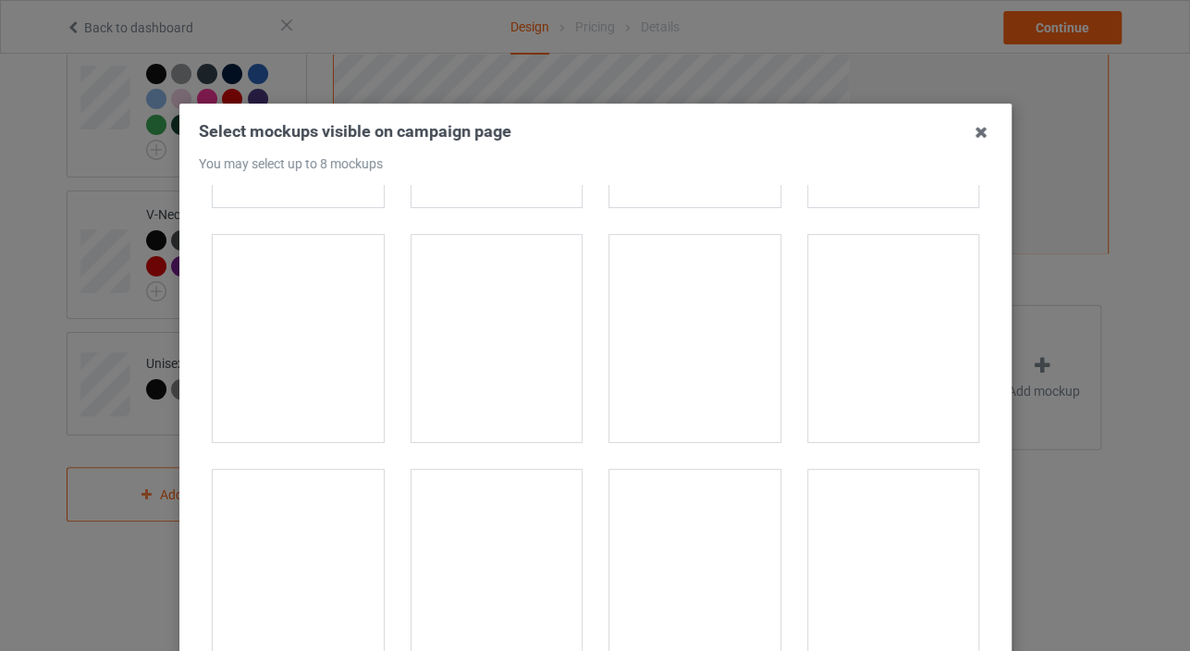
scroll to position [821, 0]
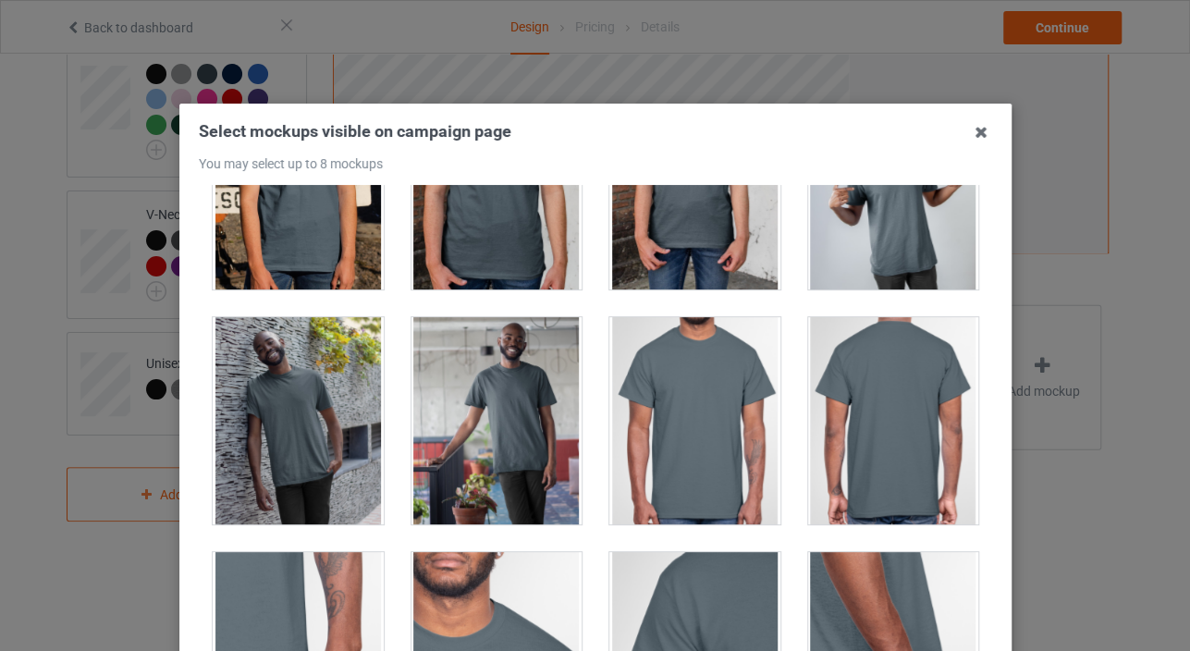
click at [694, 359] on div at bounding box center [694, 420] width 171 height 207
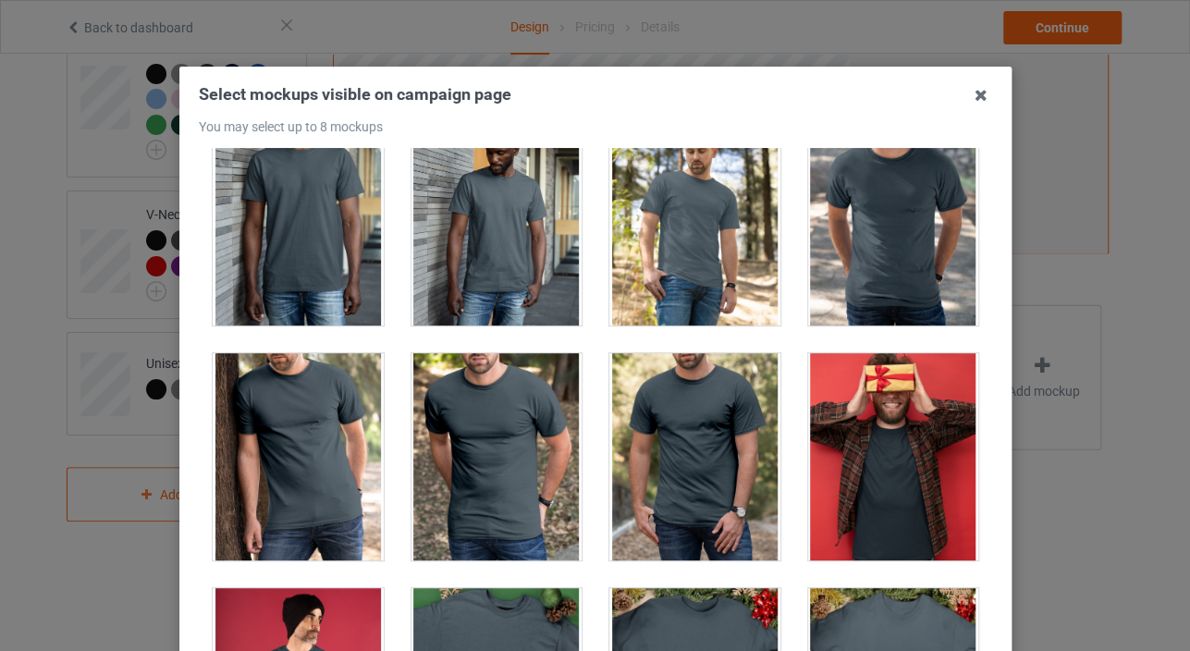
scroll to position [0, 0]
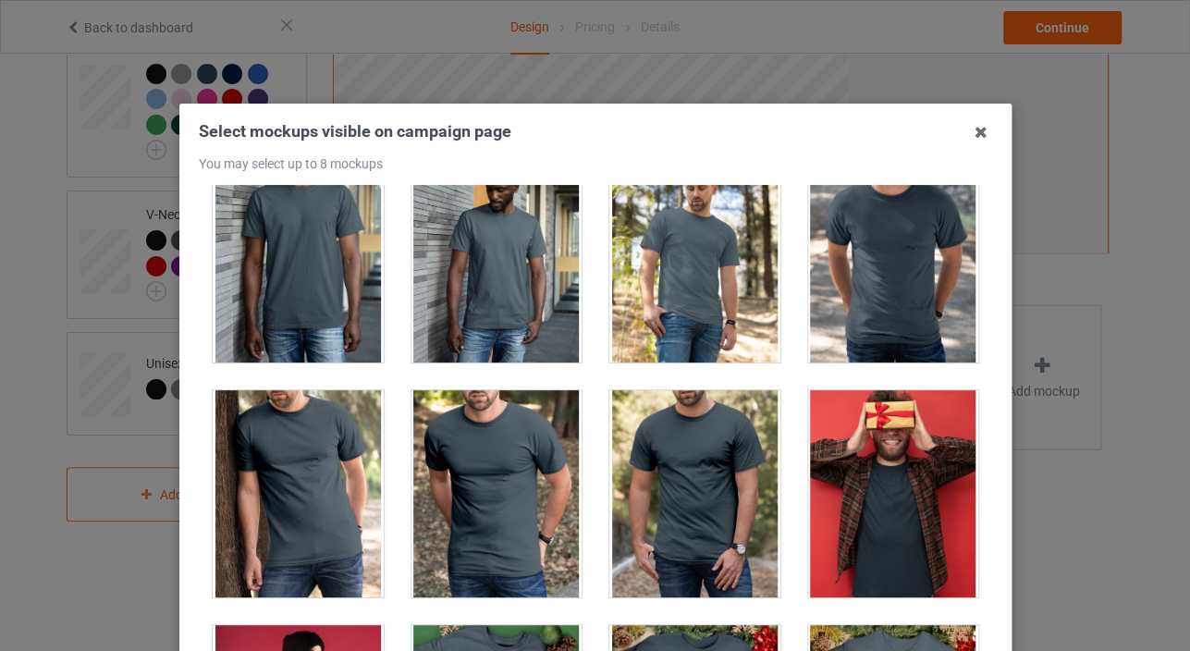
click at [940, 230] on div at bounding box center [892, 258] width 171 height 207
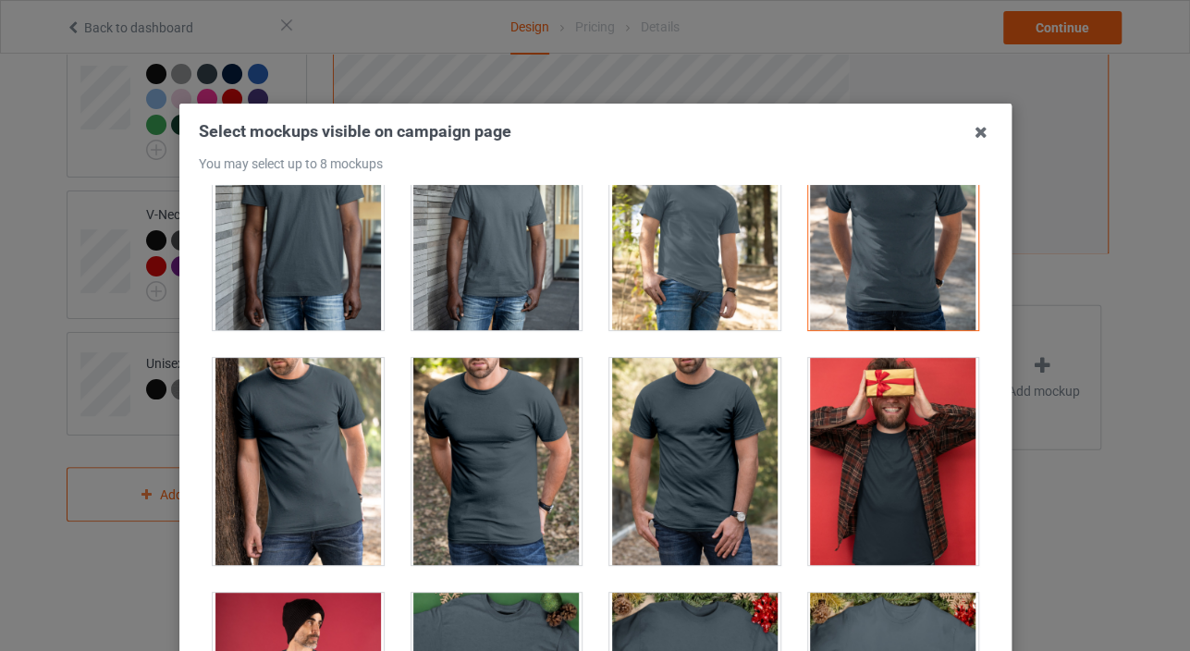
scroll to position [2157, 0]
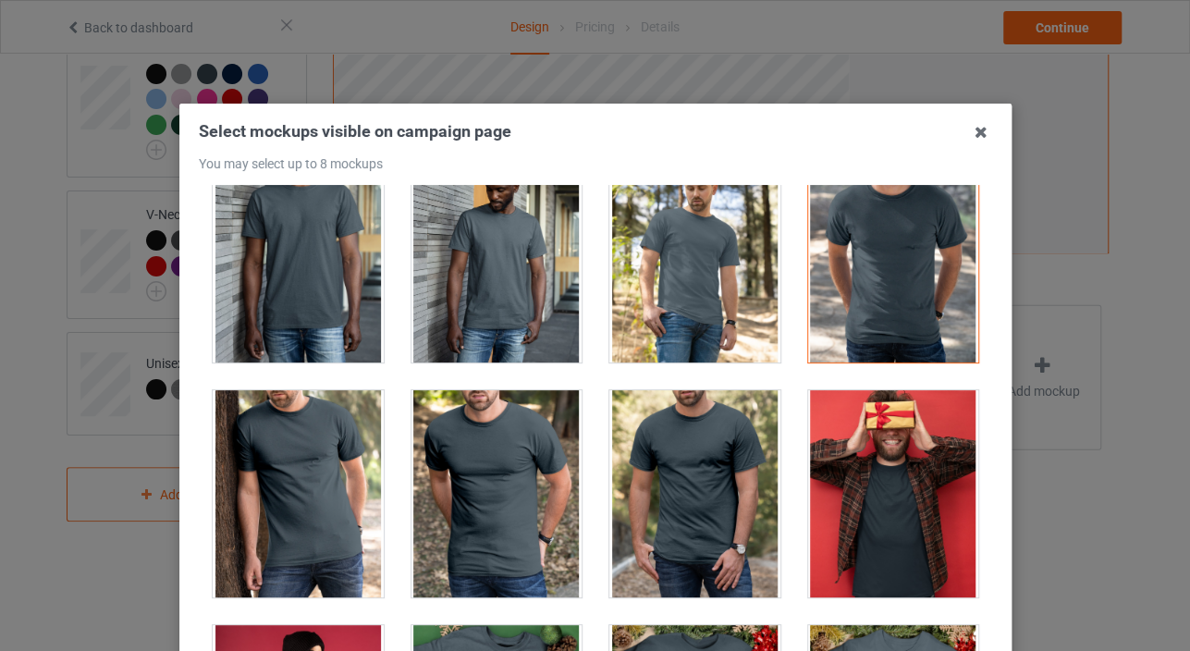
click at [316, 489] on div at bounding box center [298, 493] width 171 height 207
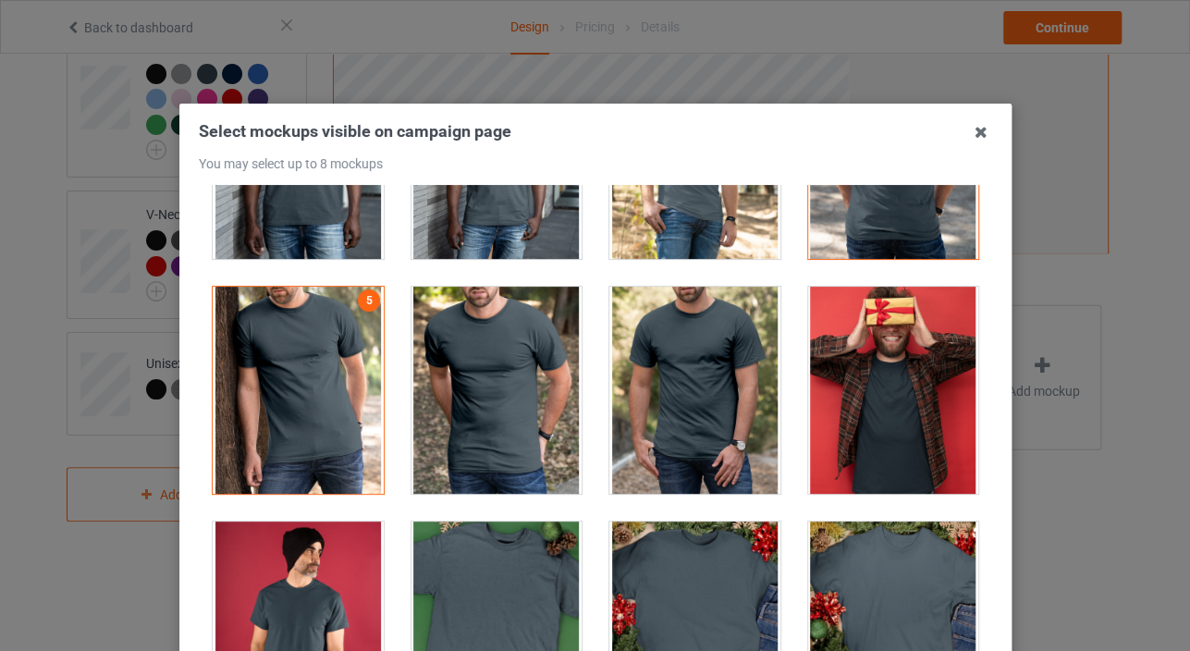
scroll to position [2363, 0]
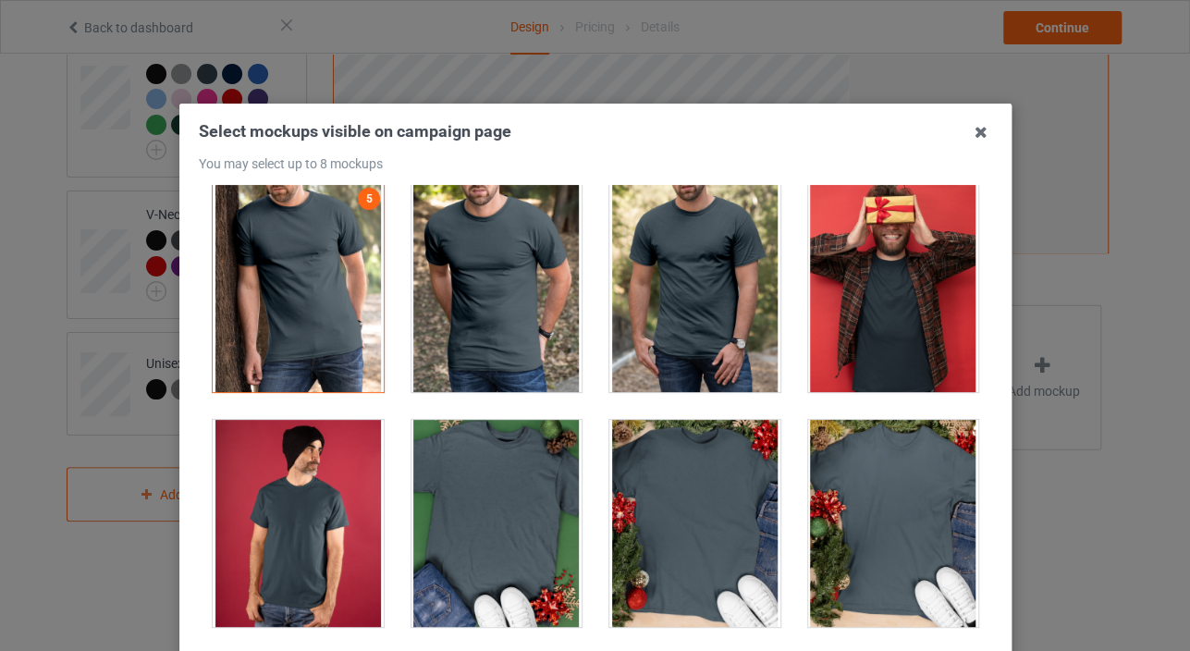
drag, startPoint x: 721, startPoint y: 318, endPoint x: 728, endPoint y: 281, distance: 37.6
click at [721, 313] on div at bounding box center [694, 288] width 171 height 207
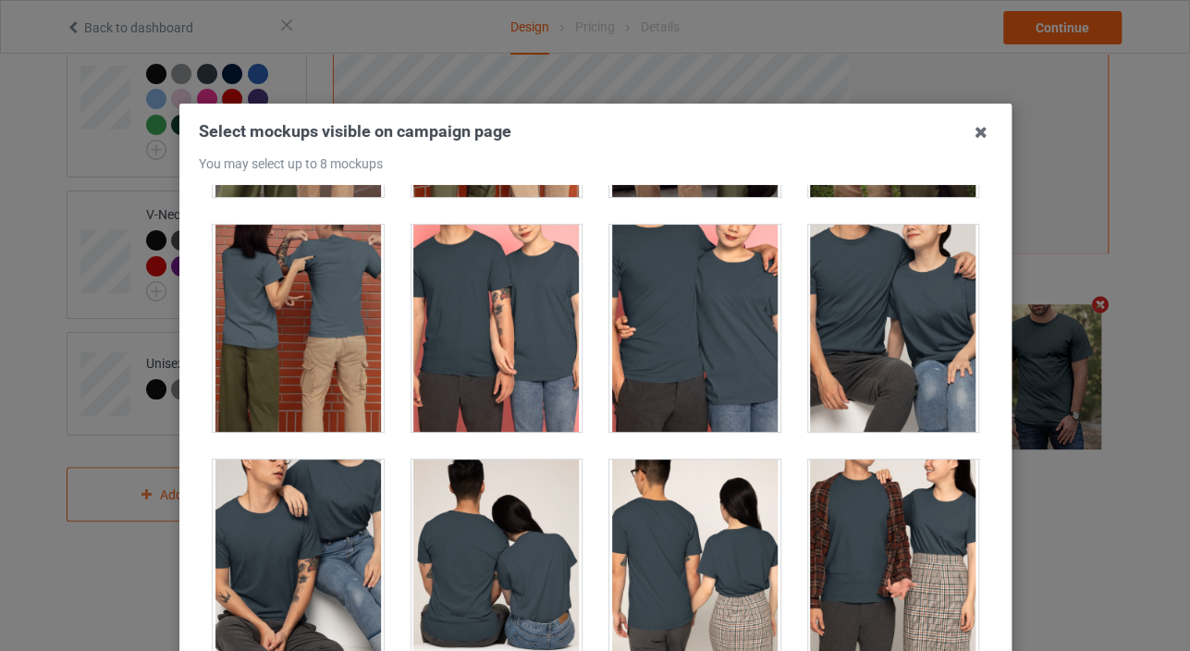
drag, startPoint x: 718, startPoint y: 235, endPoint x: 717, endPoint y: 190, distance: 44.4
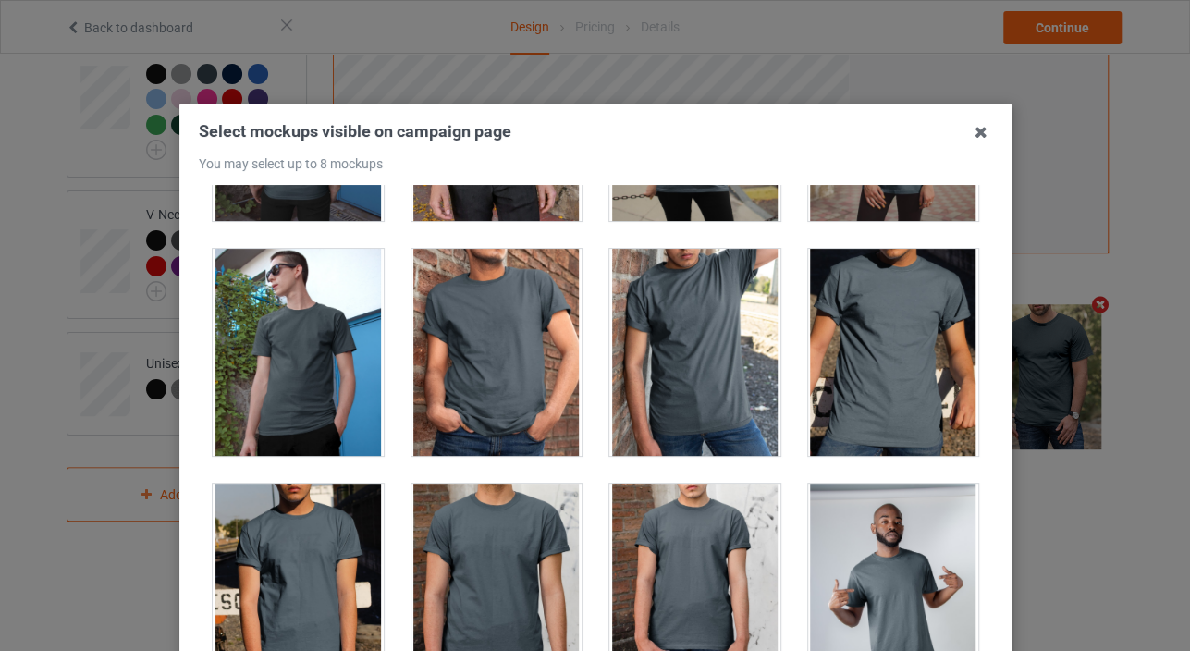
scroll to position [411, 0]
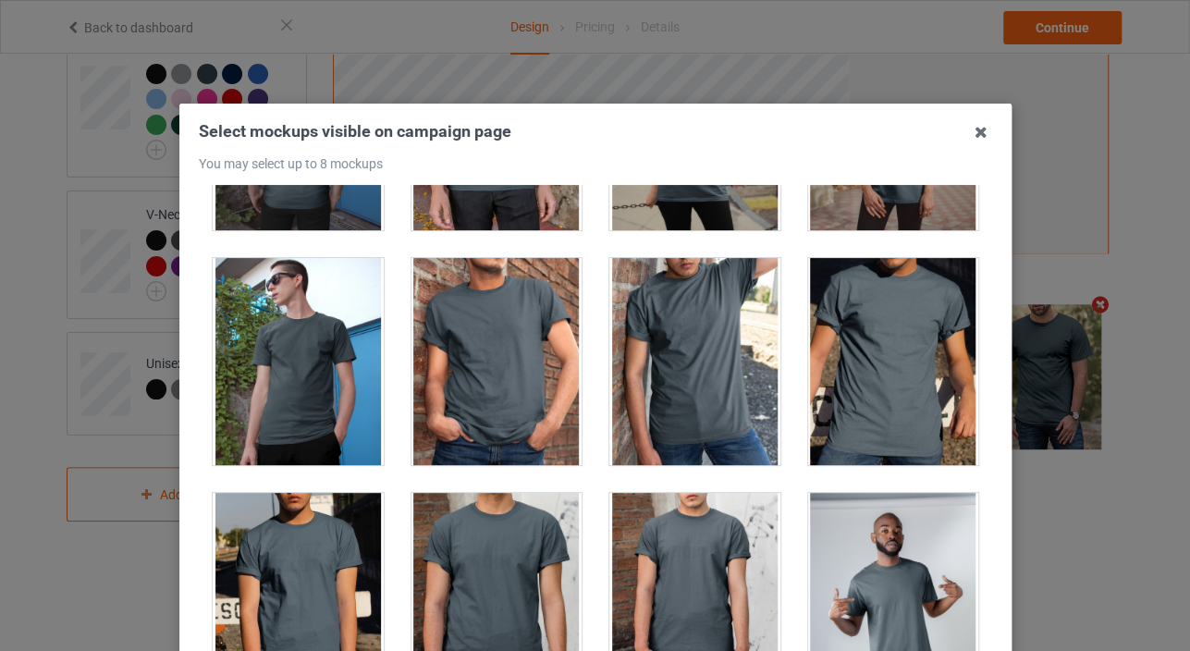
click at [416, 386] on div at bounding box center [496, 361] width 171 height 207
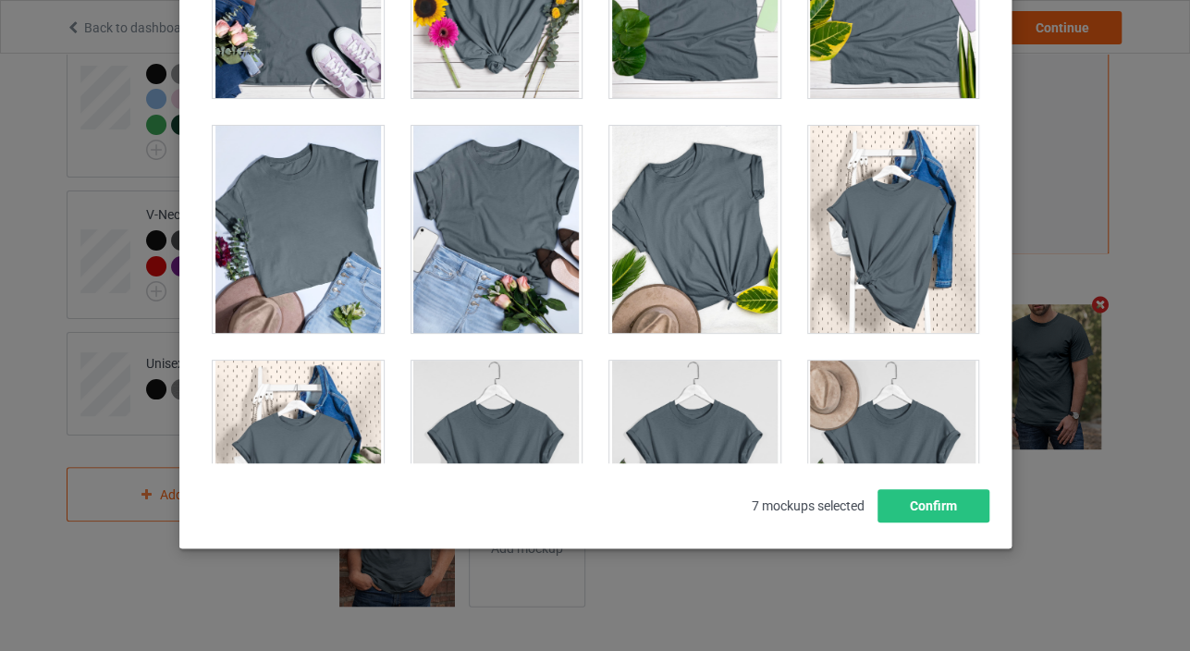
scroll to position [26433, 0]
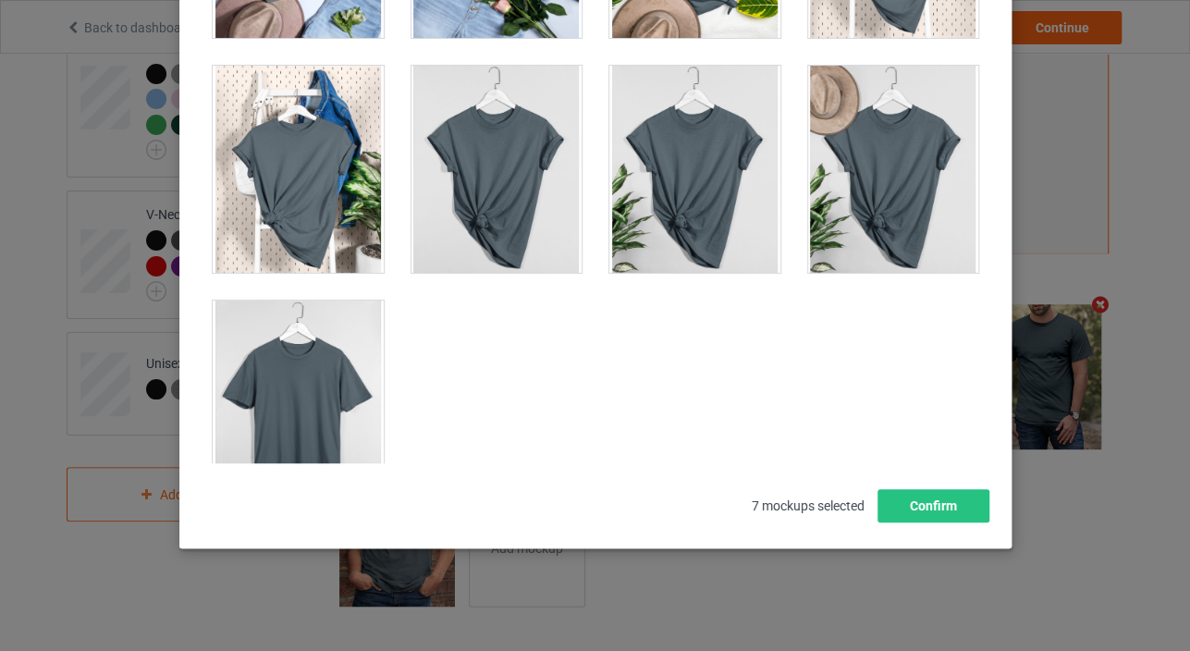
click at [520, 80] on div at bounding box center [496, 169] width 171 height 207
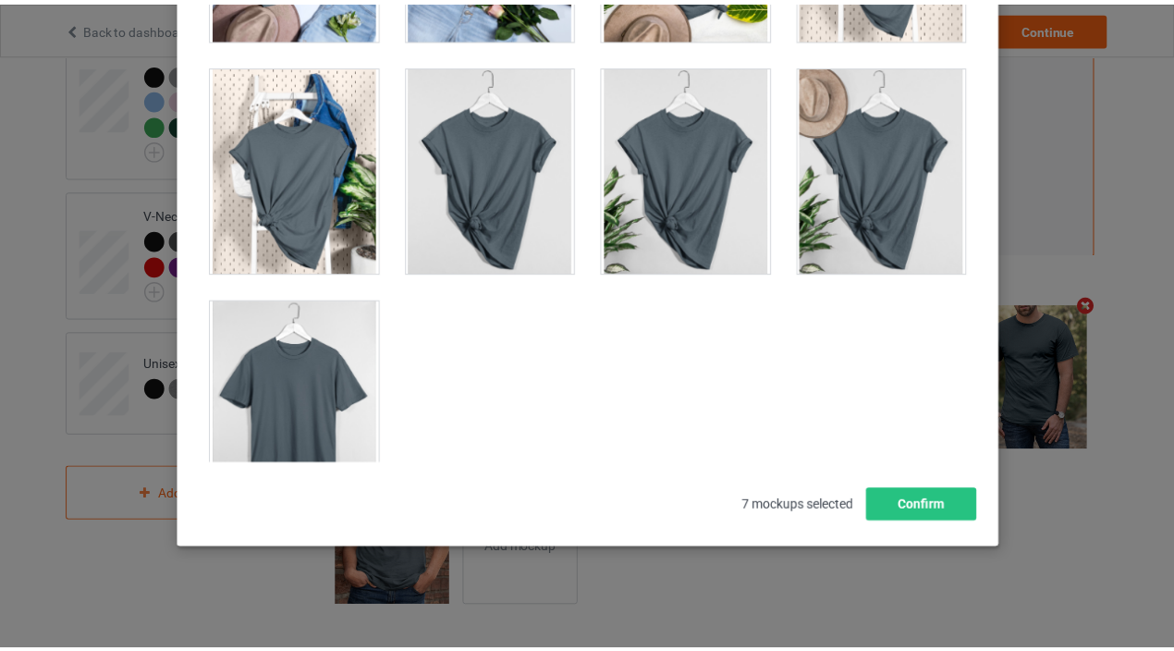
scroll to position [543, 0]
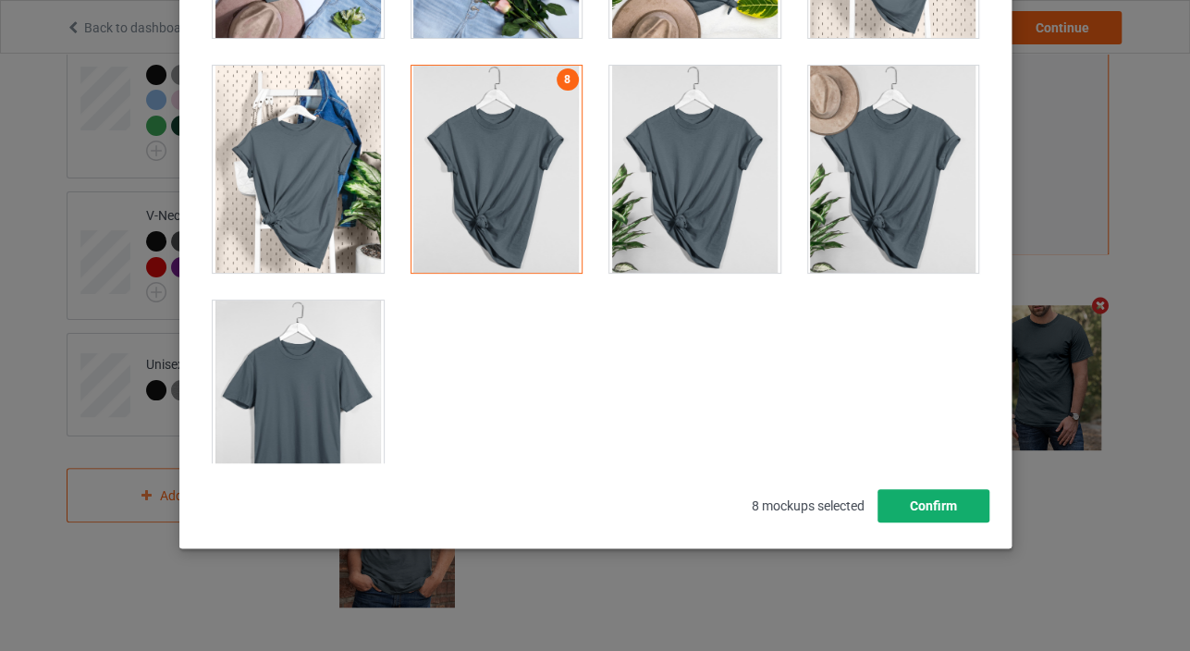
click at [915, 506] on button "Confirm" at bounding box center [933, 505] width 112 height 33
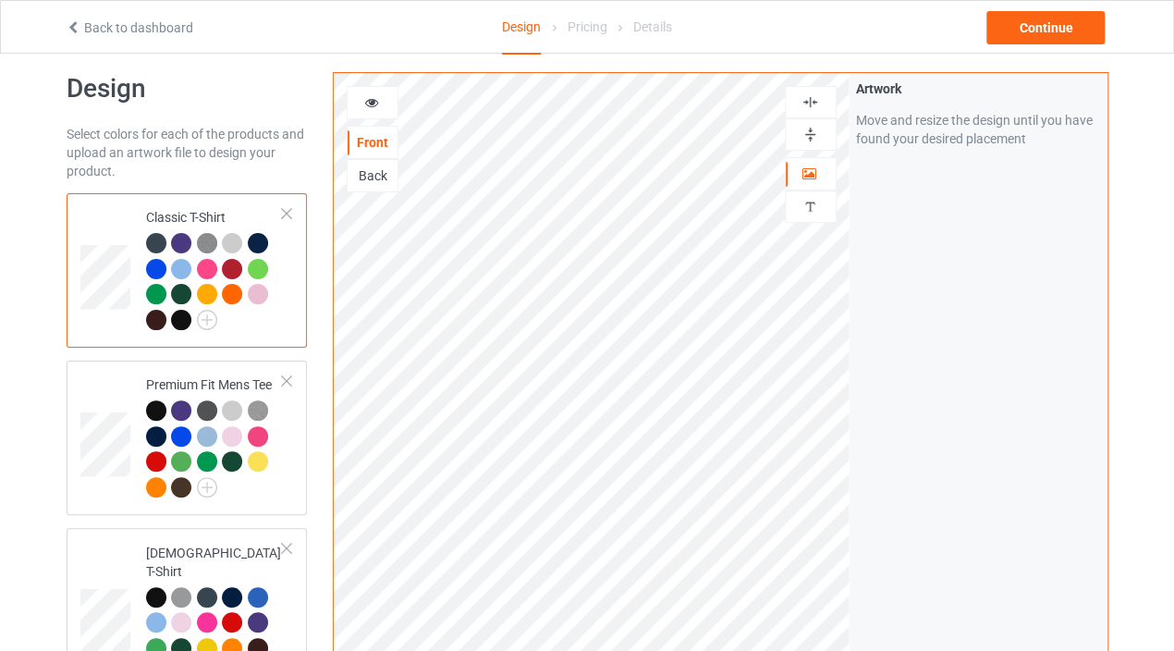
scroll to position [0, 0]
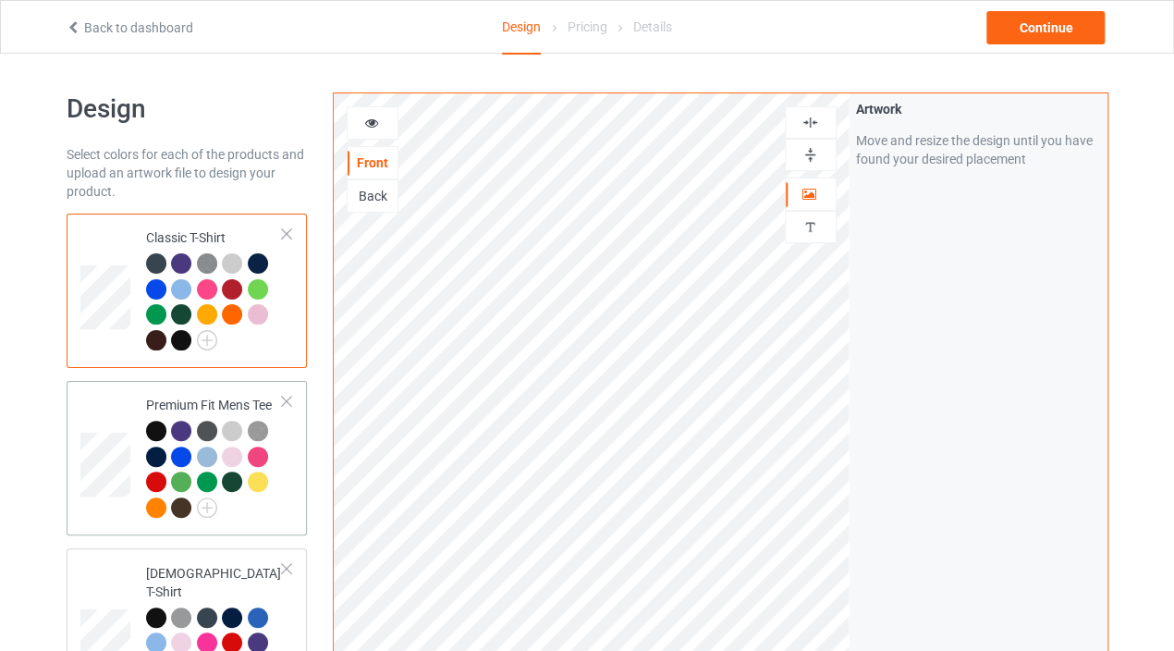
click at [153, 469] on div at bounding box center [159, 460] width 26 height 26
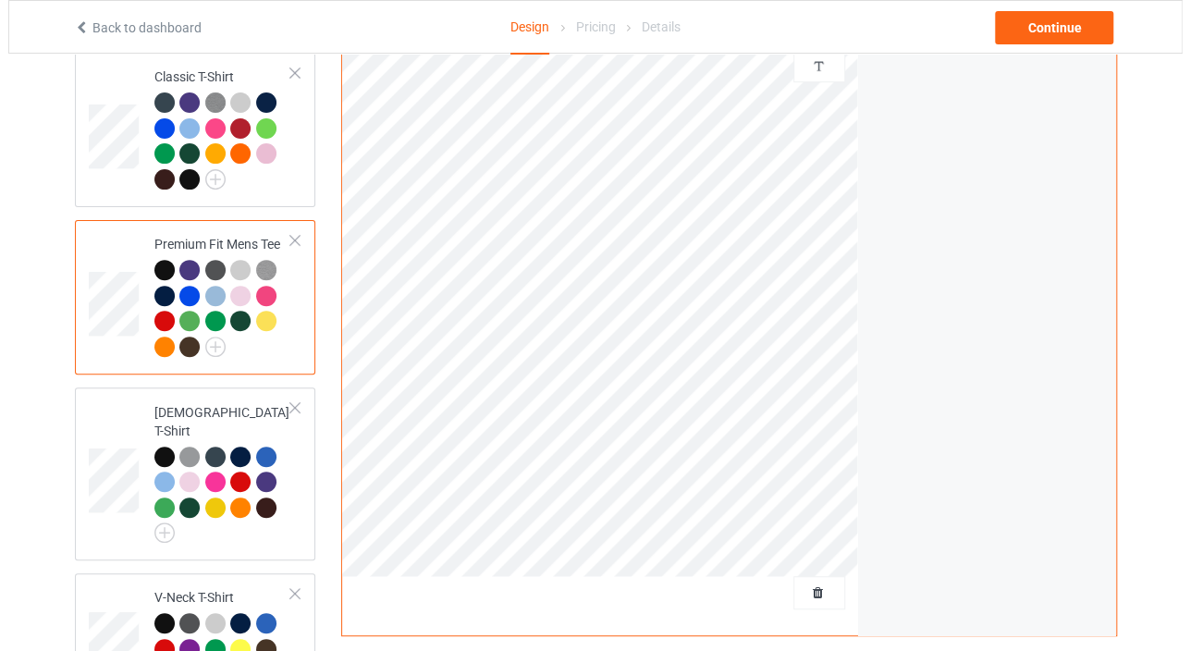
scroll to position [411, 0]
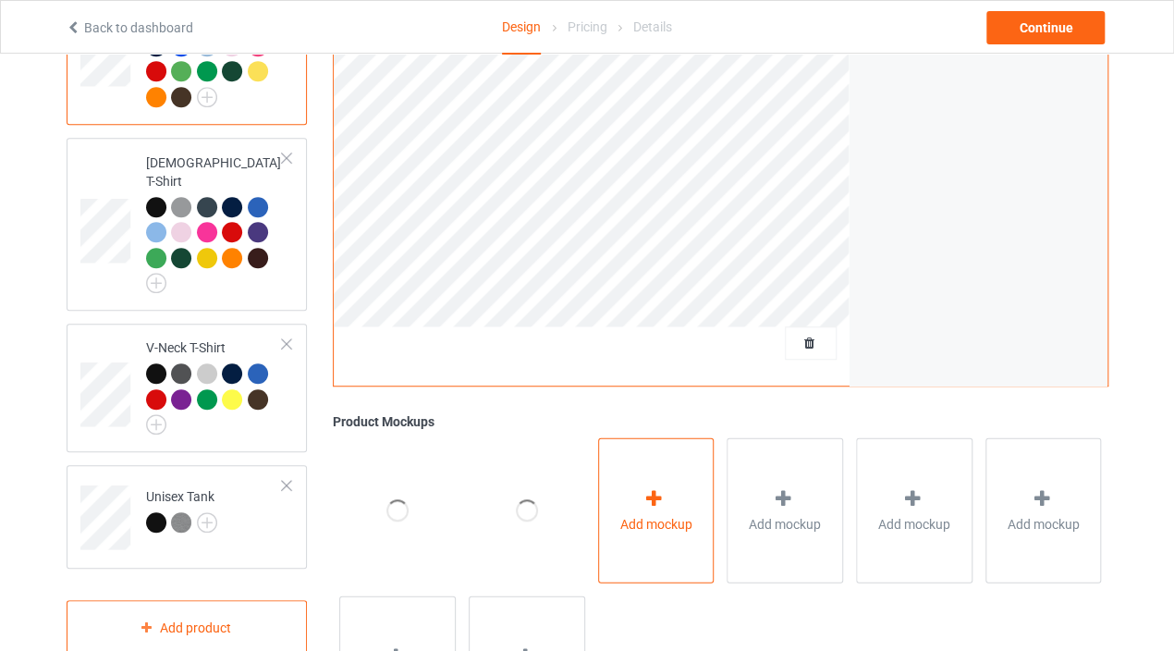
click at [667, 532] on div "Add mockup" at bounding box center [656, 509] width 117 height 145
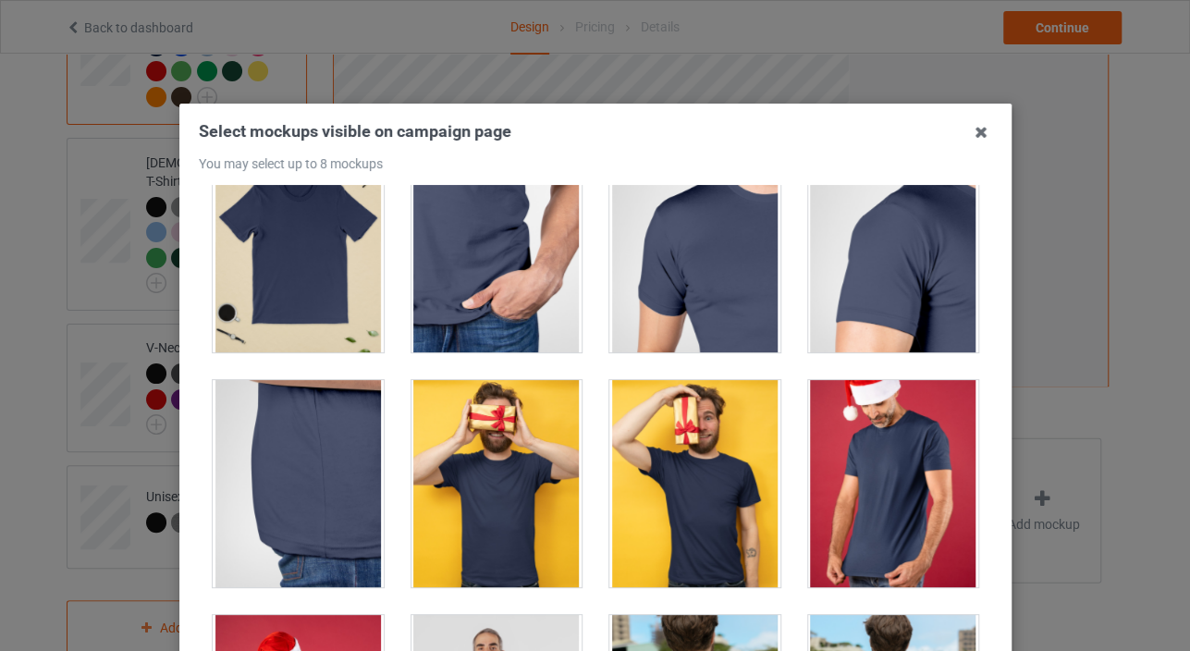
scroll to position [308, 0]
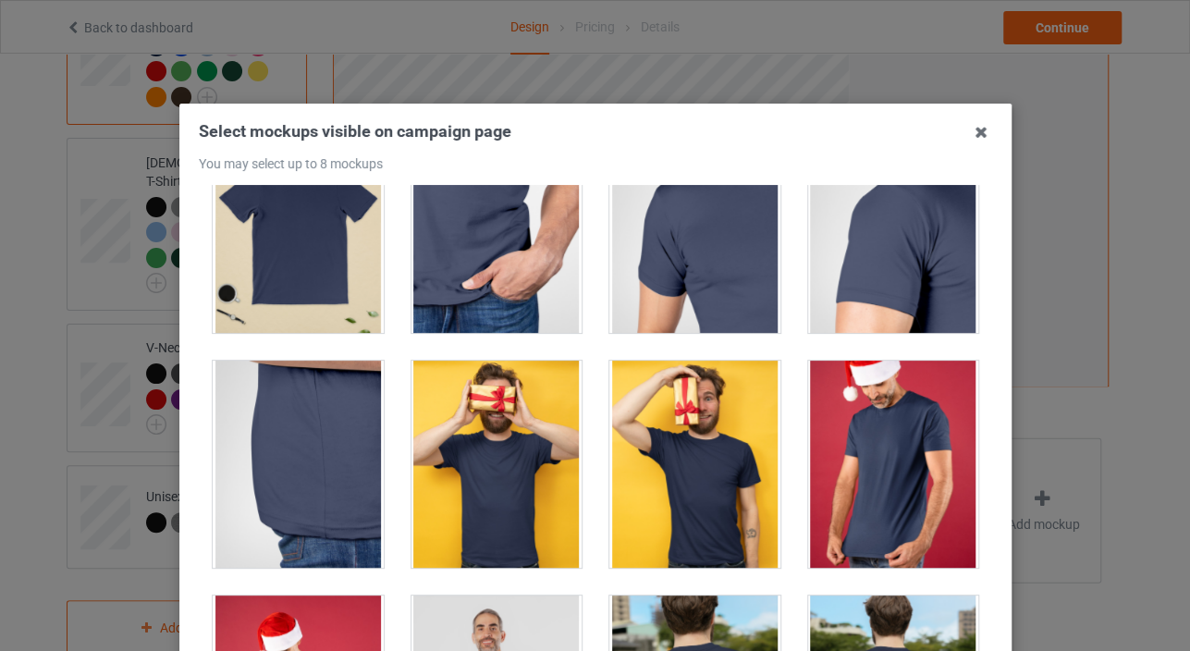
click at [639, 426] on div at bounding box center [694, 464] width 171 height 207
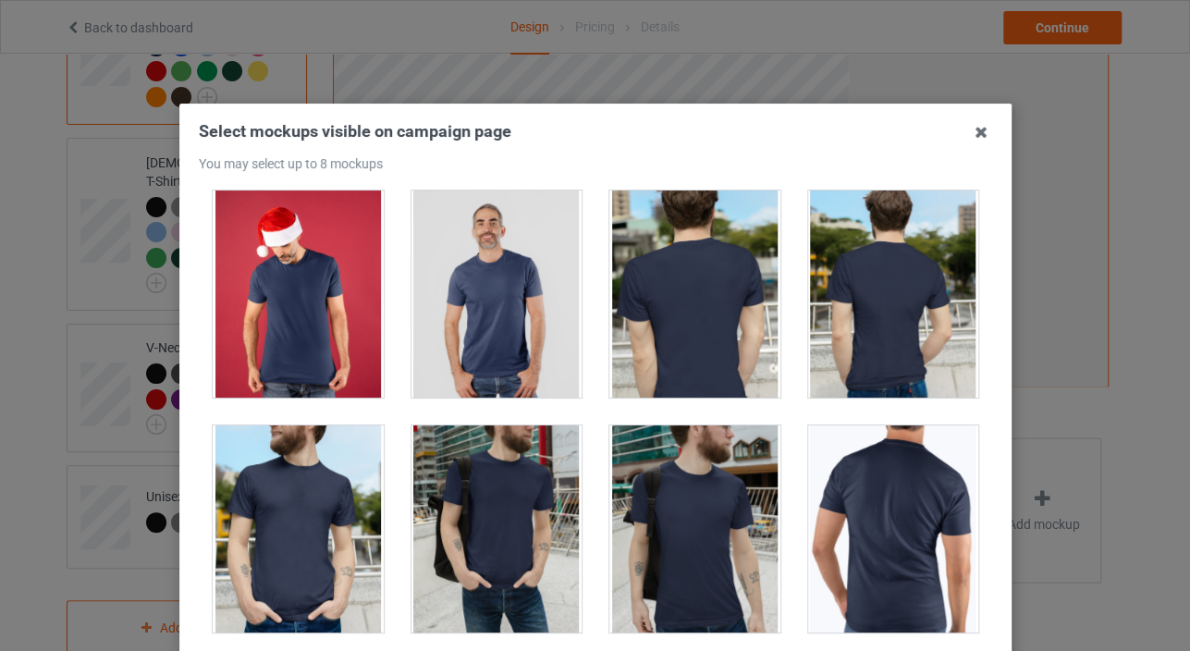
scroll to position [719, 0]
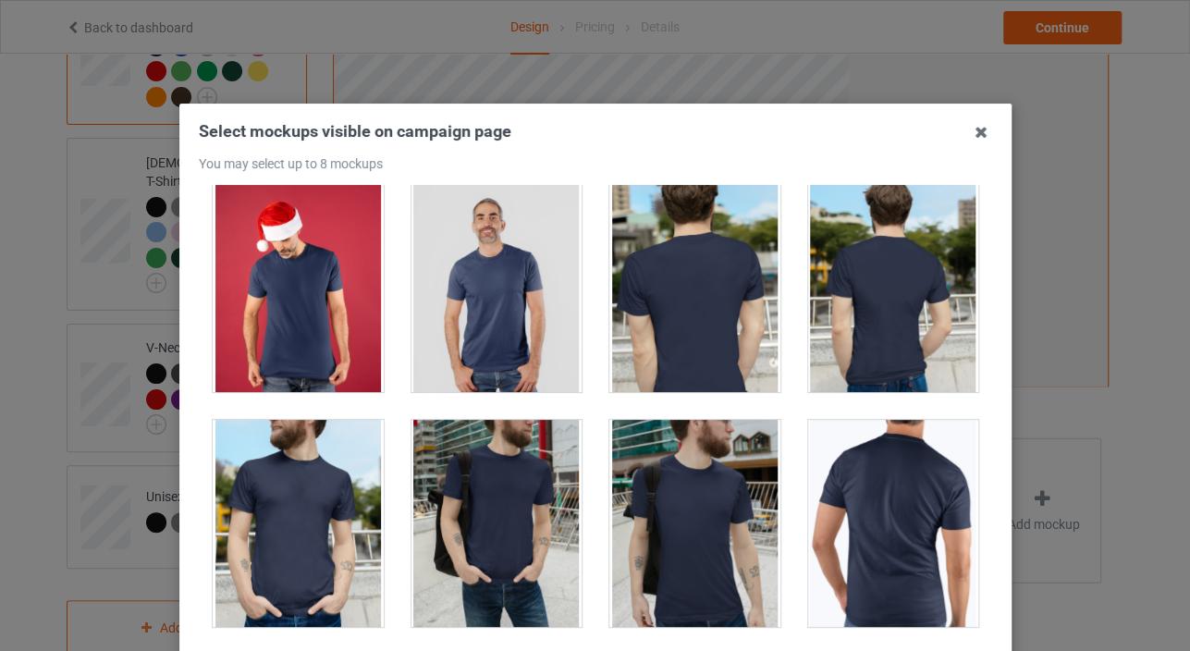
click at [444, 295] on div at bounding box center [496, 288] width 171 height 207
click at [897, 267] on div at bounding box center [892, 288] width 171 height 207
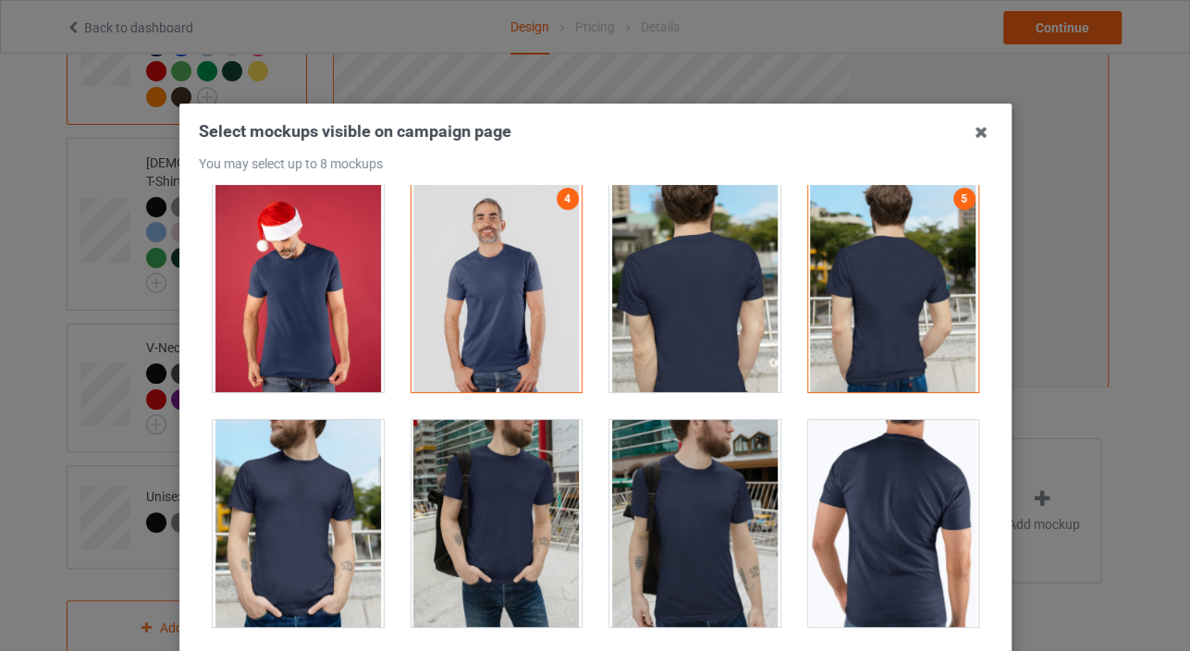
click at [485, 473] on div at bounding box center [496, 523] width 171 height 207
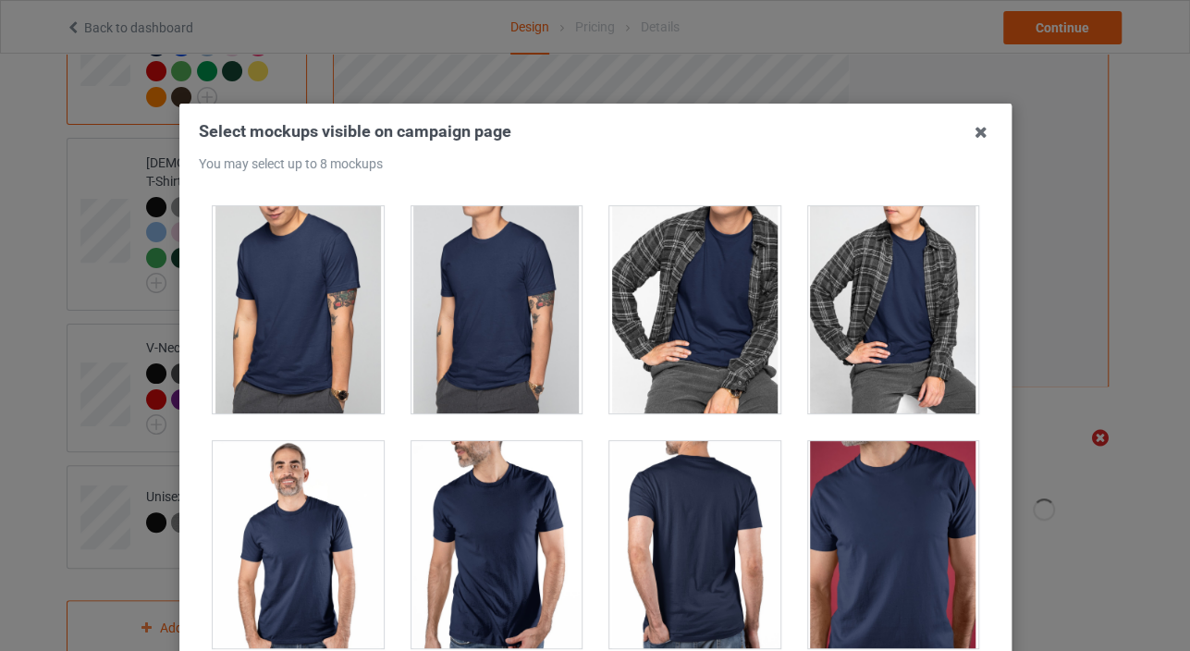
scroll to position [2568, 0]
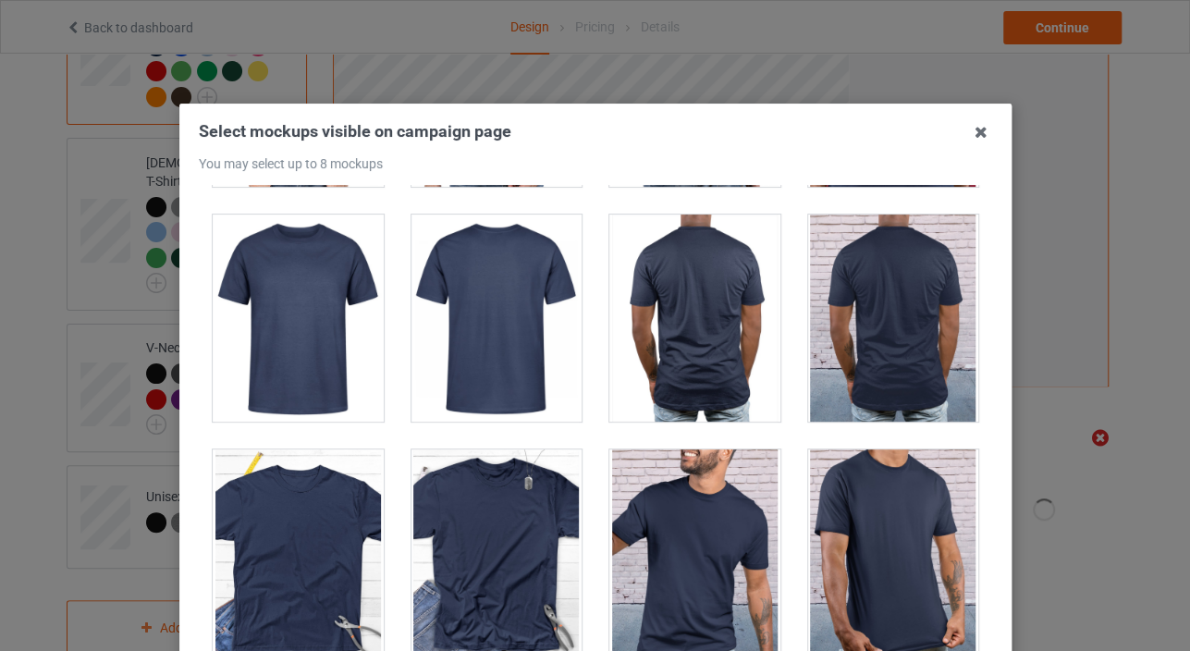
drag, startPoint x: 517, startPoint y: 507, endPoint x: 522, endPoint y: 490, distance: 17.3
click at [517, 500] on div at bounding box center [496, 552] width 171 height 207
click at [838, 474] on div at bounding box center [892, 552] width 171 height 207
click at [841, 474] on div at bounding box center [892, 552] width 171 height 207
click at [842, 475] on div at bounding box center [892, 552] width 171 height 207
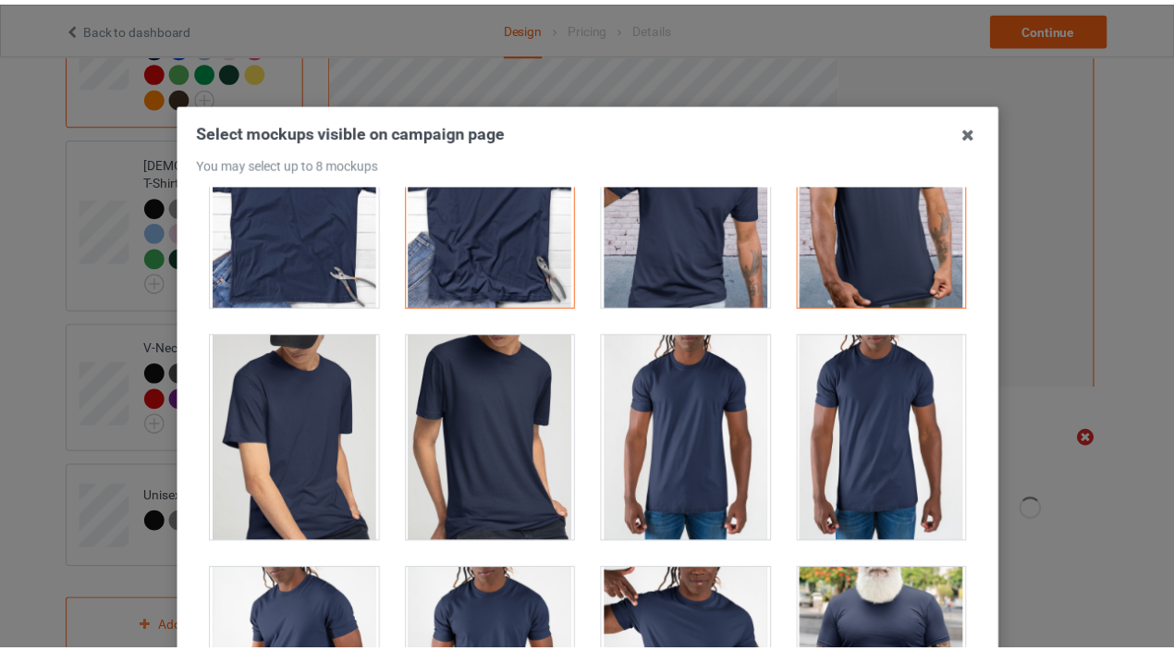
scroll to position [2671, 0]
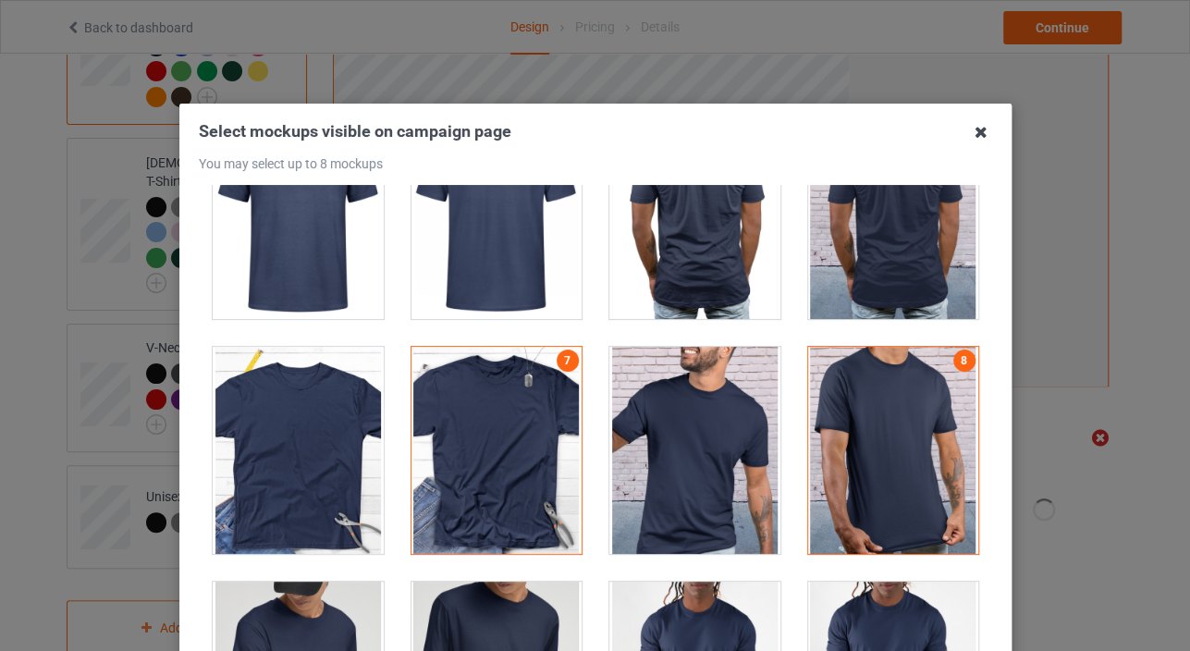
click at [966, 126] on icon at bounding box center [981, 132] width 30 height 30
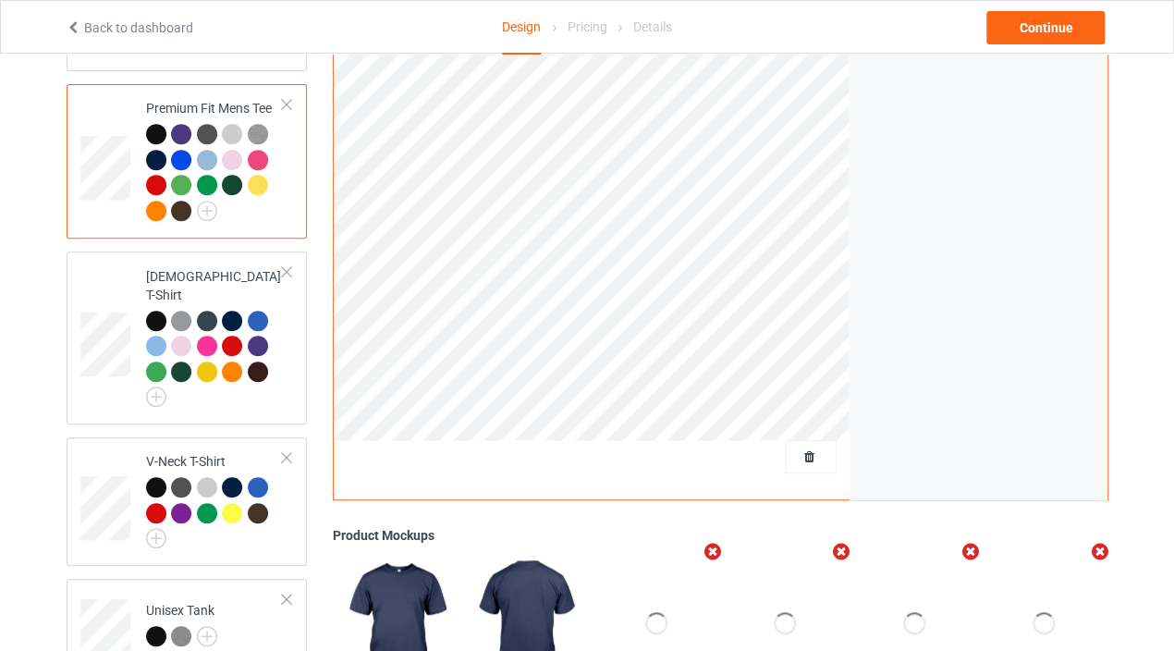
scroll to position [308, 0]
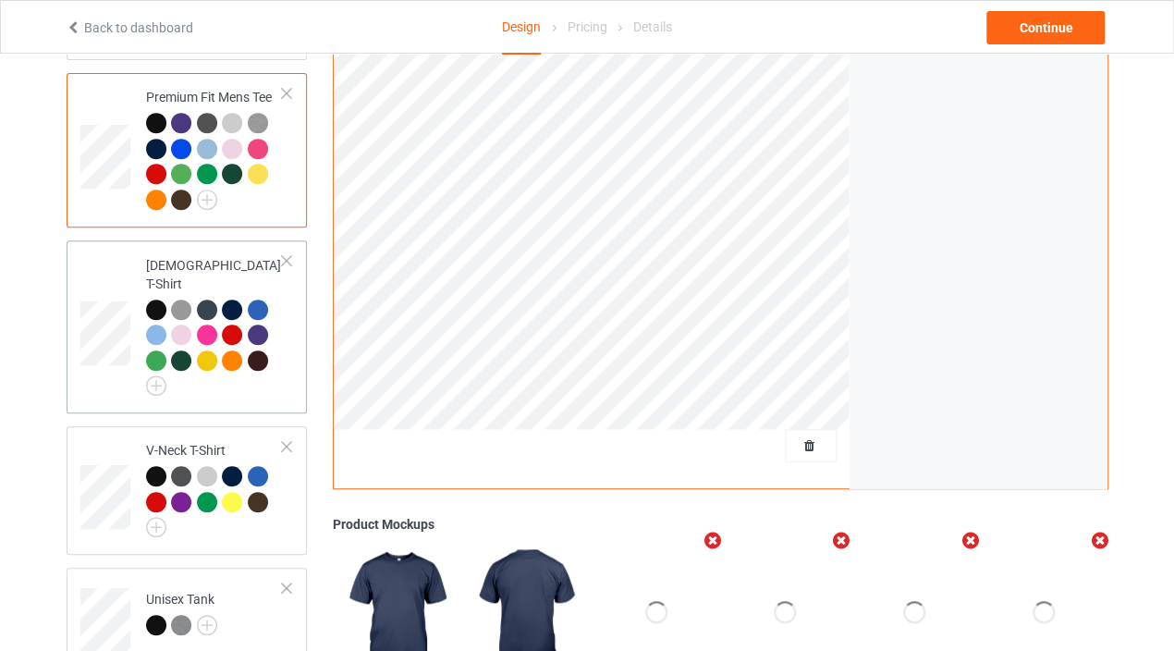
click at [206, 350] on div at bounding box center [207, 360] width 20 height 20
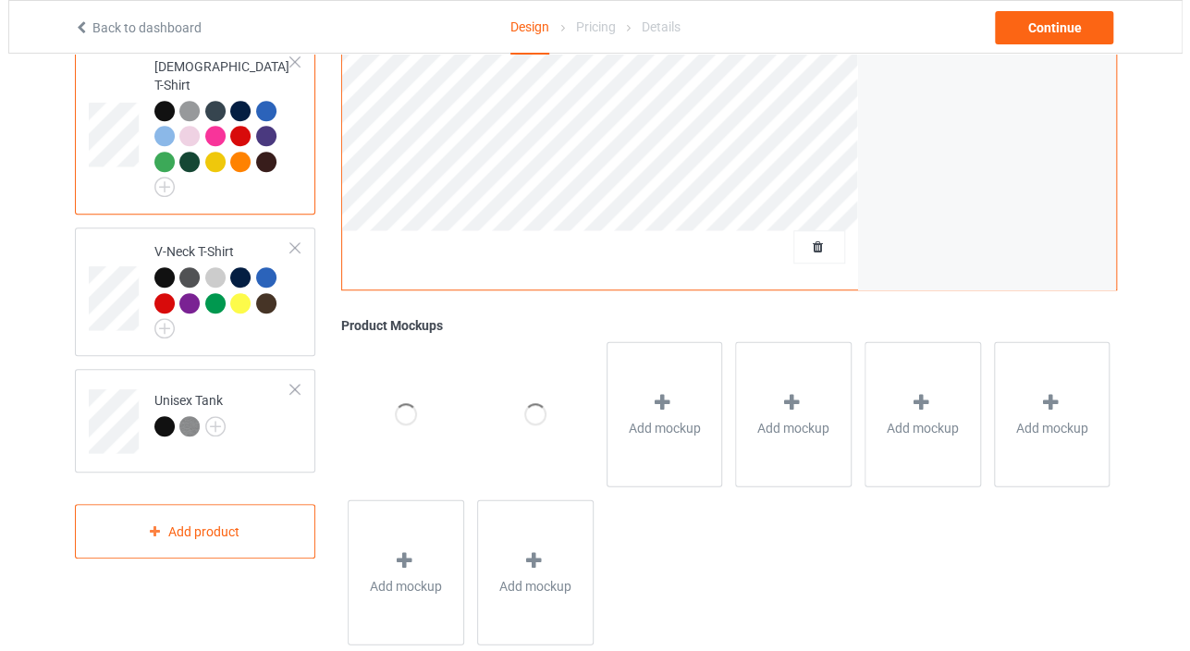
scroll to position [544, 0]
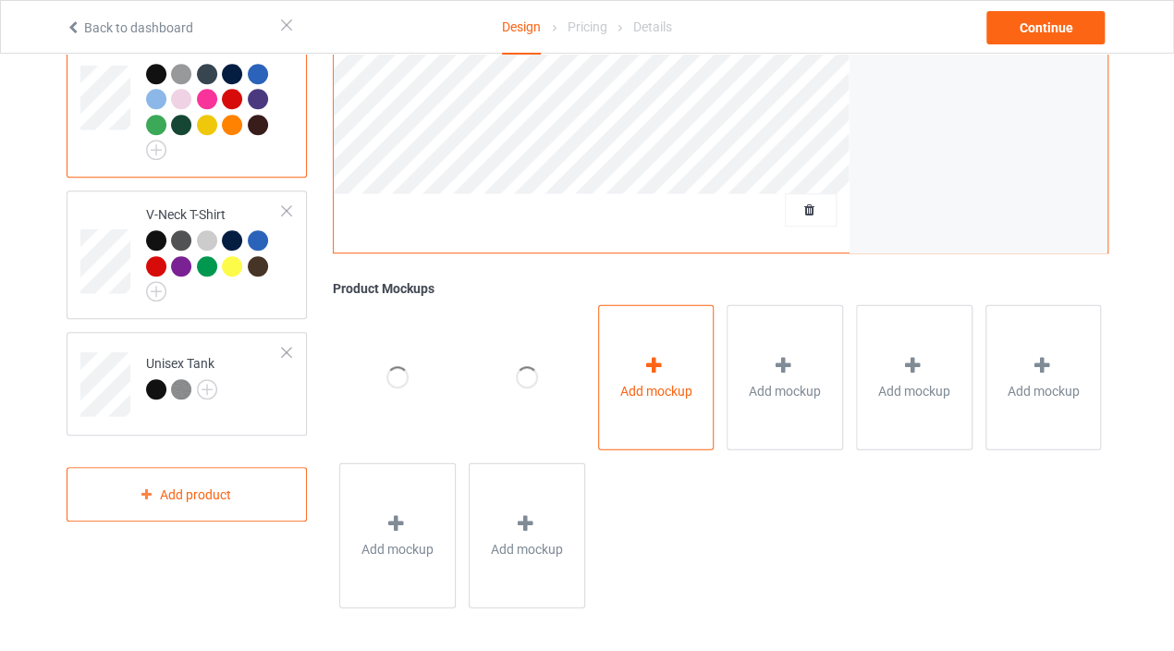
click at [635, 387] on span "Add mockup" at bounding box center [657, 390] width 72 height 18
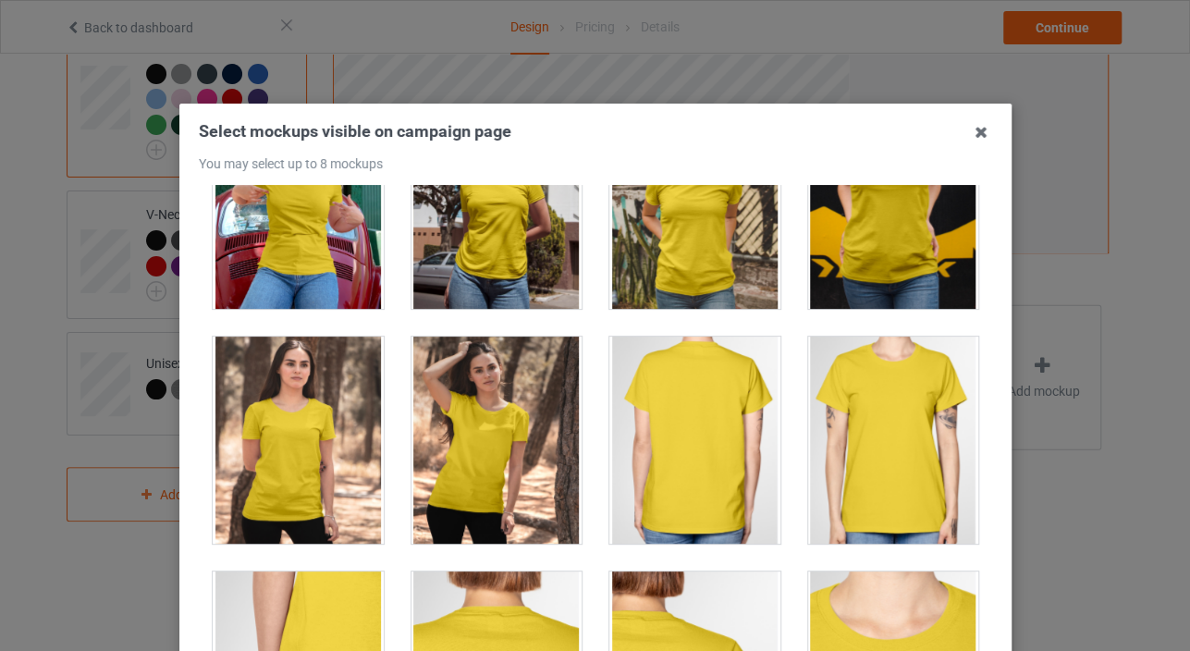
scroll to position [0, 0]
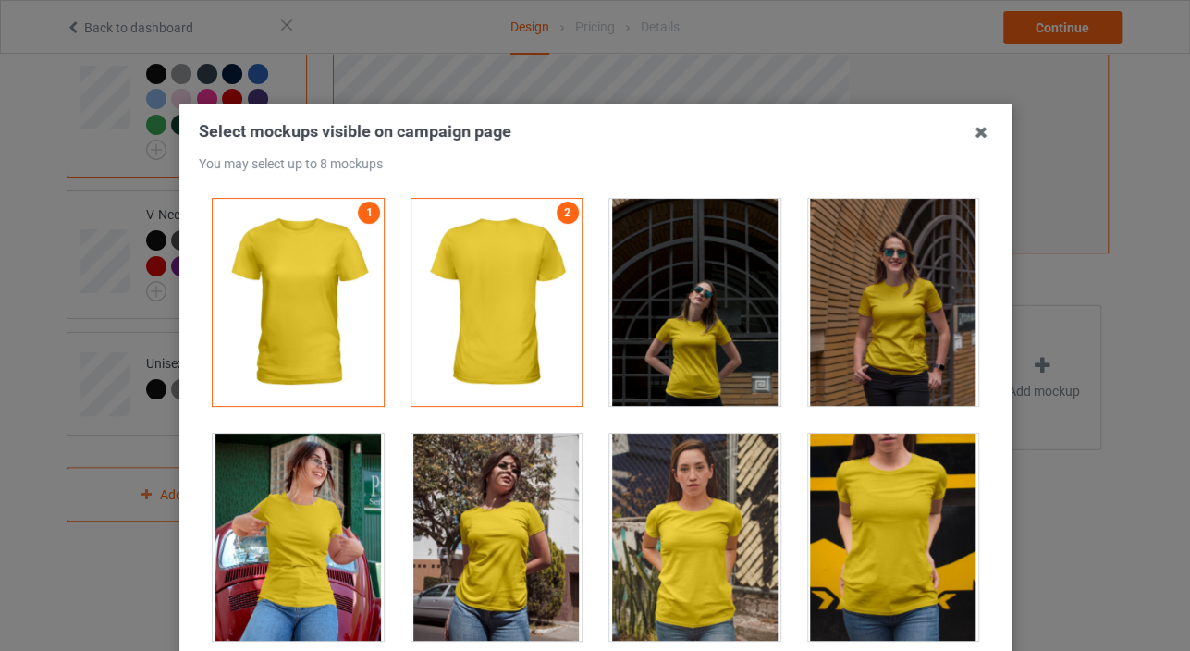
click at [866, 305] on div at bounding box center [892, 302] width 171 height 207
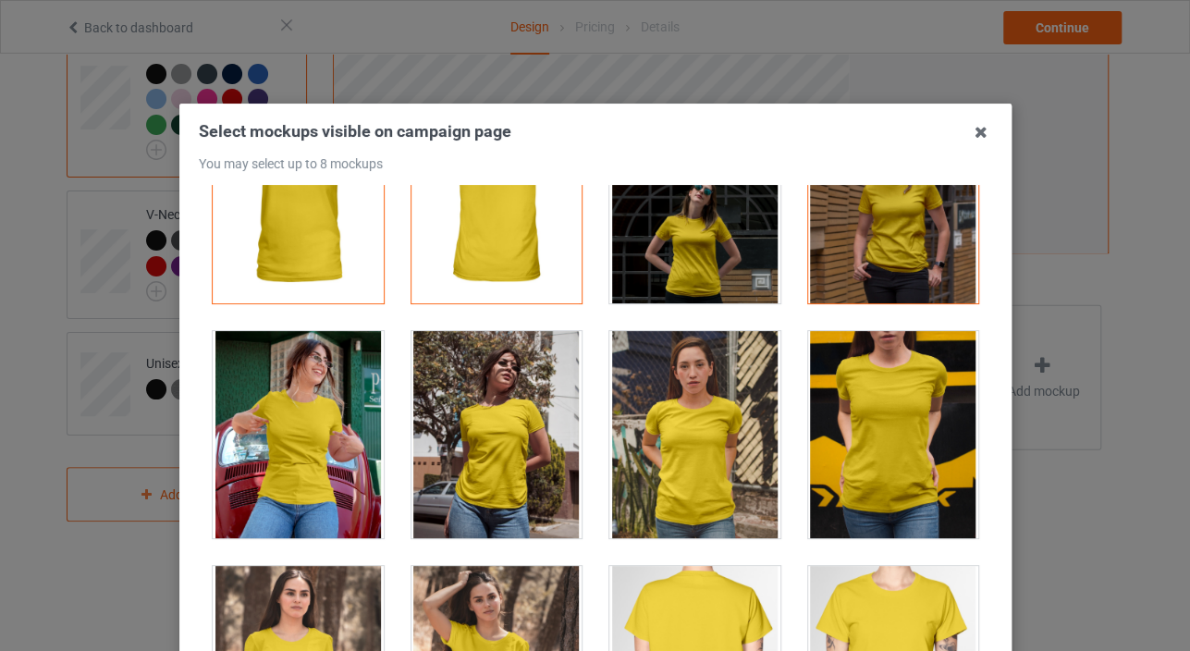
click at [311, 431] on div at bounding box center [298, 434] width 171 height 207
click at [741, 424] on div at bounding box center [694, 434] width 171 height 207
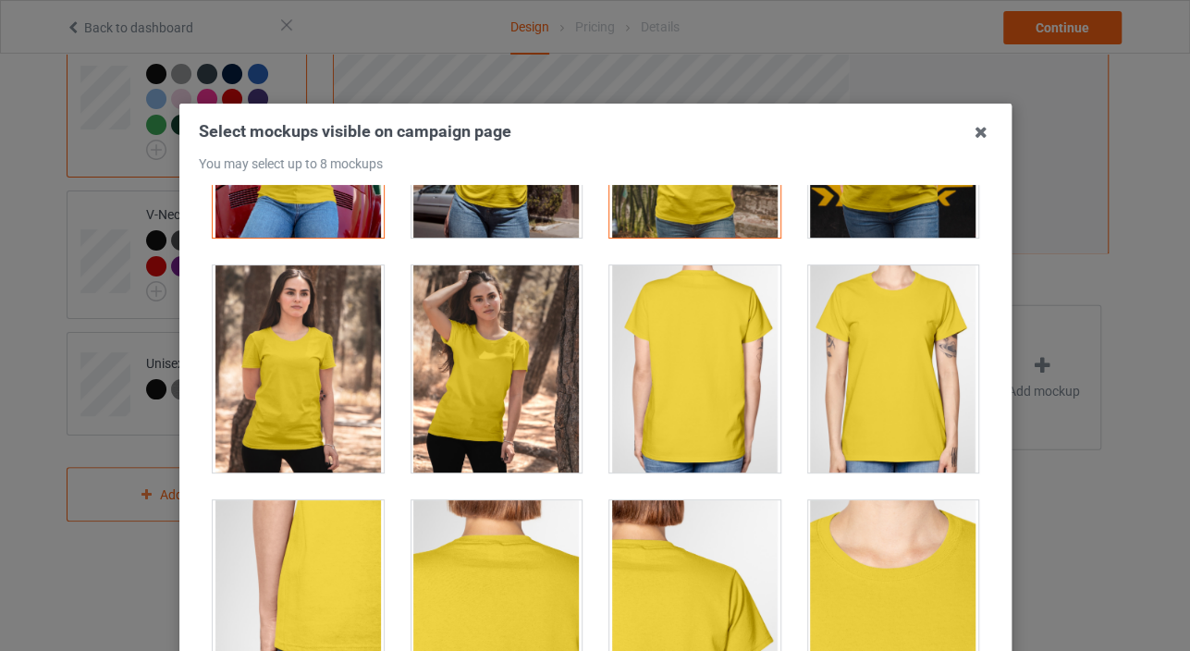
scroll to position [411, 0]
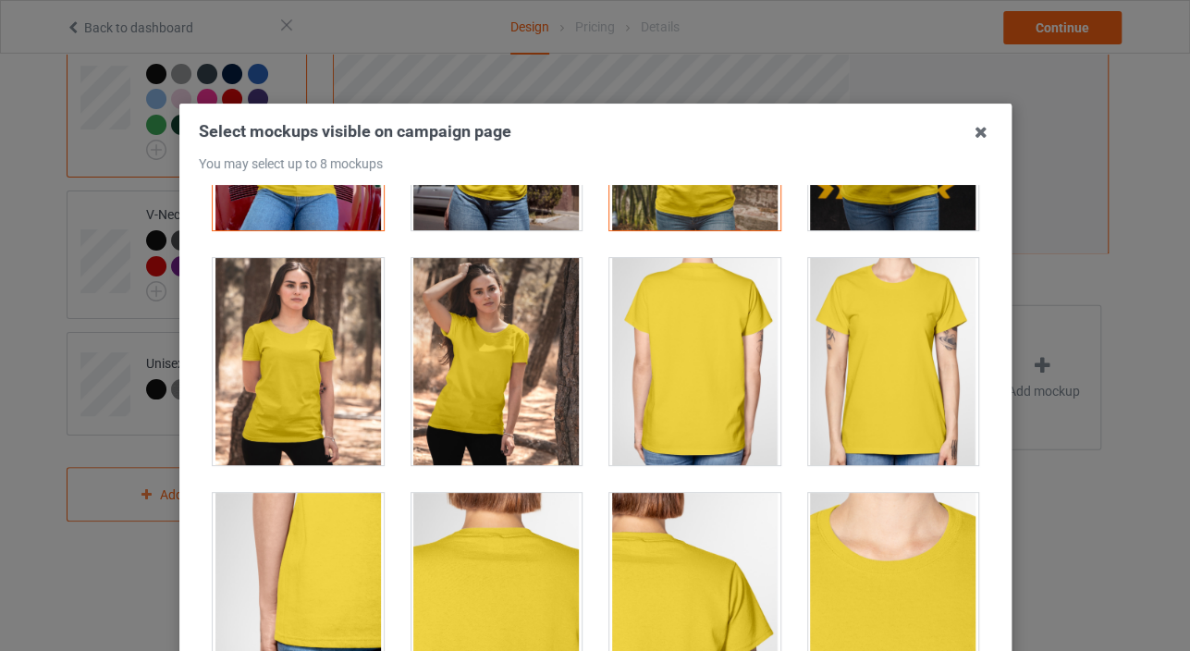
click at [524, 412] on div at bounding box center [496, 361] width 171 height 207
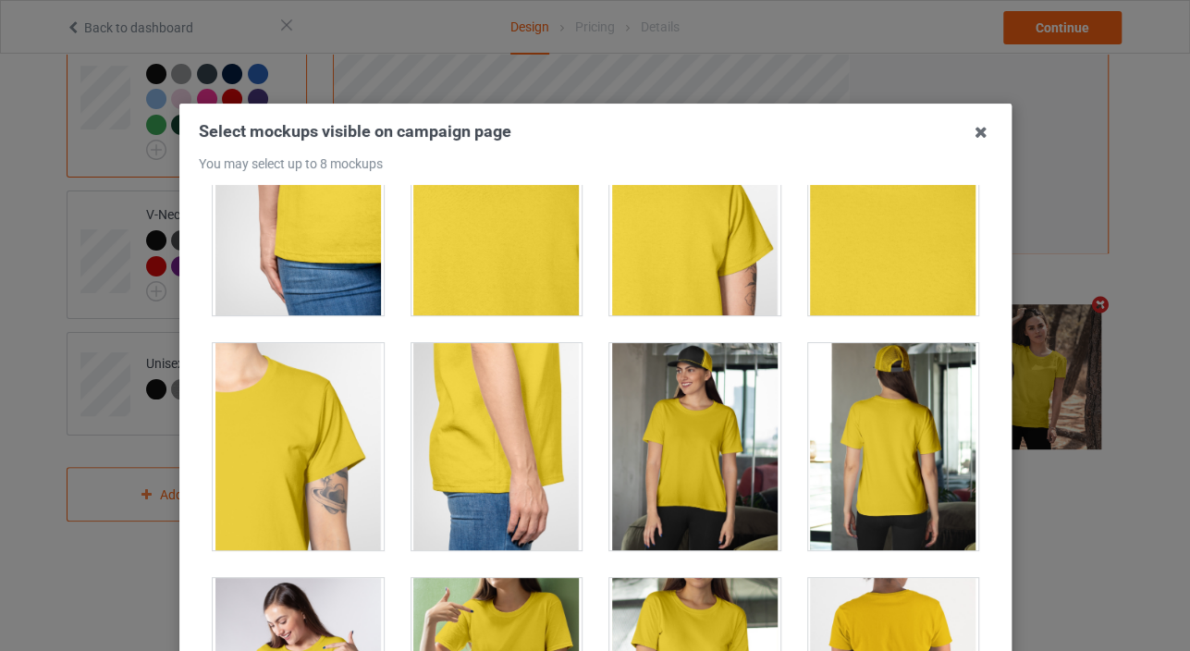
scroll to position [719, 0]
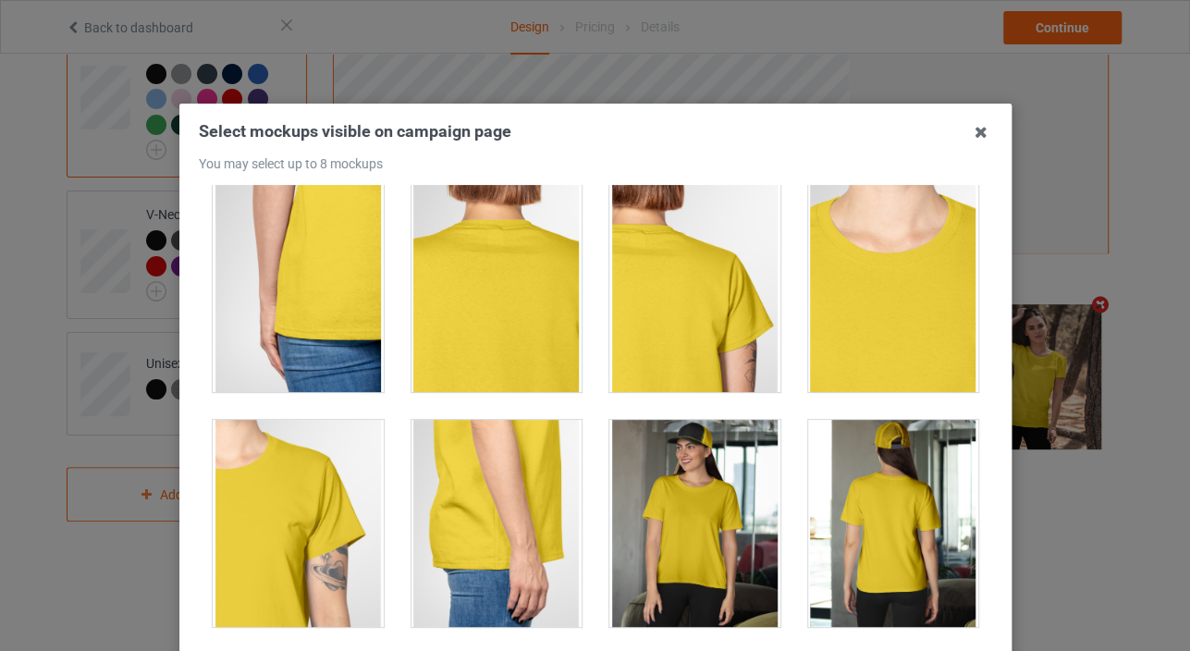
click at [652, 498] on div at bounding box center [694, 523] width 171 height 207
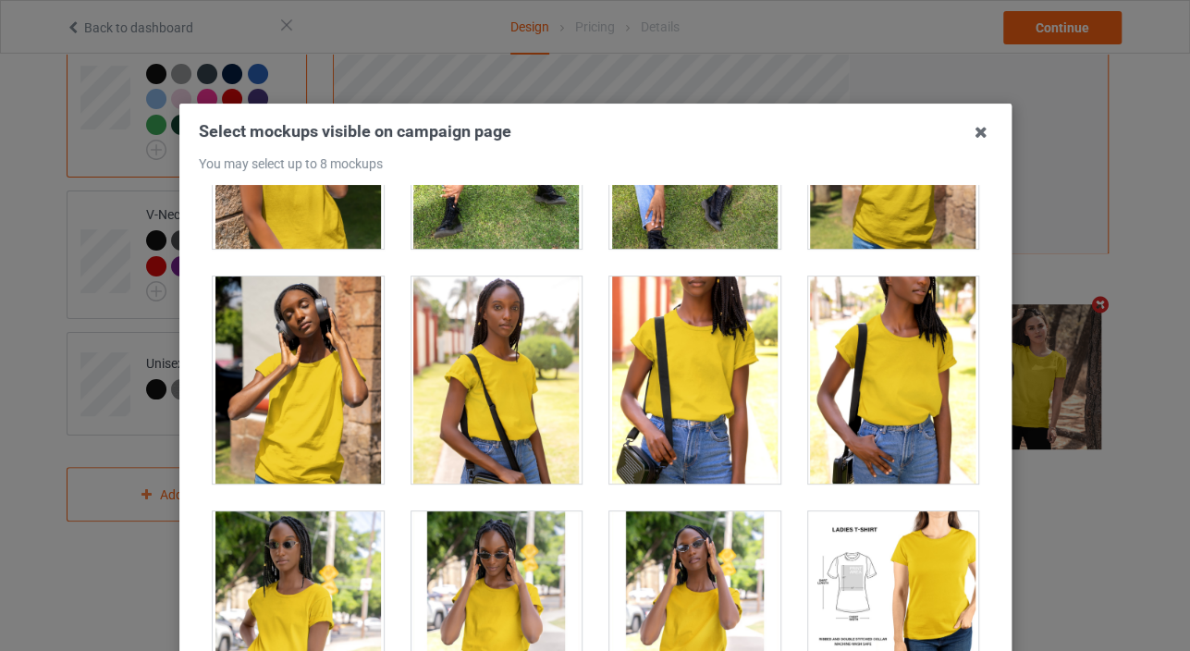
scroll to position [3904, 0]
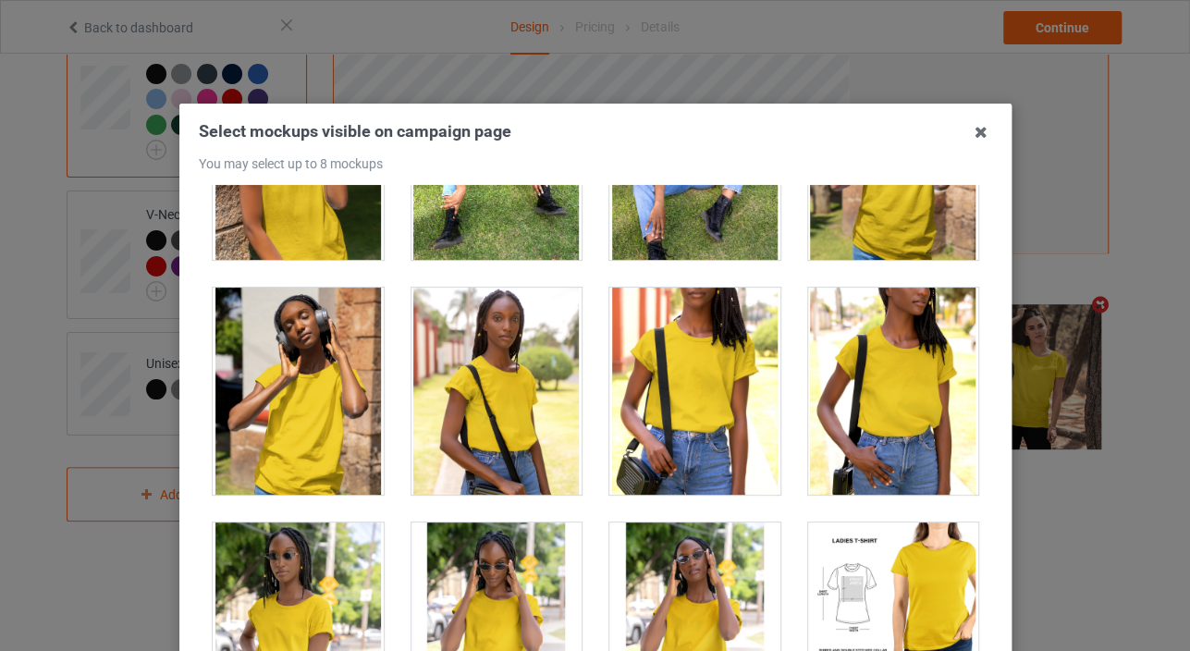
click at [666, 303] on div at bounding box center [694, 391] width 171 height 207
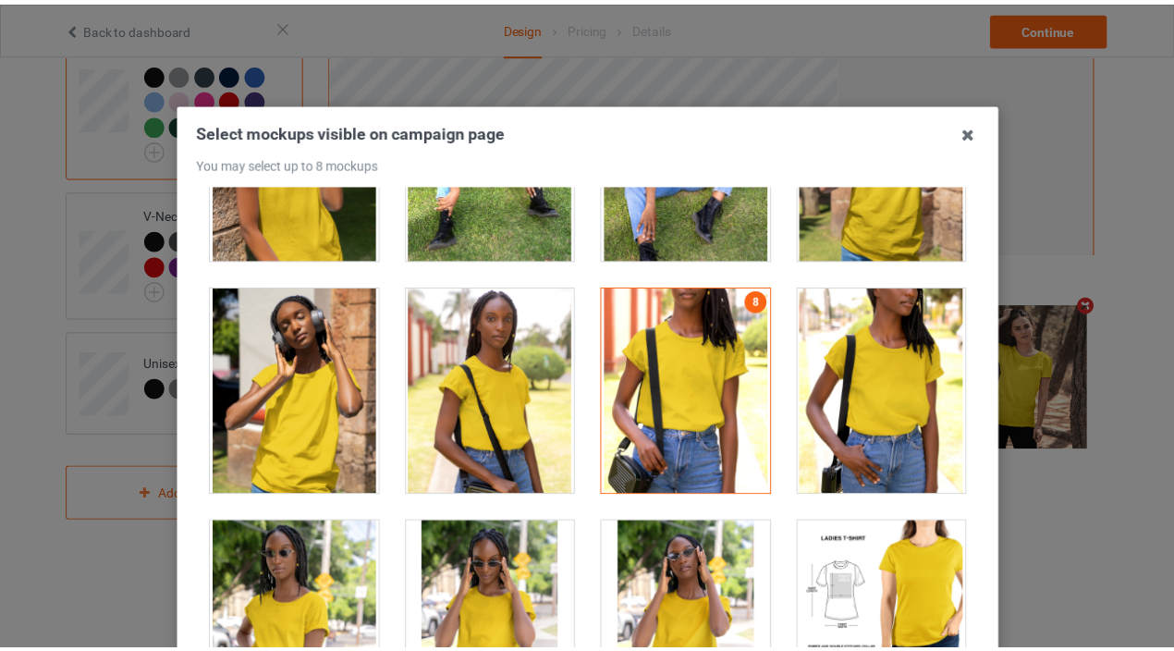
scroll to position [543, 0]
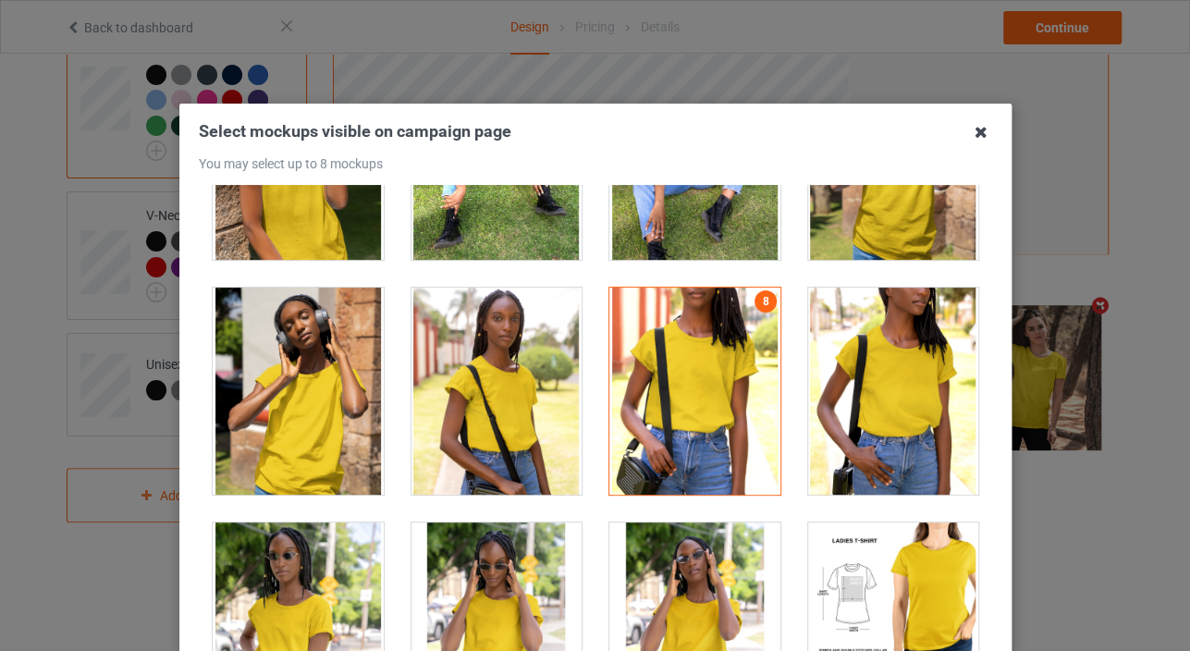
click at [976, 136] on icon at bounding box center [981, 132] width 30 height 30
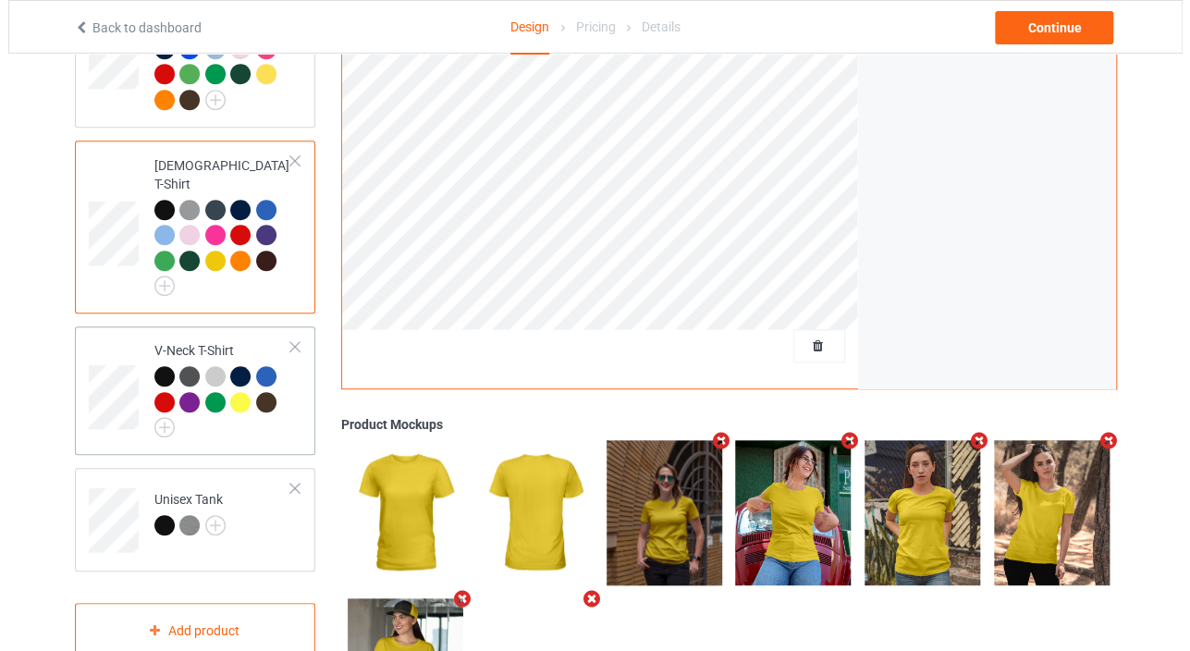
scroll to position [440, 0]
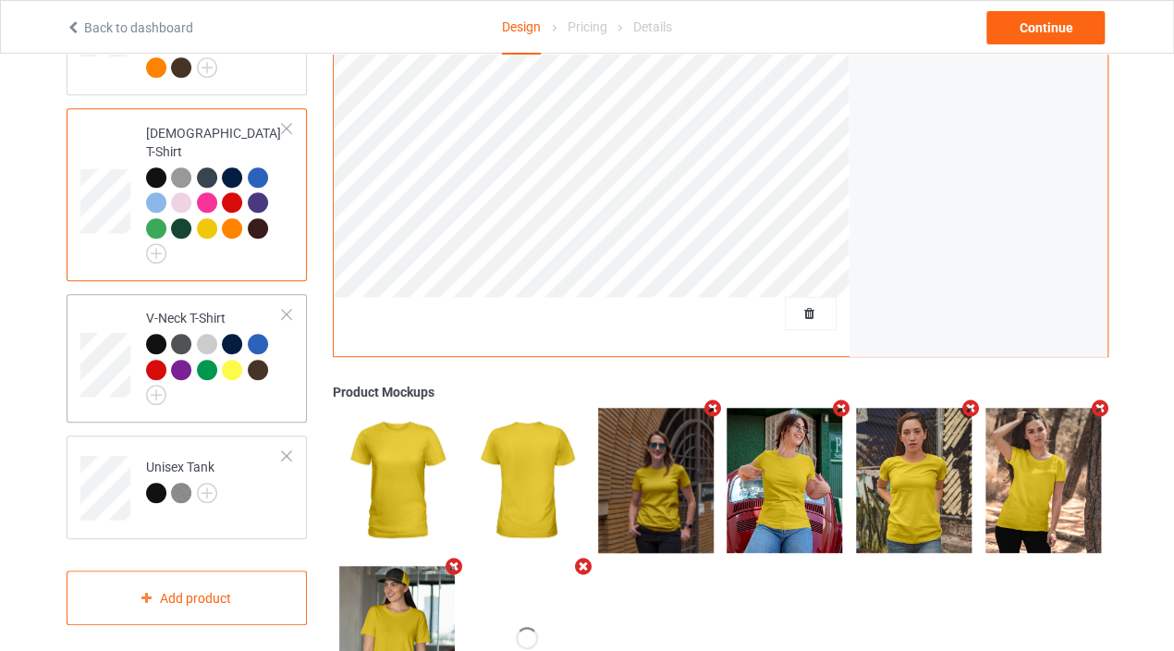
click at [142, 324] on td "V-Neck T-Shirt" at bounding box center [215, 358] width 158 height 114
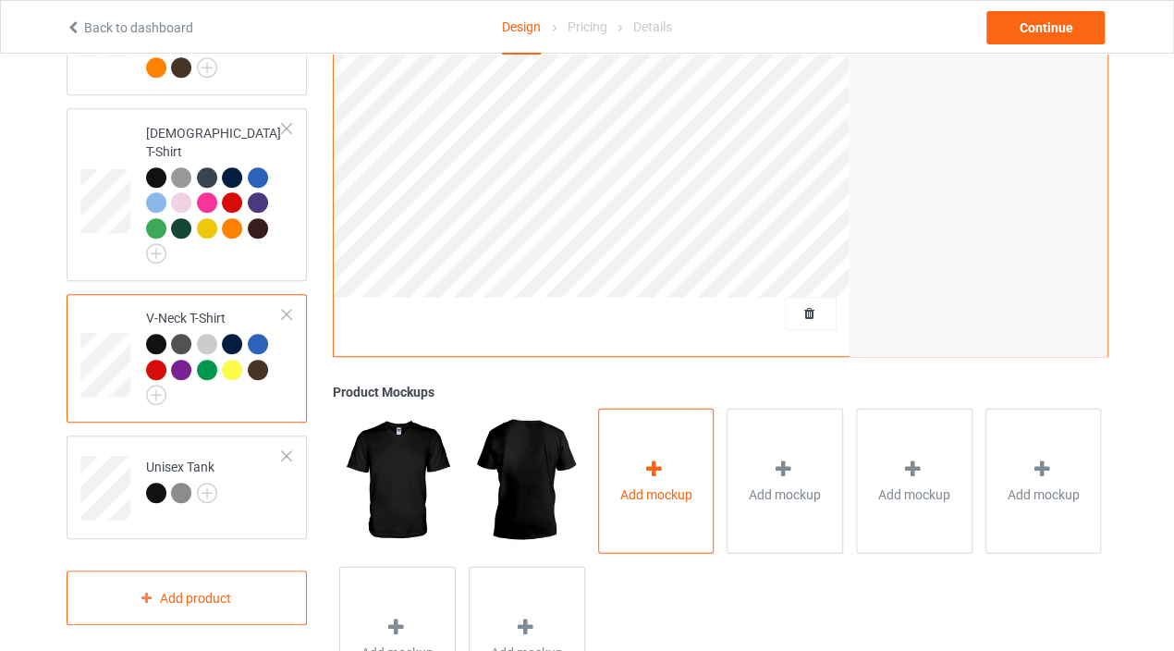
click at [631, 493] on span "Add mockup" at bounding box center [657, 494] width 72 height 18
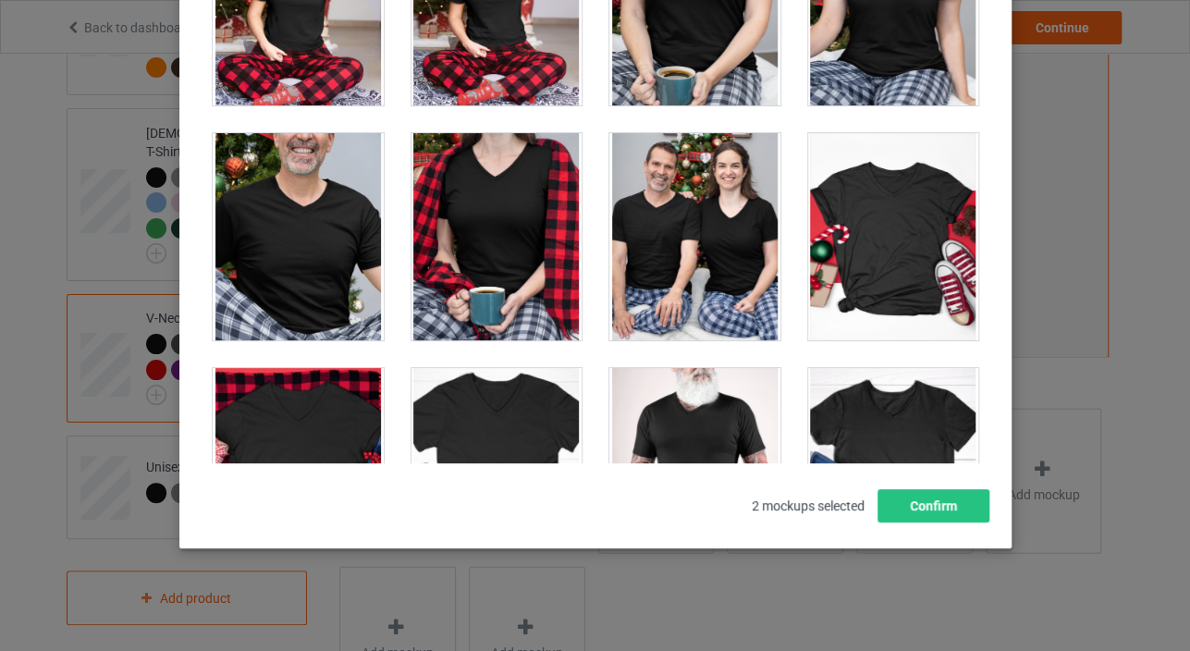
scroll to position [3463, 0]
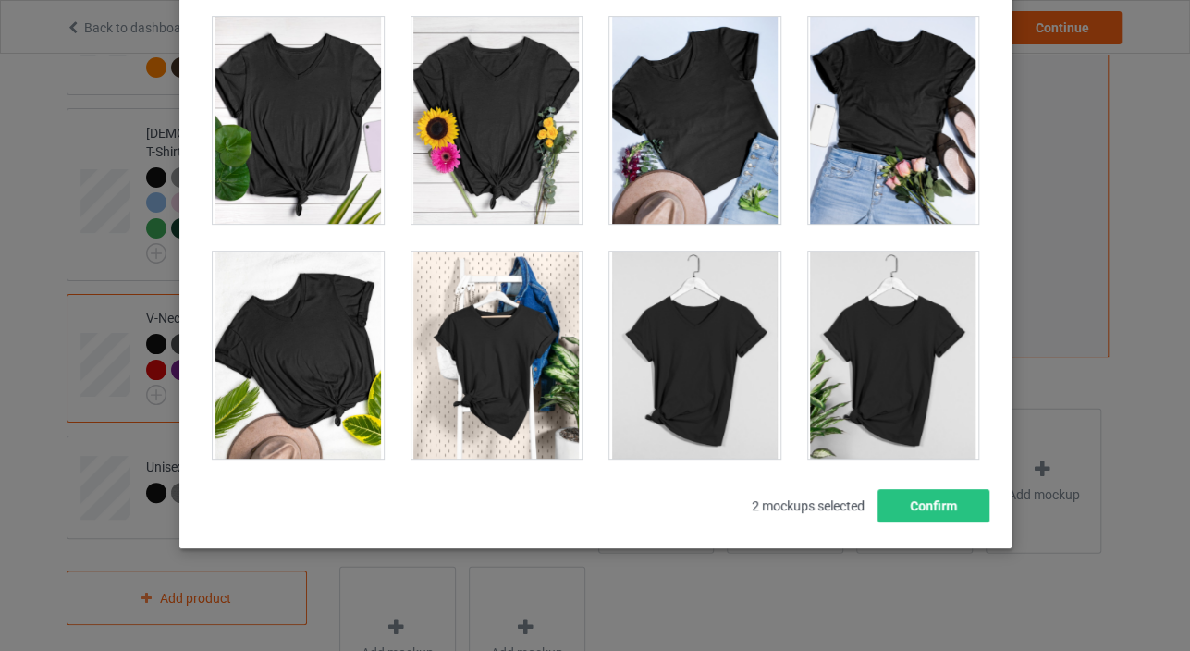
click at [512, 332] on div at bounding box center [496, 355] width 171 height 207
click at [596, 195] on div at bounding box center [695, 120] width 199 height 235
click at [492, 180] on div at bounding box center [496, 120] width 171 height 207
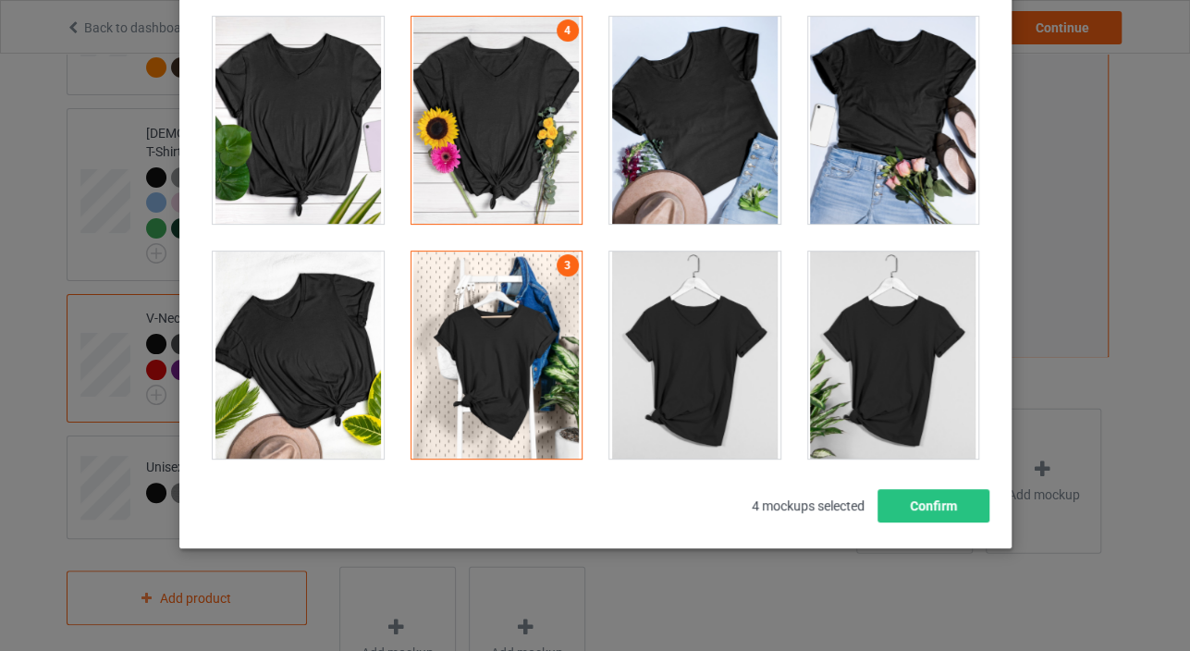
scroll to position [3006, 0]
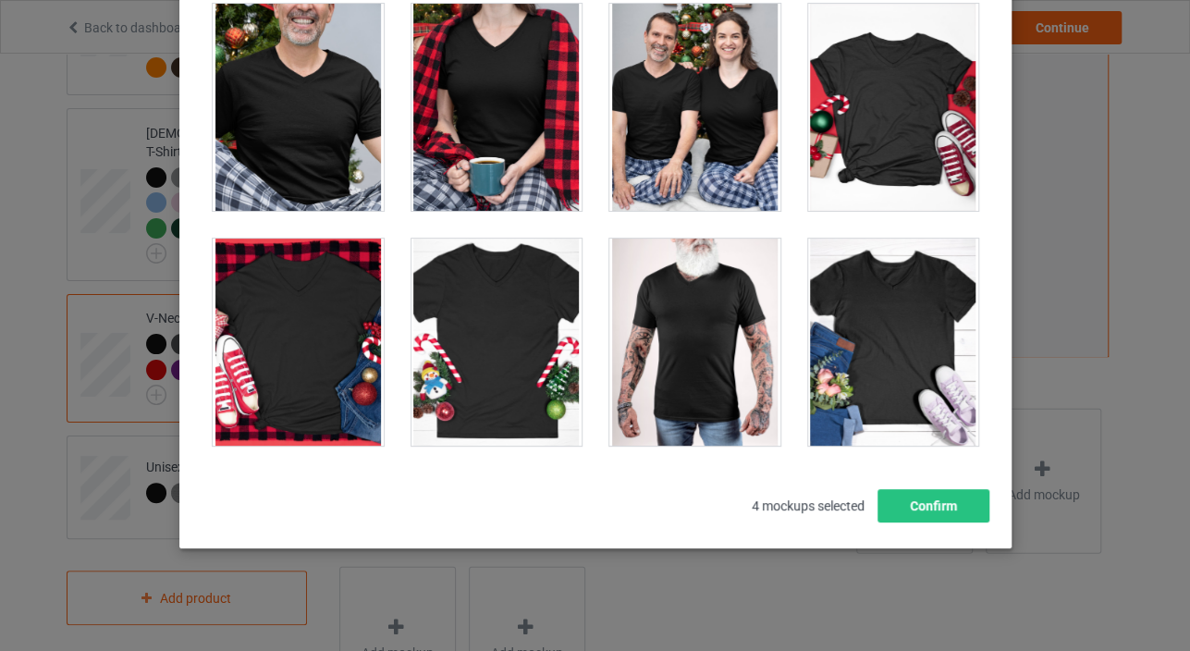
click at [899, 154] on div at bounding box center [892, 107] width 171 height 207
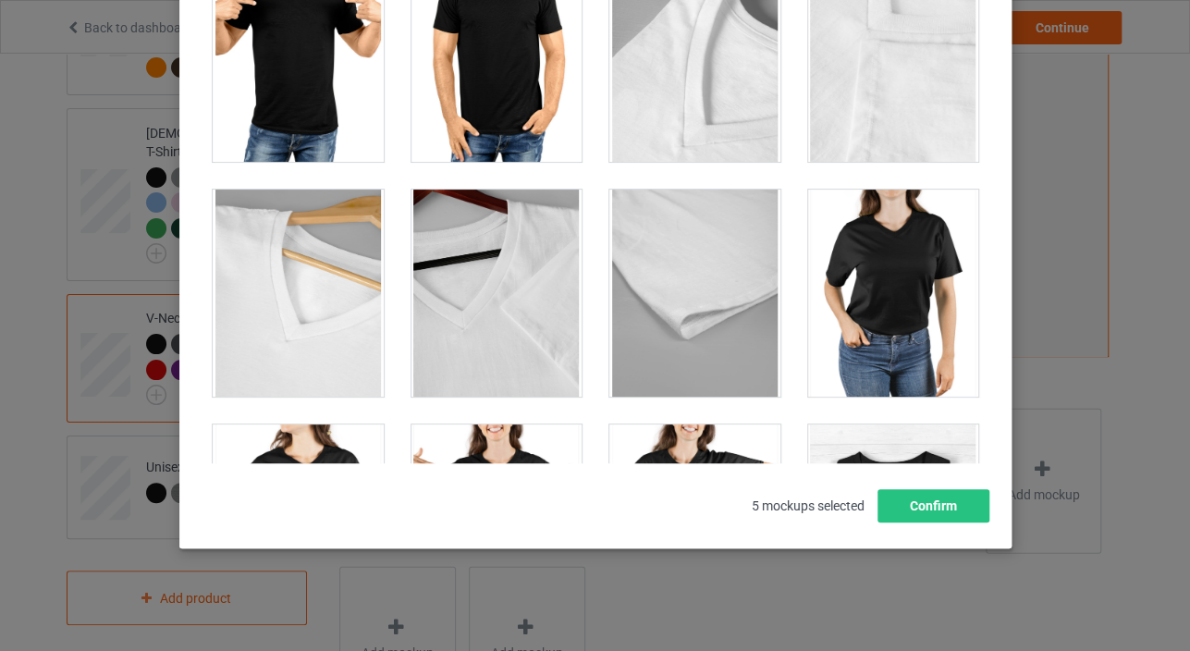
scroll to position [1876, 0]
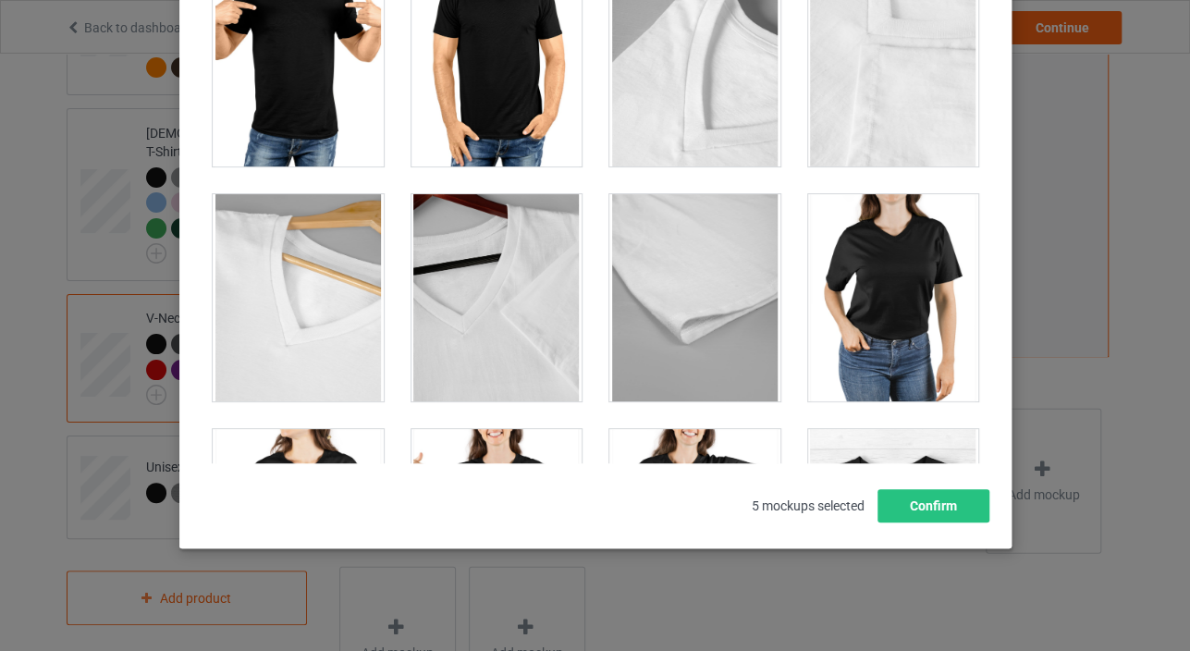
click at [473, 289] on div at bounding box center [496, 297] width 171 height 207
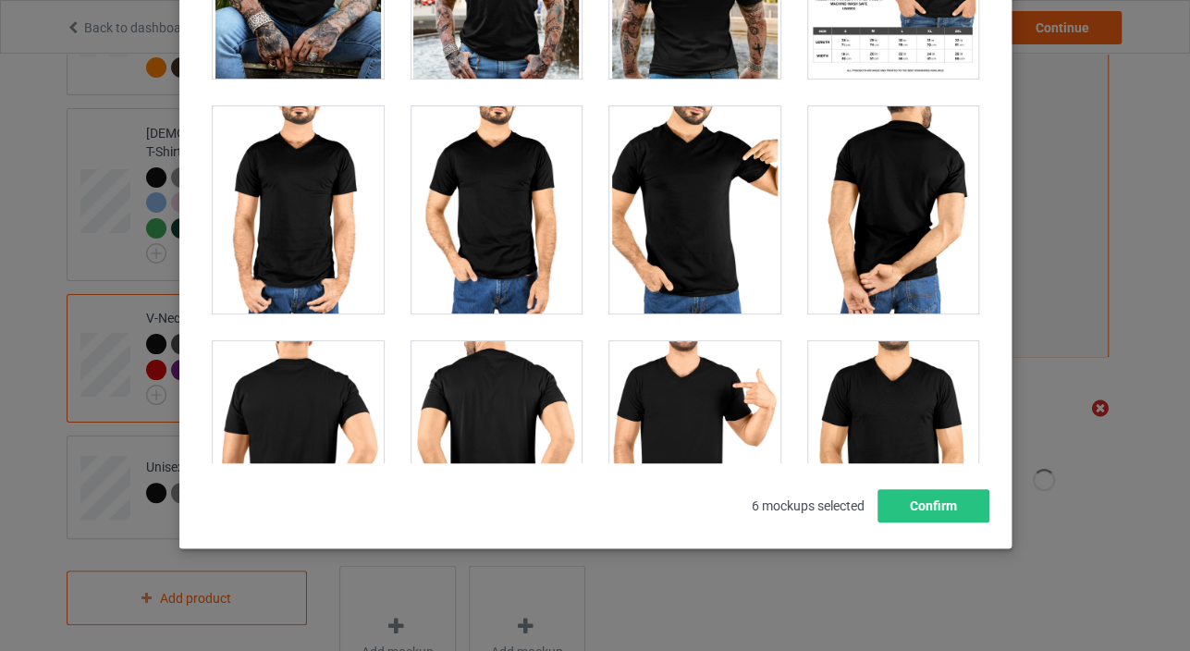
drag, startPoint x: 470, startPoint y: 283, endPoint x: 501, endPoint y: 256, distance: 41.3
click at [470, 281] on div at bounding box center [496, 209] width 171 height 207
click at [676, 197] on div at bounding box center [694, 209] width 171 height 207
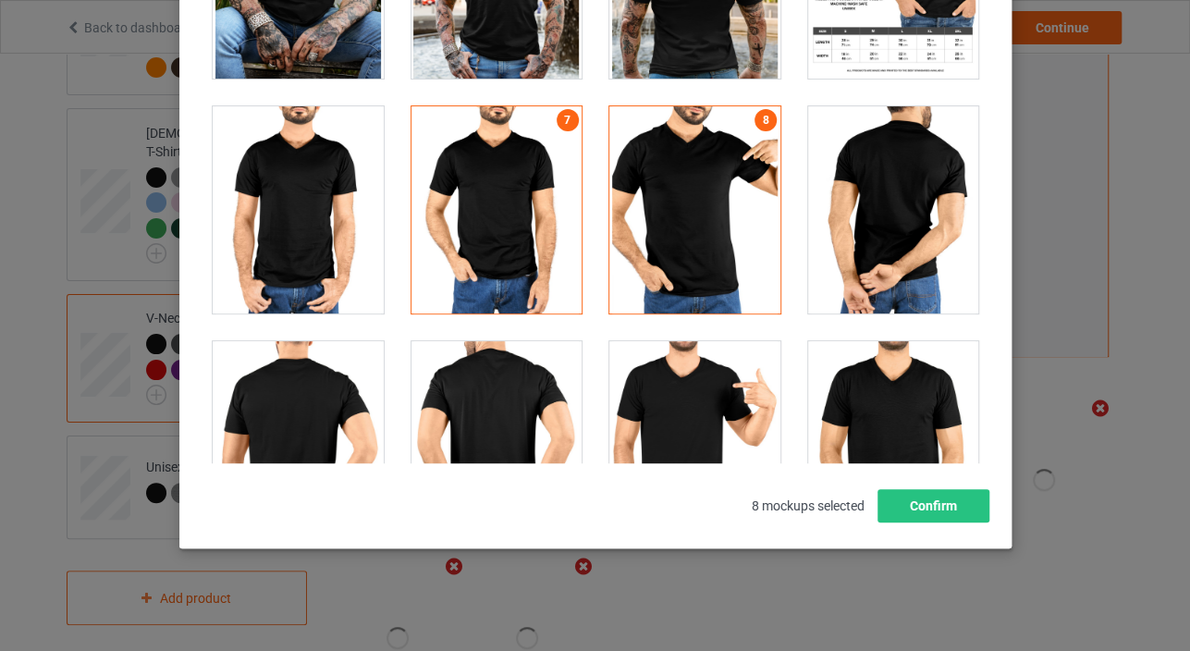
click at [644, 307] on div at bounding box center [694, 209] width 171 height 207
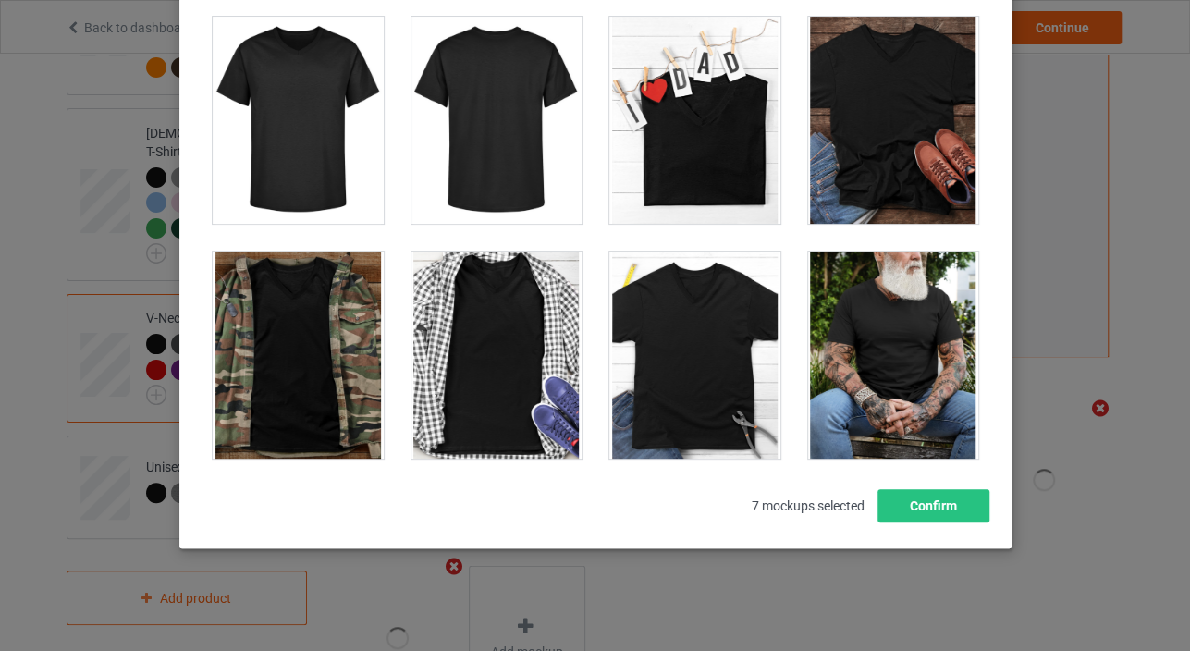
scroll to position [644, 0]
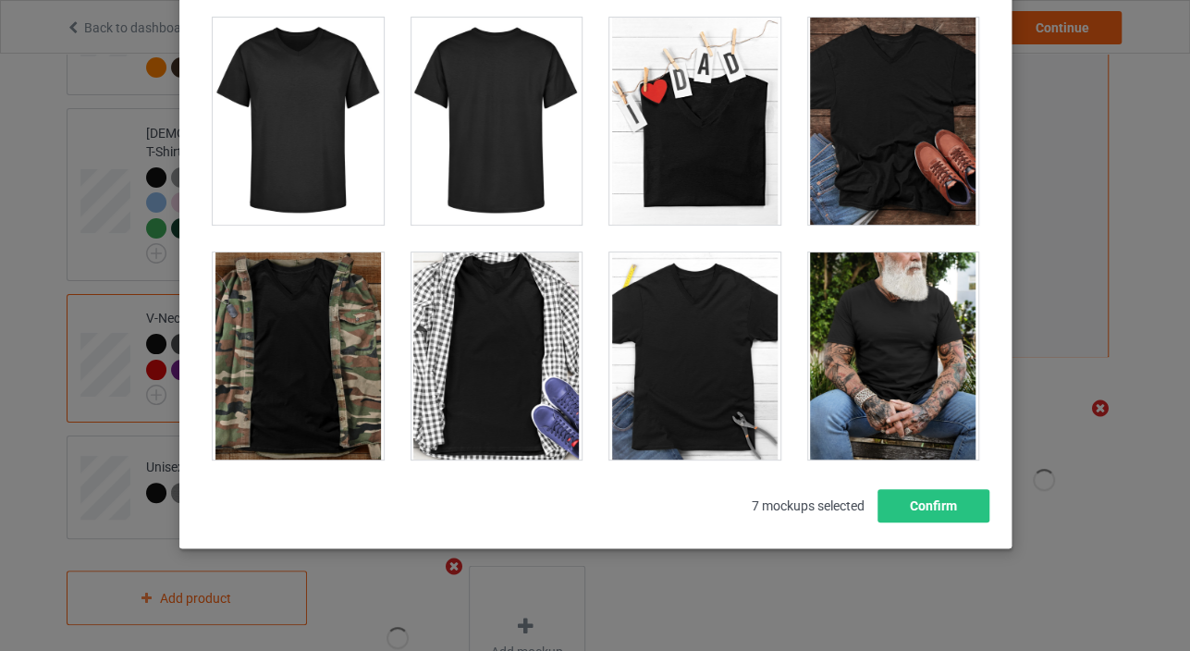
click at [645, 138] on div at bounding box center [694, 121] width 171 height 207
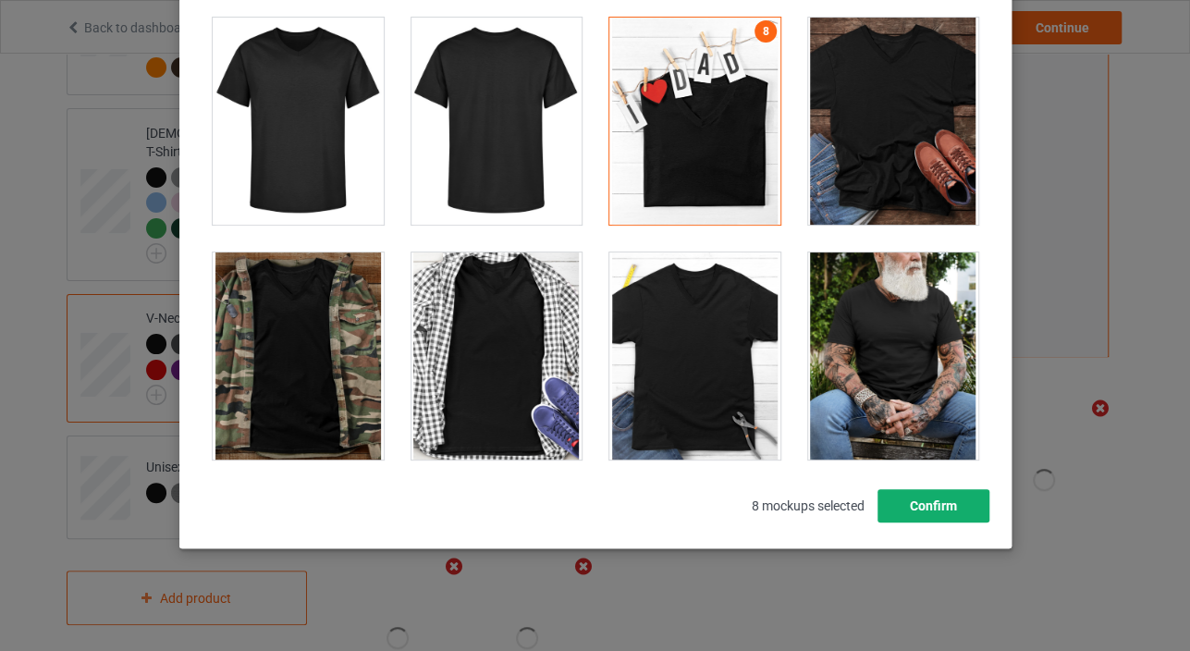
click at [919, 512] on button "Confirm" at bounding box center [933, 505] width 112 height 33
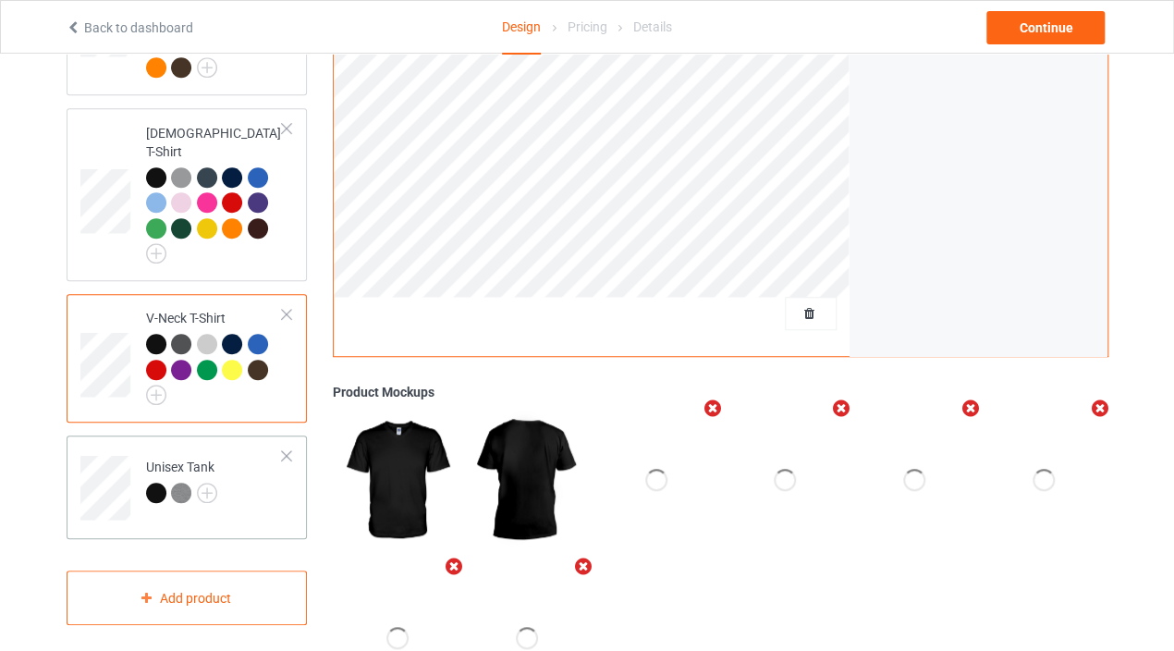
click at [182, 485] on div at bounding box center [184, 496] width 26 height 26
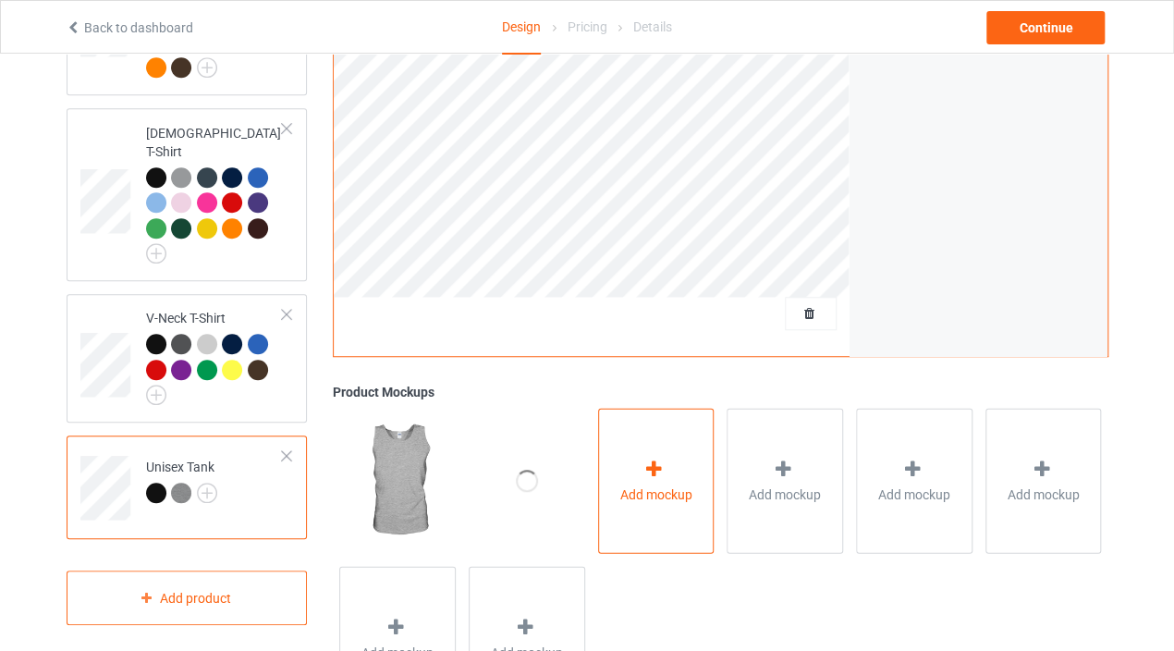
click at [618, 513] on div "Add mockup" at bounding box center [656, 480] width 117 height 145
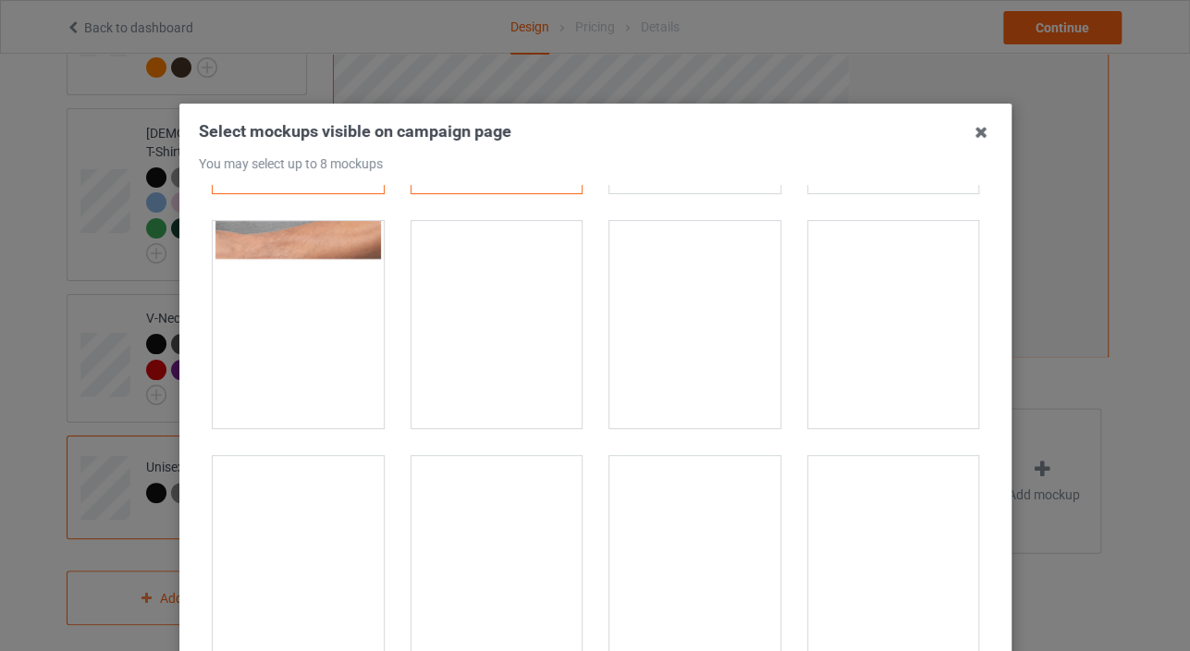
scroll to position [616, 0]
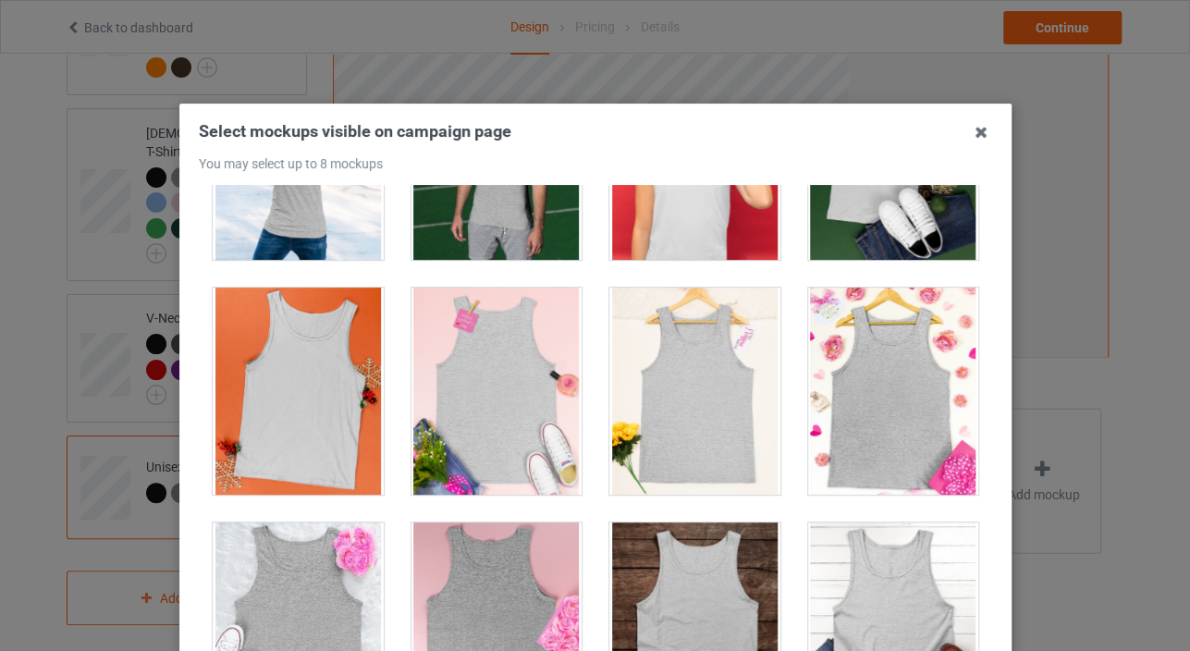
click at [641, 392] on div at bounding box center [694, 391] width 171 height 207
click at [366, 358] on div at bounding box center [298, 391] width 171 height 207
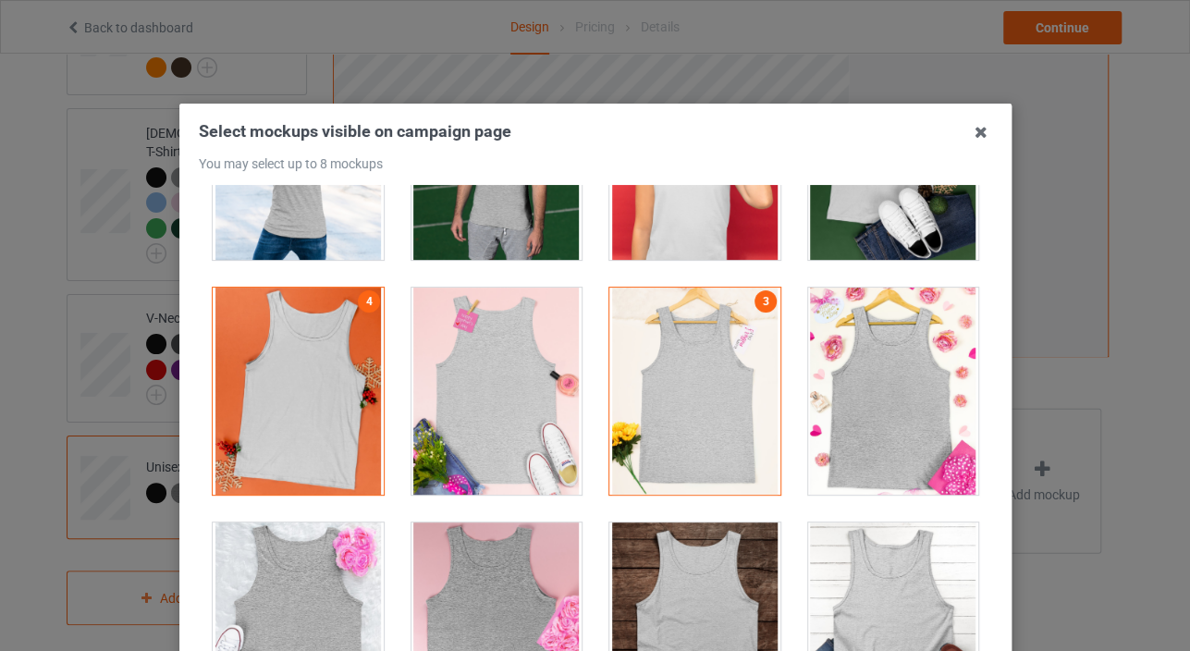
click at [840, 567] on div at bounding box center [892, 625] width 171 height 207
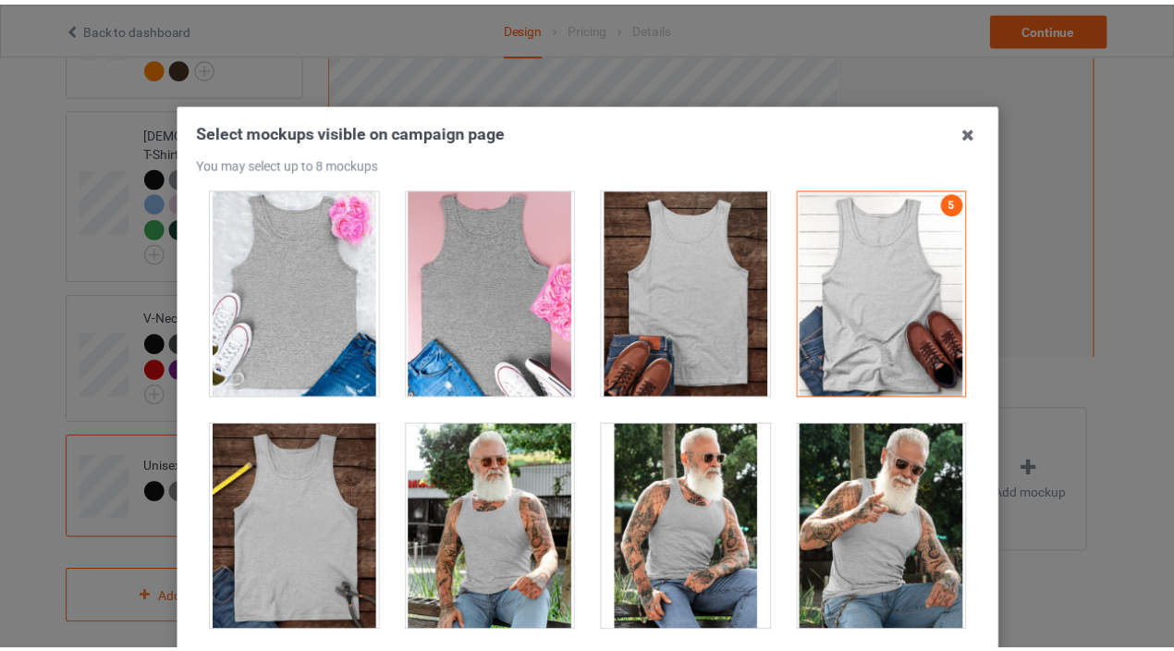
scroll to position [1130, 0]
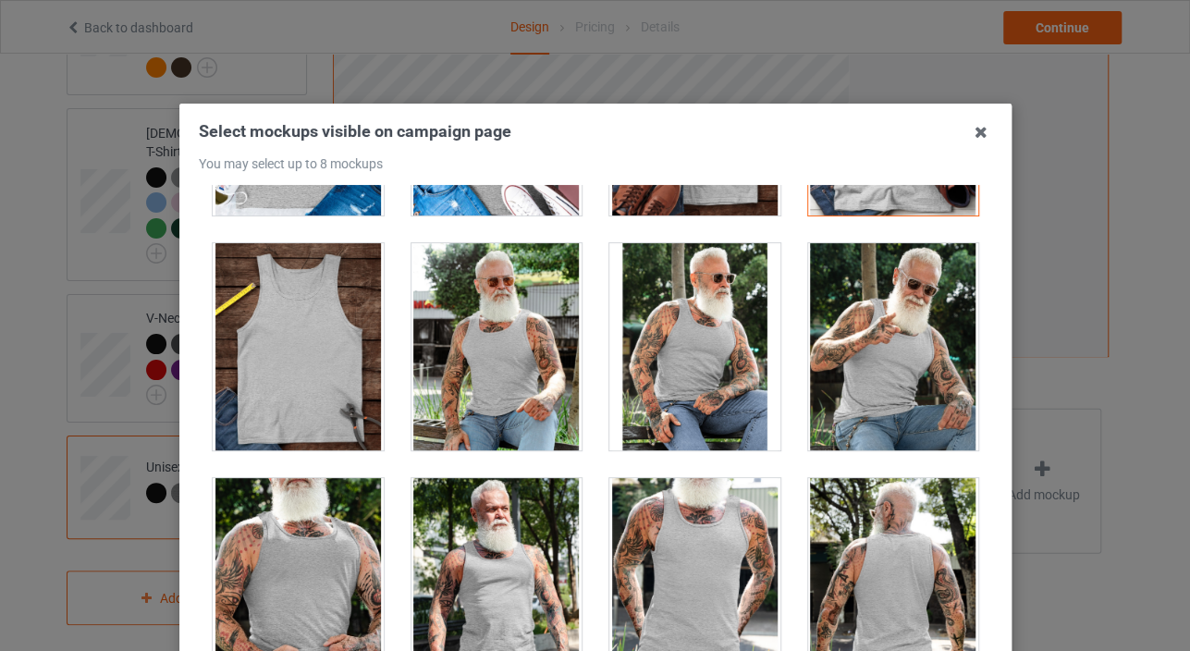
click at [457, 484] on div at bounding box center [496, 581] width 171 height 207
click at [452, 389] on div at bounding box center [496, 346] width 171 height 207
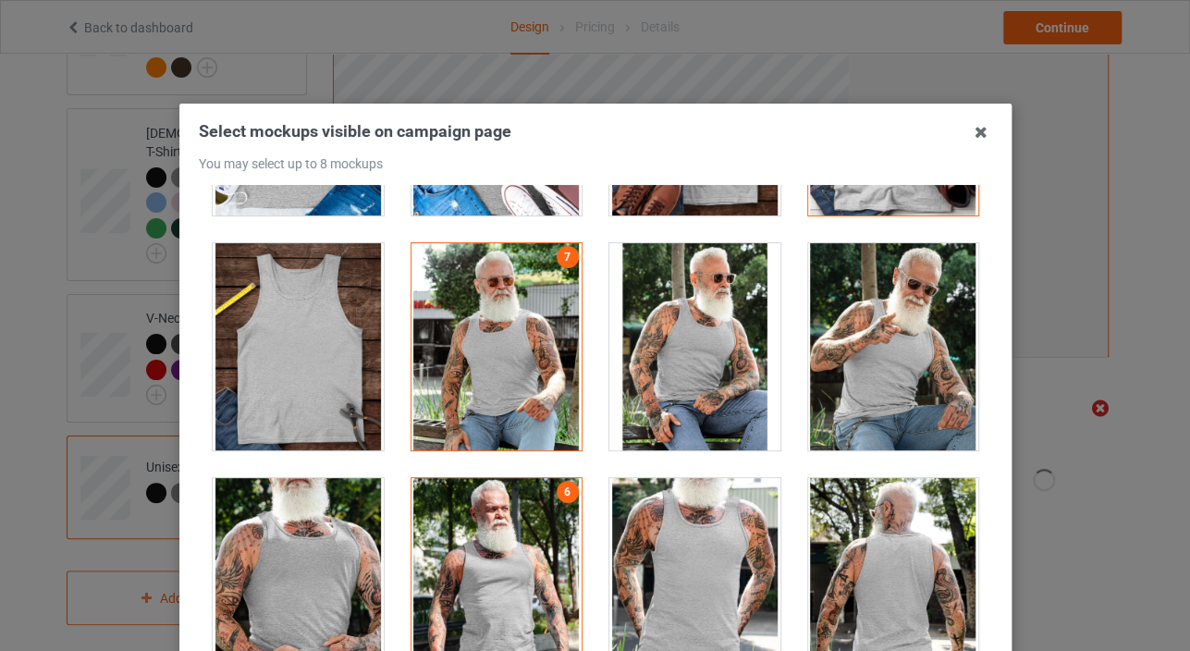
click at [636, 370] on div at bounding box center [694, 346] width 171 height 207
click at [980, 139] on icon at bounding box center [981, 132] width 30 height 30
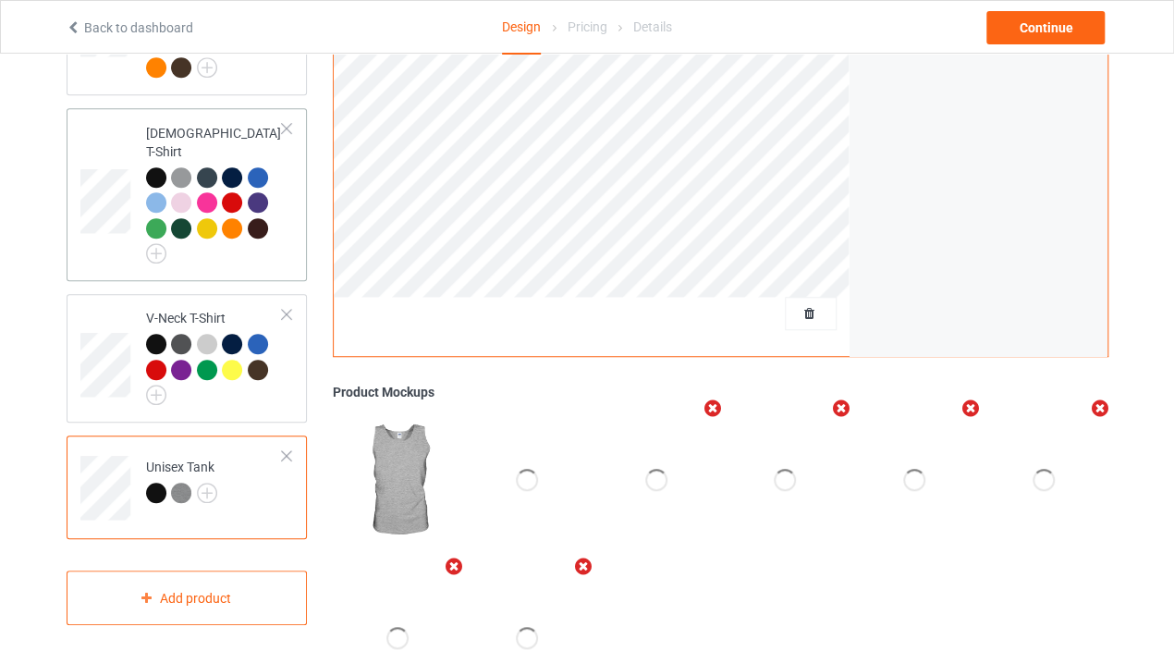
click at [242, 196] on div at bounding box center [235, 205] width 26 height 26
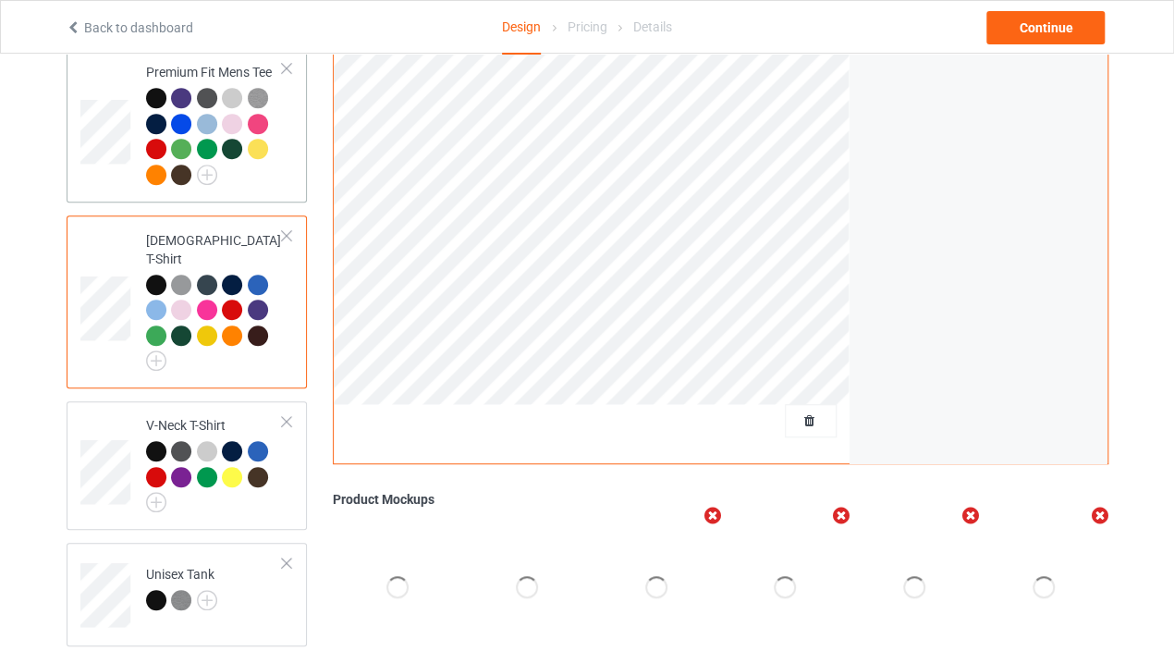
scroll to position [337, 0]
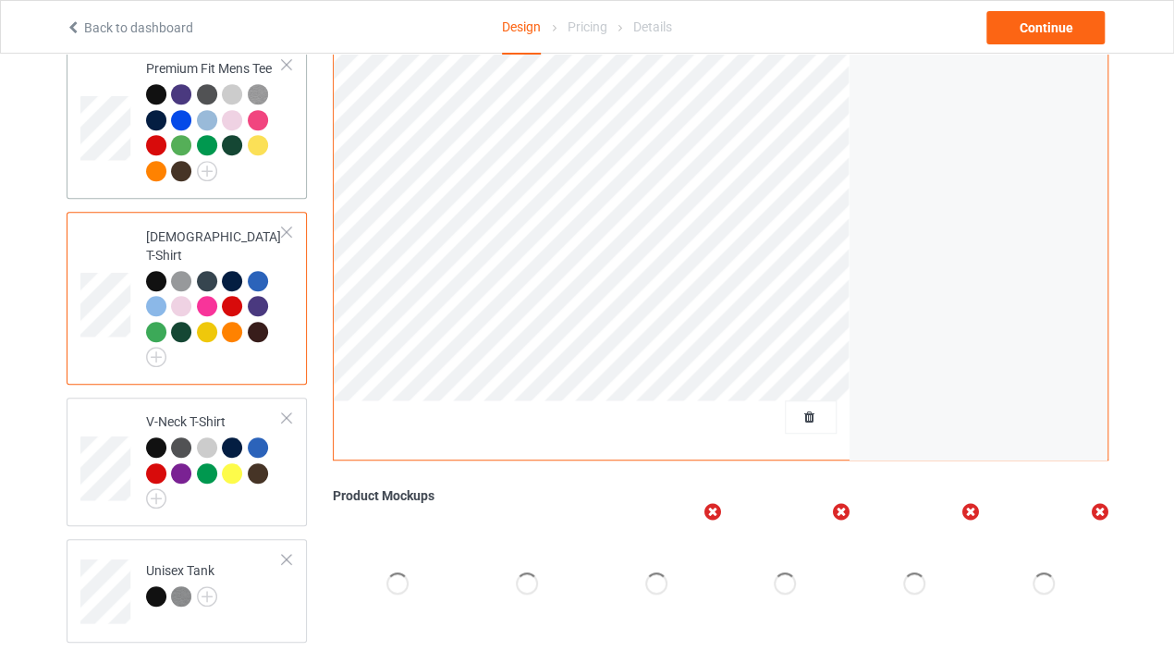
click at [118, 167] on td at bounding box center [107, 122] width 55 height 140
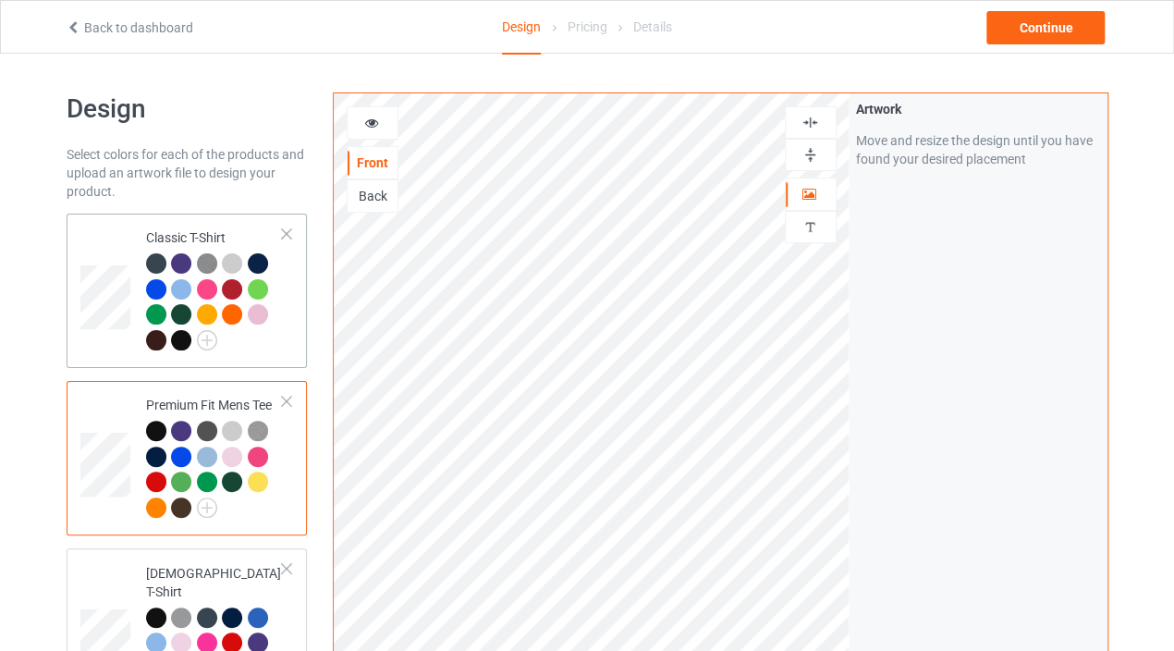
drag, startPoint x: 94, startPoint y: 356, endPoint x: 84, endPoint y: 337, distance: 21.9
click at [89, 342] on td at bounding box center [107, 291] width 55 height 140
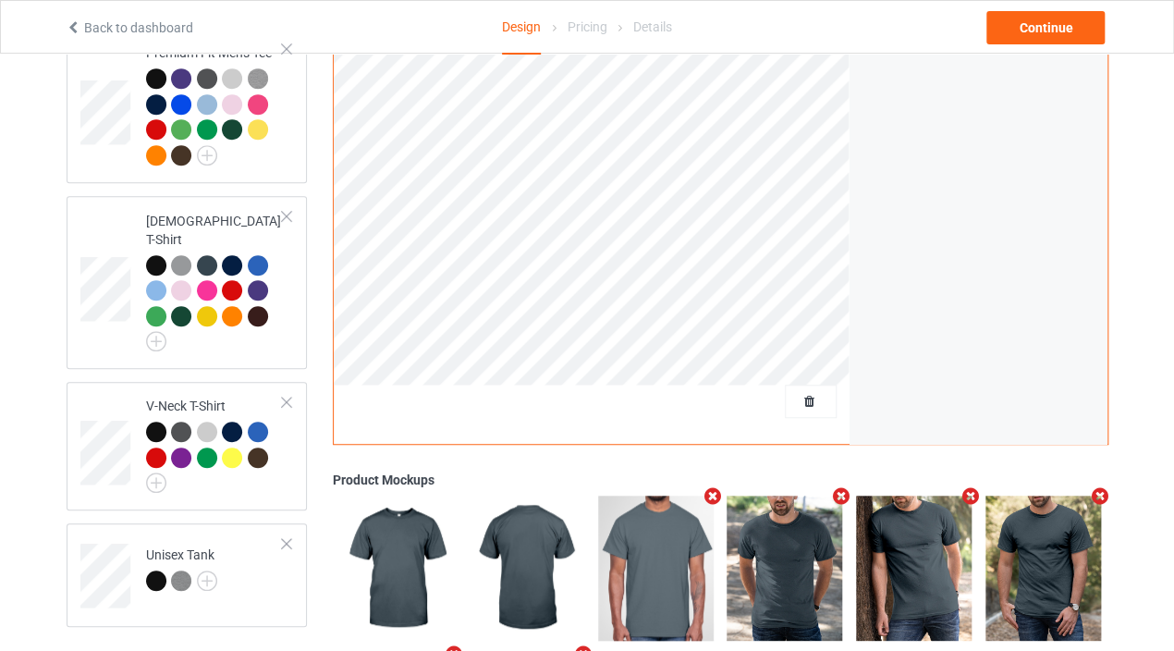
scroll to position [543, 0]
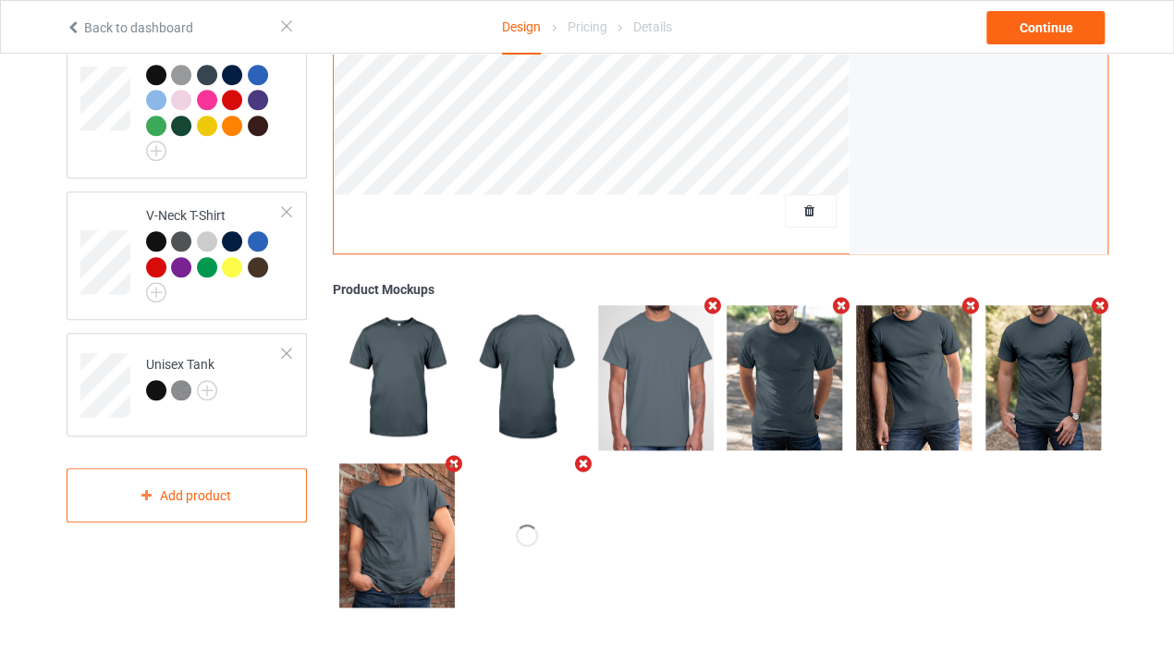
click at [178, 301] on div "Classic T-Shirt Premium Fit Mens Tee [DEMOGRAPHIC_DATA] T-Shirt V-Neck T-Shirt …" at bounding box center [187, 54] width 241 height 766
click at [185, 274] on div at bounding box center [215, 266] width 138 height 71
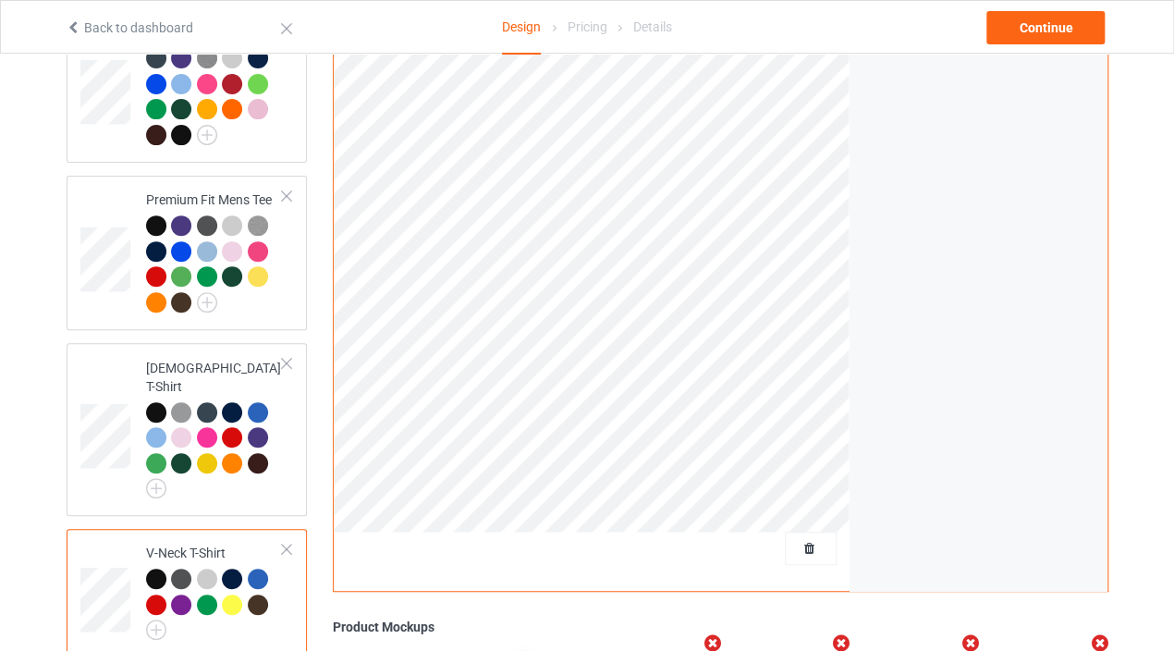
scroll to position [411, 0]
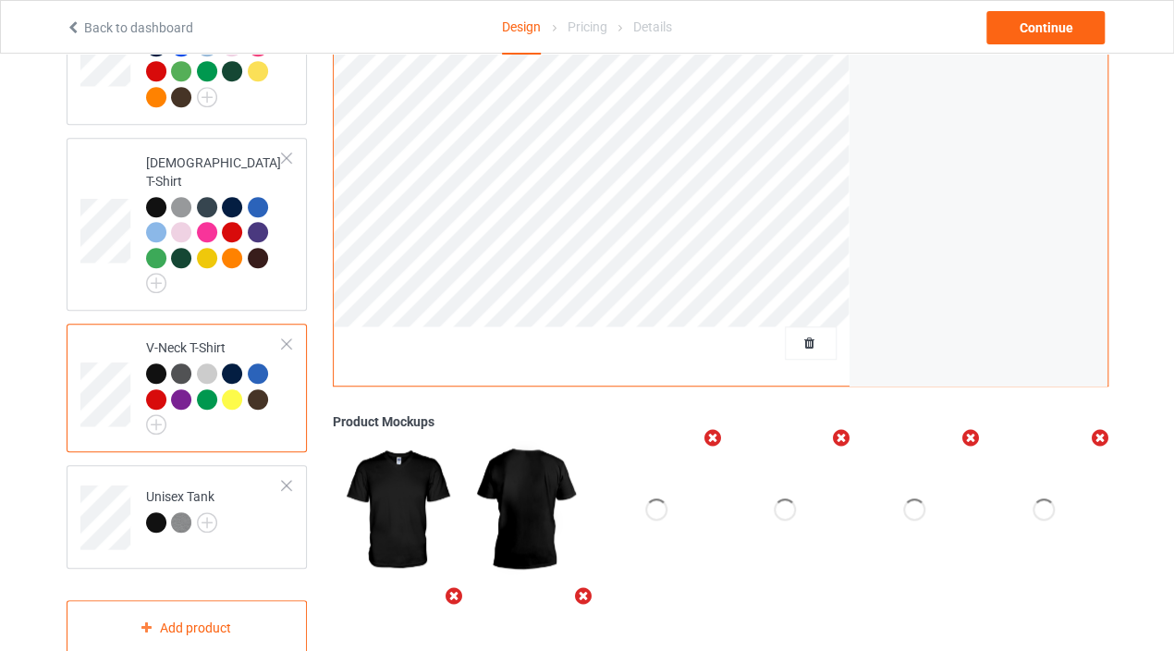
click at [189, 338] on div "V-Neck T-Shirt" at bounding box center [215, 383] width 138 height 90
click at [155, 248] on div at bounding box center [156, 258] width 20 height 20
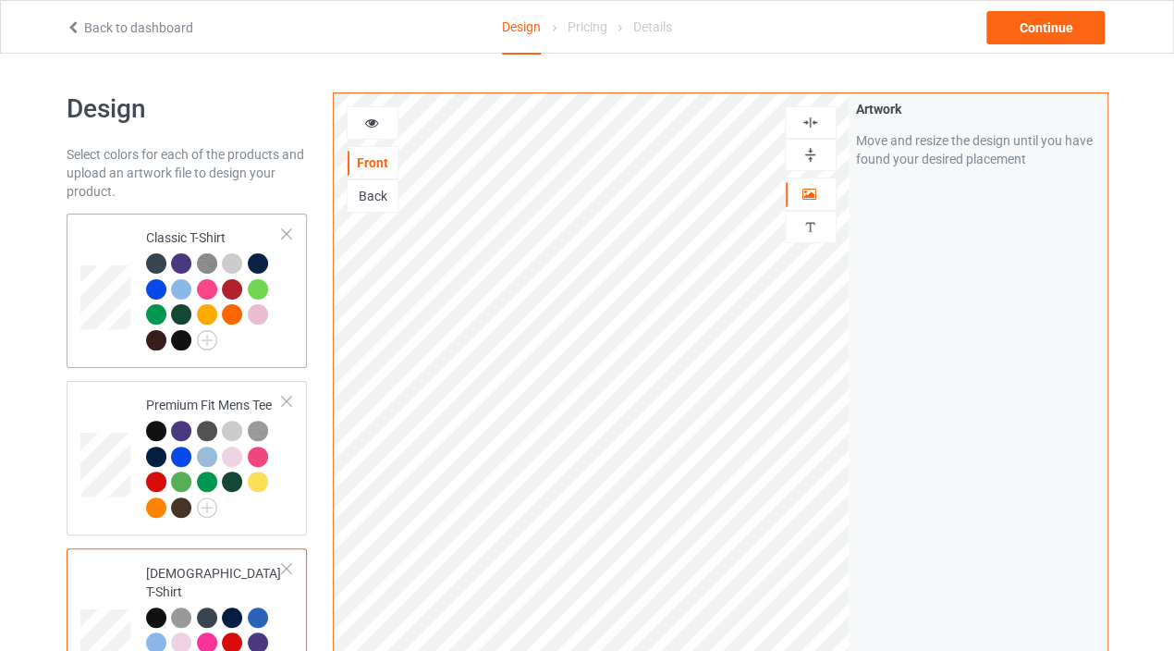
click at [263, 321] on div at bounding box center [258, 314] width 20 height 20
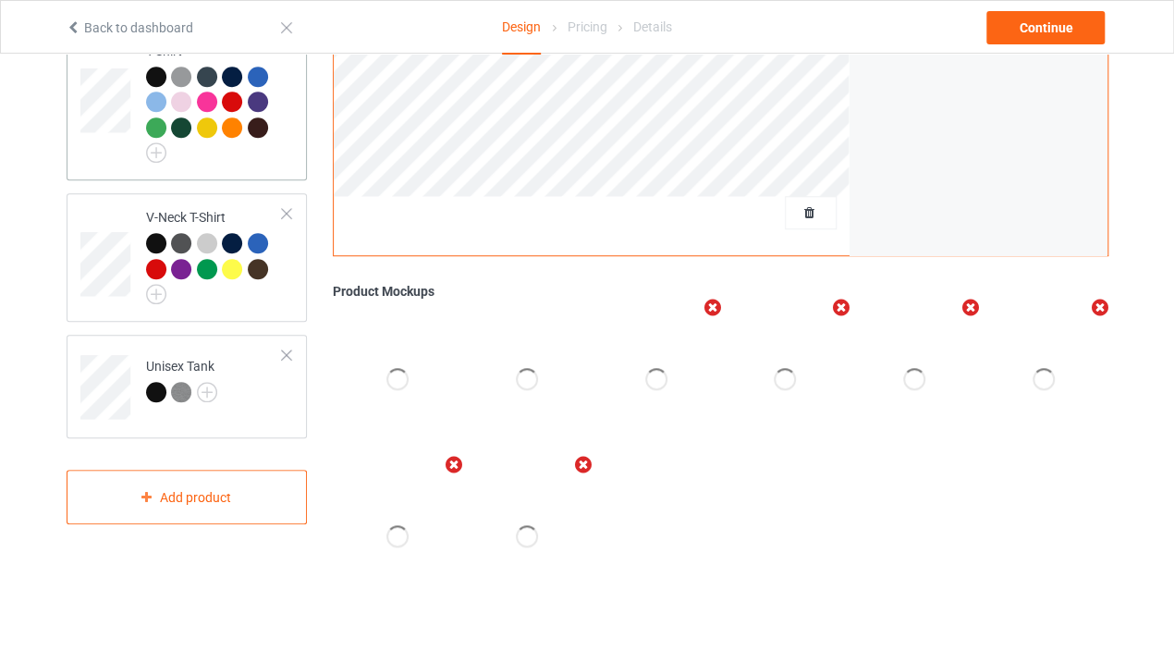
scroll to position [542, 0]
click at [1044, 14] on div "Continue" at bounding box center [1046, 27] width 118 height 33
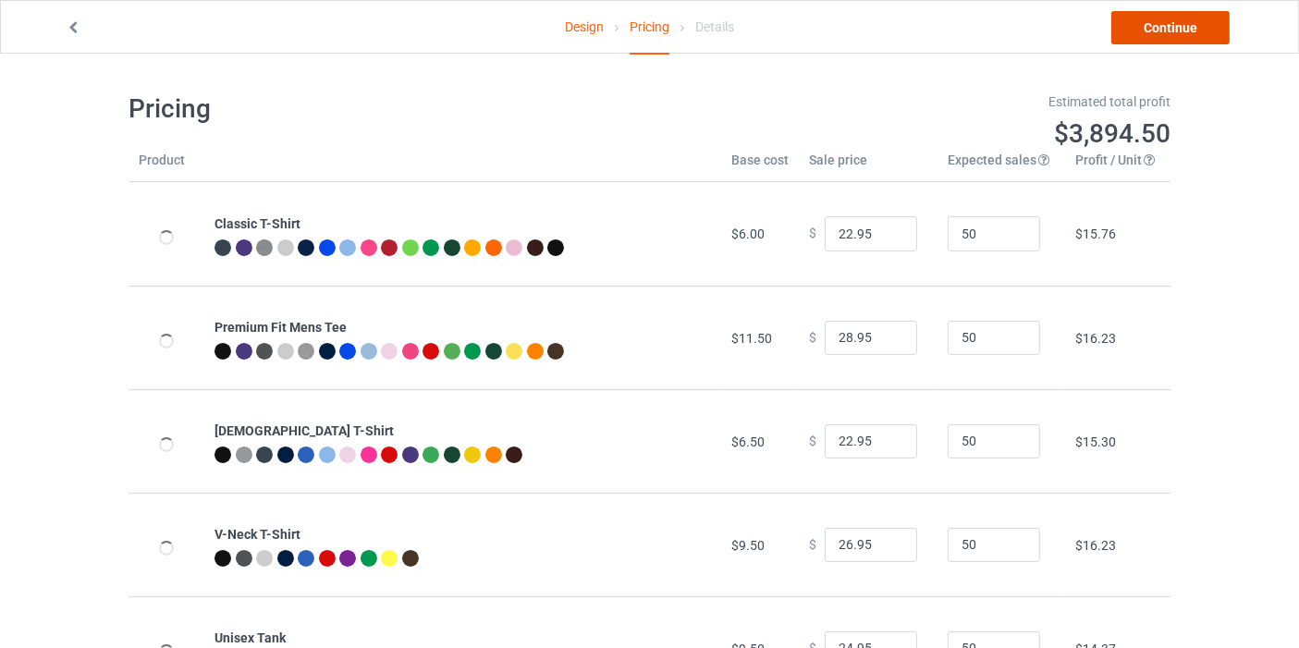
click at [1189, 33] on link "Continue" at bounding box center [1171, 27] width 118 height 33
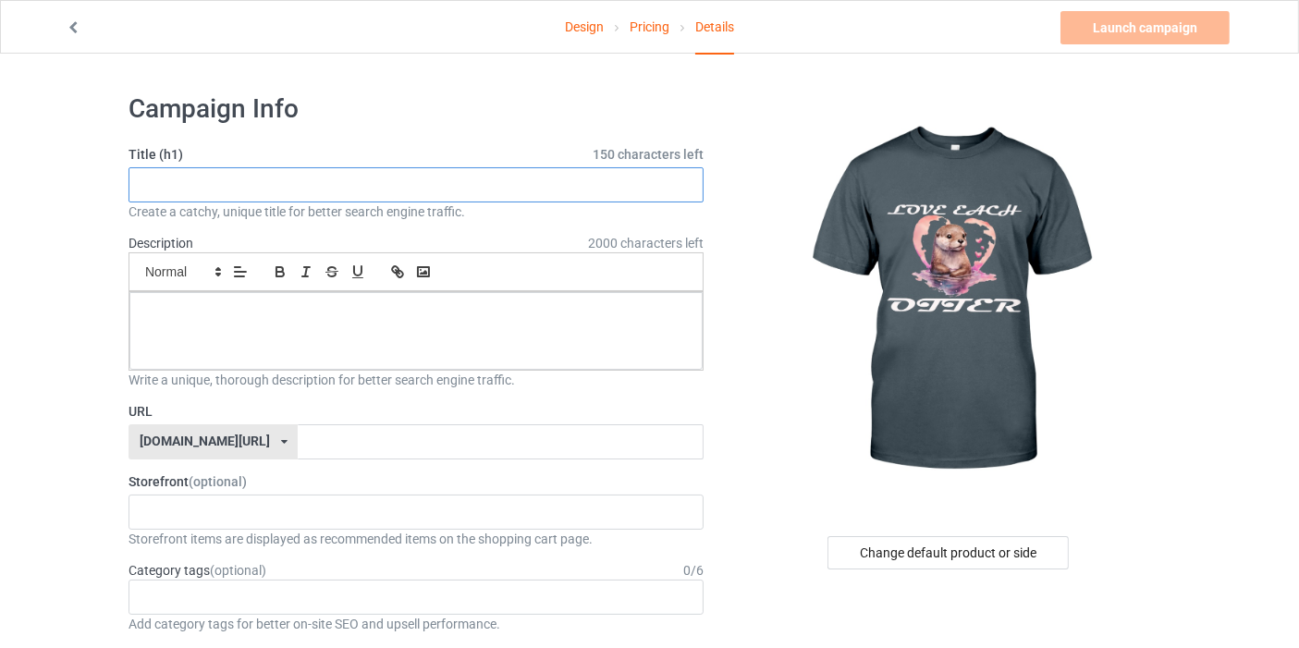
click at [375, 192] on input "text" at bounding box center [416, 184] width 575 height 35
type input "s"
drag, startPoint x: 137, startPoint y: 180, endPoint x: 147, endPoint y: 183, distance: 10.5
click at [147, 183] on input "text" at bounding box center [416, 184] width 575 height 35
drag, startPoint x: 141, startPoint y: 189, endPoint x: 303, endPoint y: 194, distance: 161.9
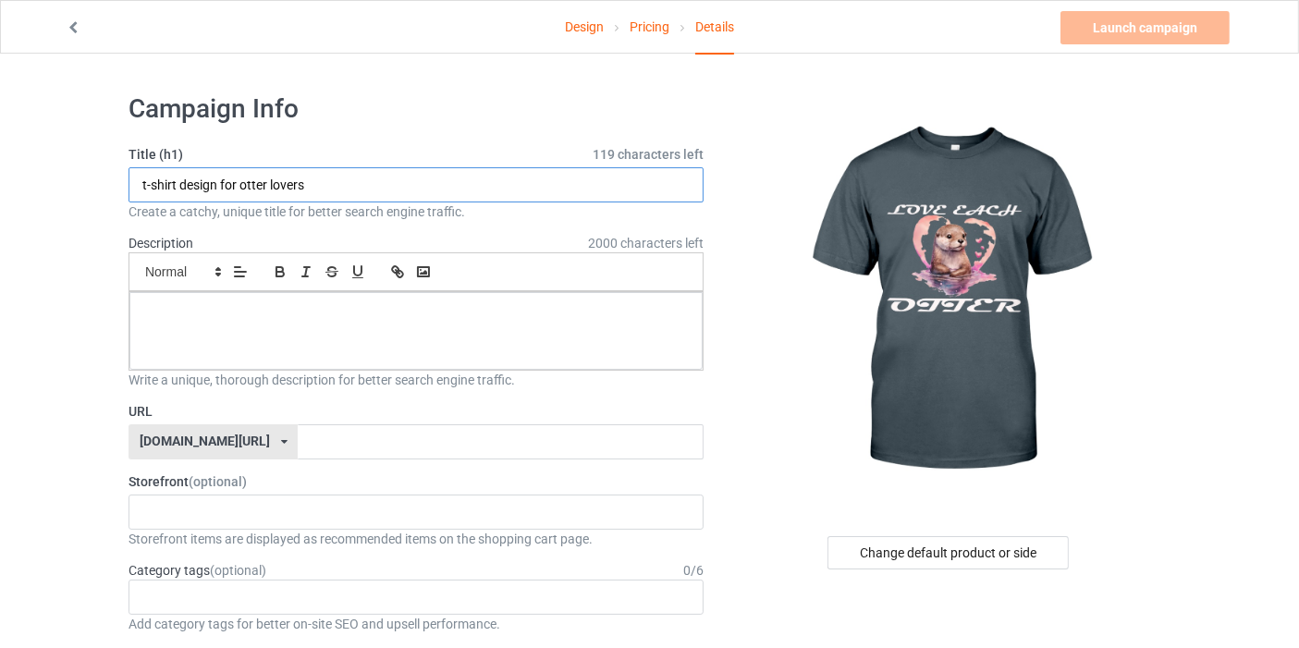
click at [303, 194] on input "t-shirt design for otter lovers" at bounding box center [416, 184] width 575 height 35
type input "t-shirt design for otter lovers"
paste input "t-shirt design for otter lovers"
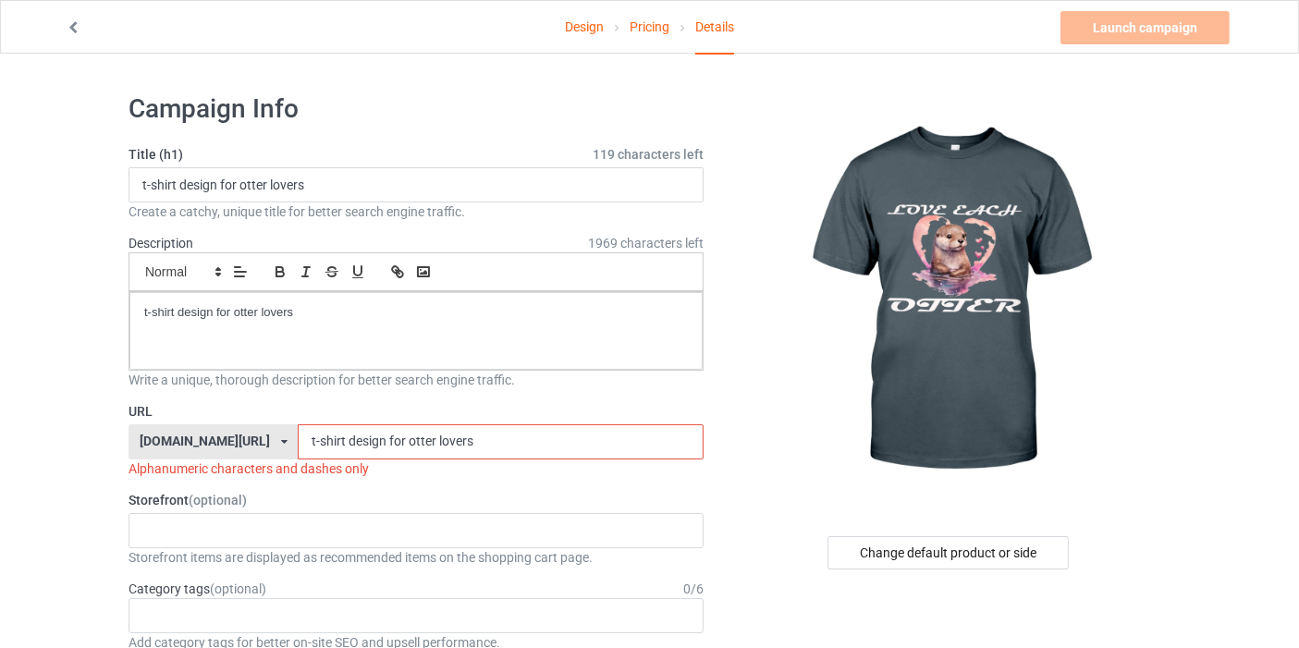
click at [298, 442] on input "t-shirt design for otter lovers" at bounding box center [500, 441] width 405 height 35
click at [335, 438] on input "t-shirt-design for otter lovers" at bounding box center [500, 441] width 405 height 35
click at [356, 438] on input "t-shirt-design-for otter lovers" at bounding box center [500, 441] width 405 height 35
click at [386, 439] on input "t-shirt-design-for-otter lovers" at bounding box center [500, 441] width 405 height 35
drag, startPoint x: 387, startPoint y: 436, endPoint x: 338, endPoint y: 633, distance: 203.7
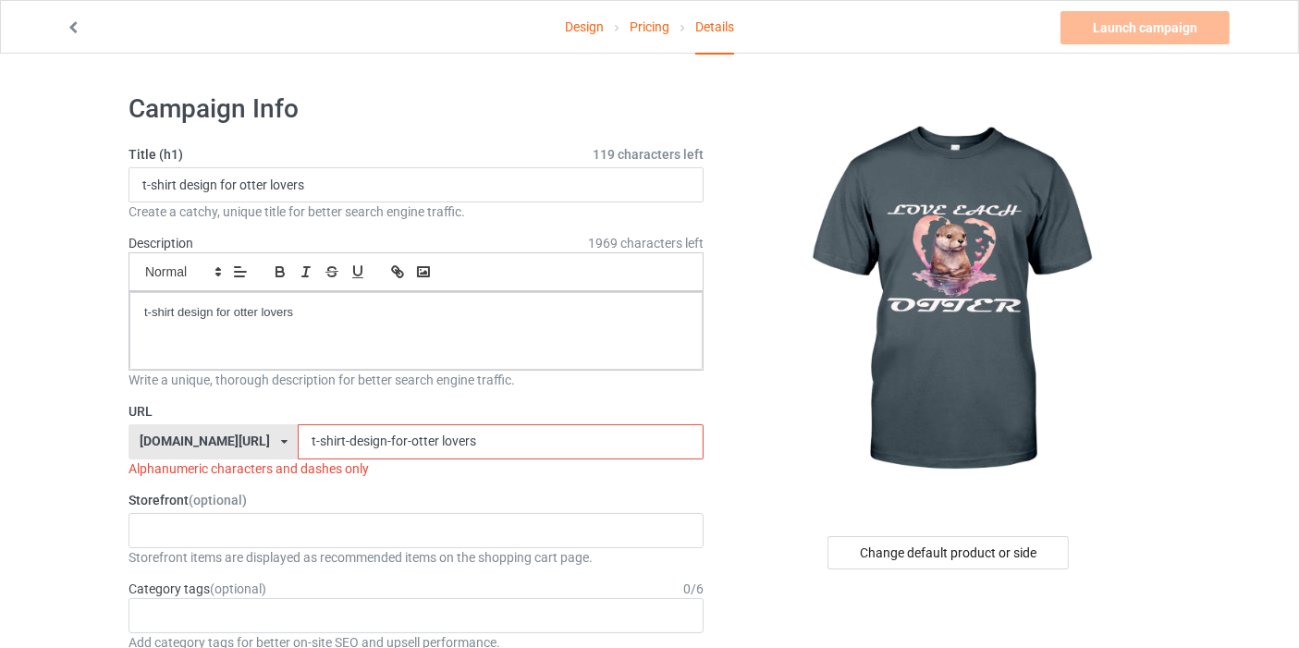
click at [386, 436] on input "t-shirt-design-for-otter lovers" at bounding box center [500, 441] width 405 height 35
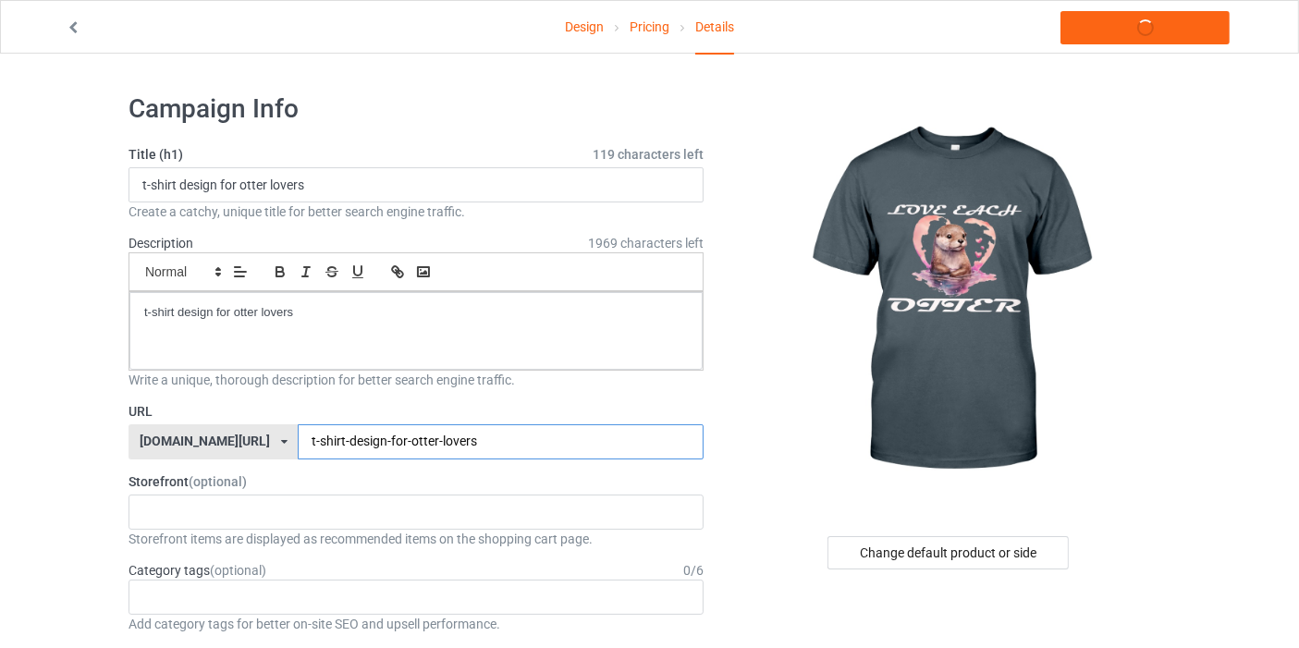
type input "t-shirt-design-for-otter-lovers"
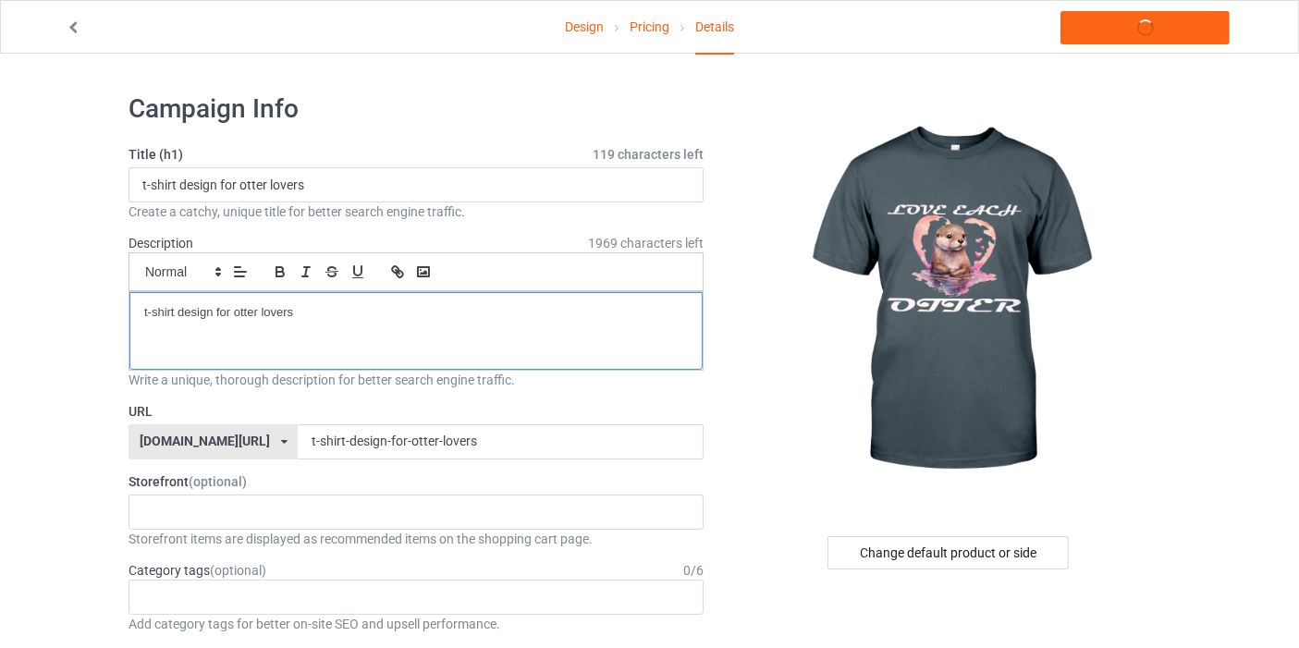
click at [390, 310] on p "t-shirt design for otter lovers" at bounding box center [416, 313] width 544 height 18
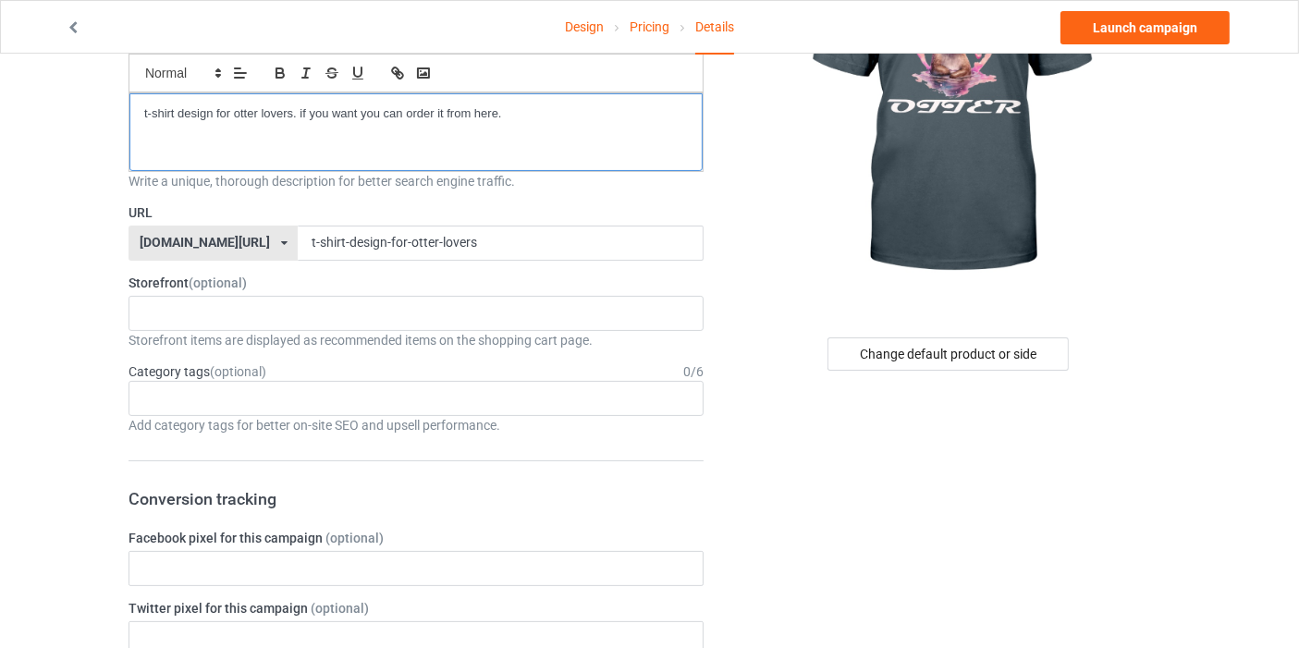
scroll to position [205, 0]
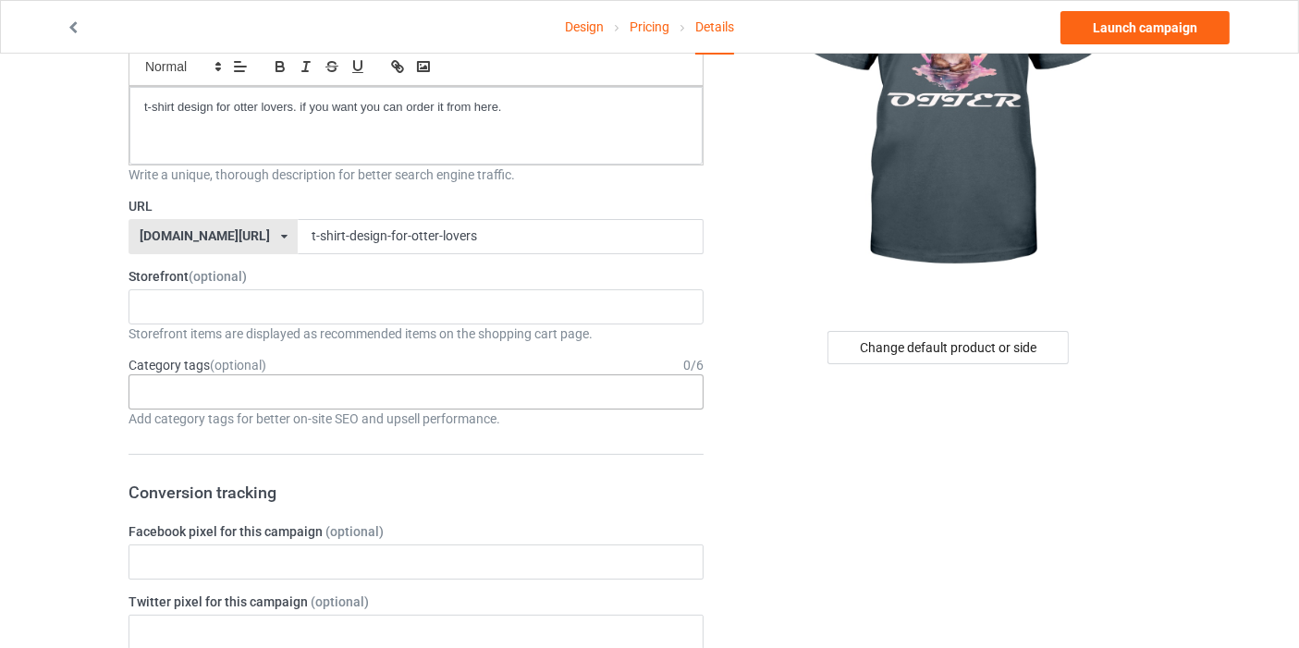
click at [213, 383] on div "Age > [DEMOGRAPHIC_DATA] > 1 Age > [DEMOGRAPHIC_DATA] Months > 1 Month Age > [D…" at bounding box center [416, 392] width 575 height 35
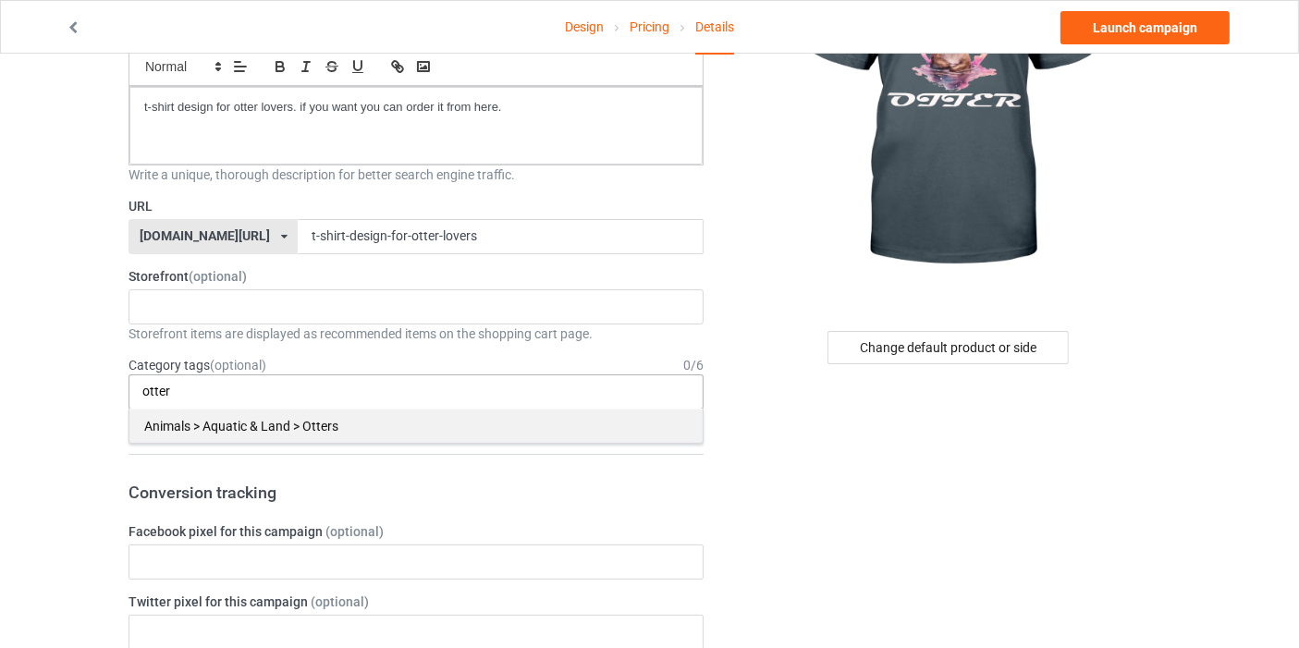
type input "otter"
click at [203, 436] on div "Animals > Aquatic & Land > Otters" at bounding box center [415, 426] width 573 height 34
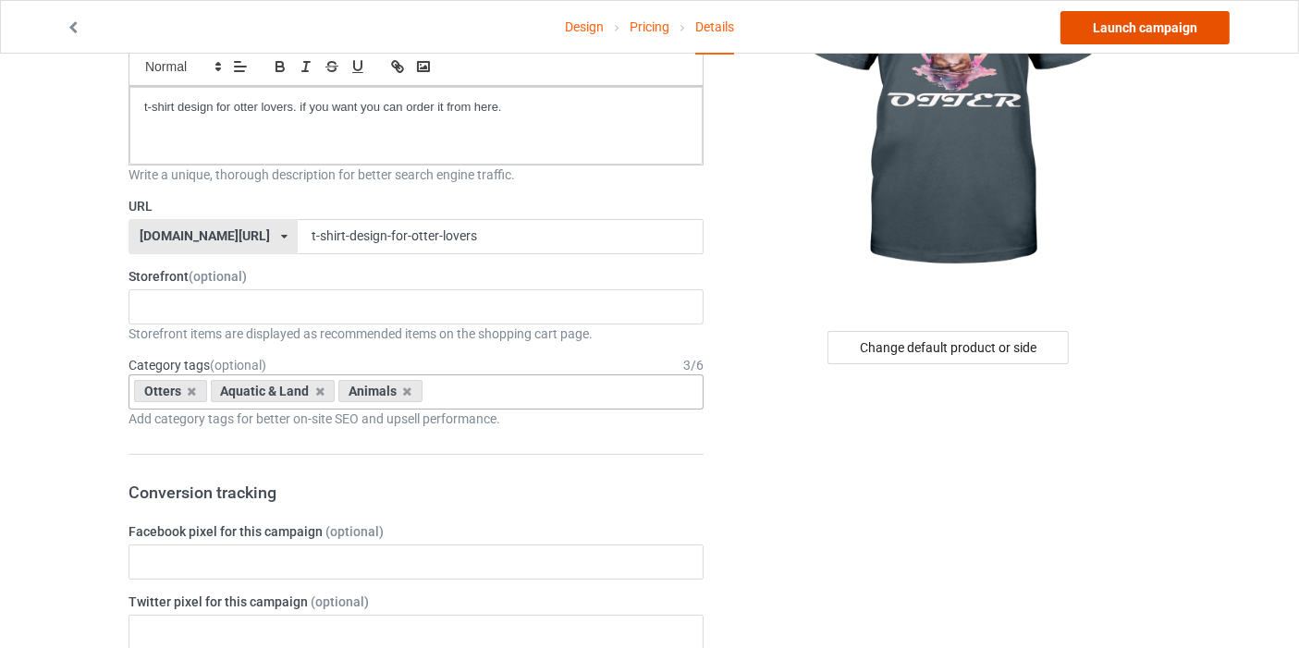
click at [1189, 30] on link "Launch campaign" at bounding box center [1145, 27] width 169 height 33
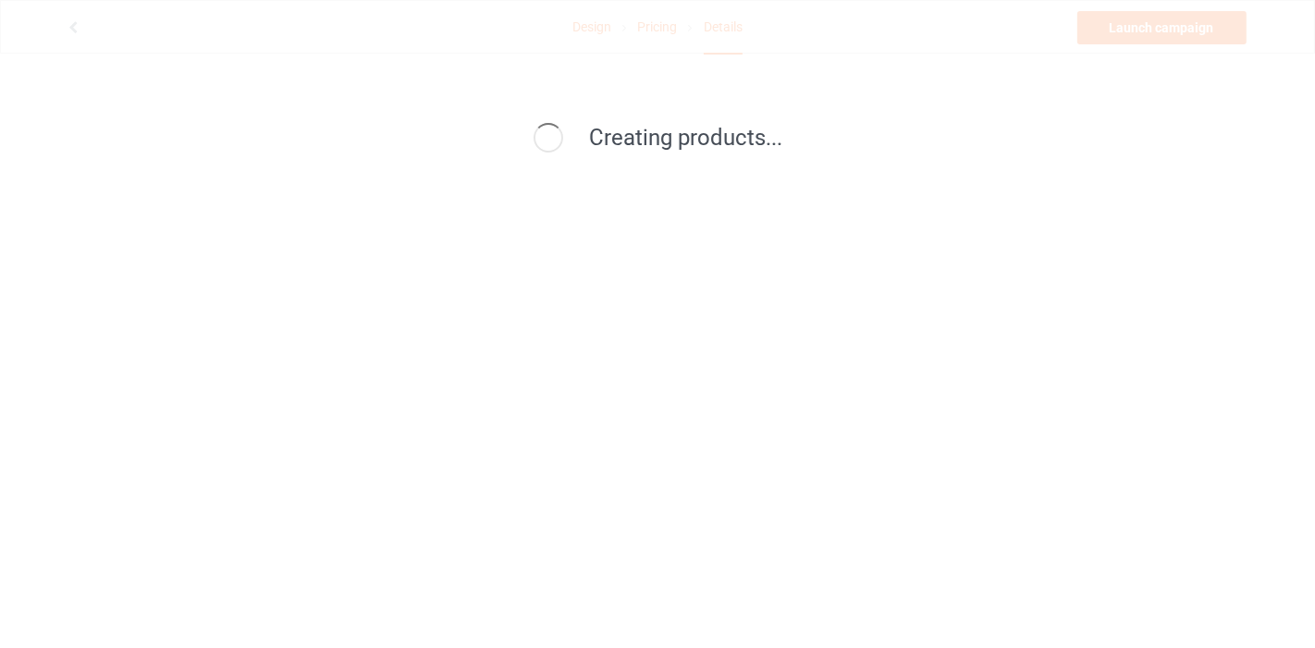
drag, startPoint x: 688, startPoint y: 236, endPoint x: 330, endPoint y: 115, distance: 377.8
click at [330, 115] on div "Creating products..." at bounding box center [657, 139] width 832 height 70
